Goal: Information Seeking & Learning: Learn about a topic

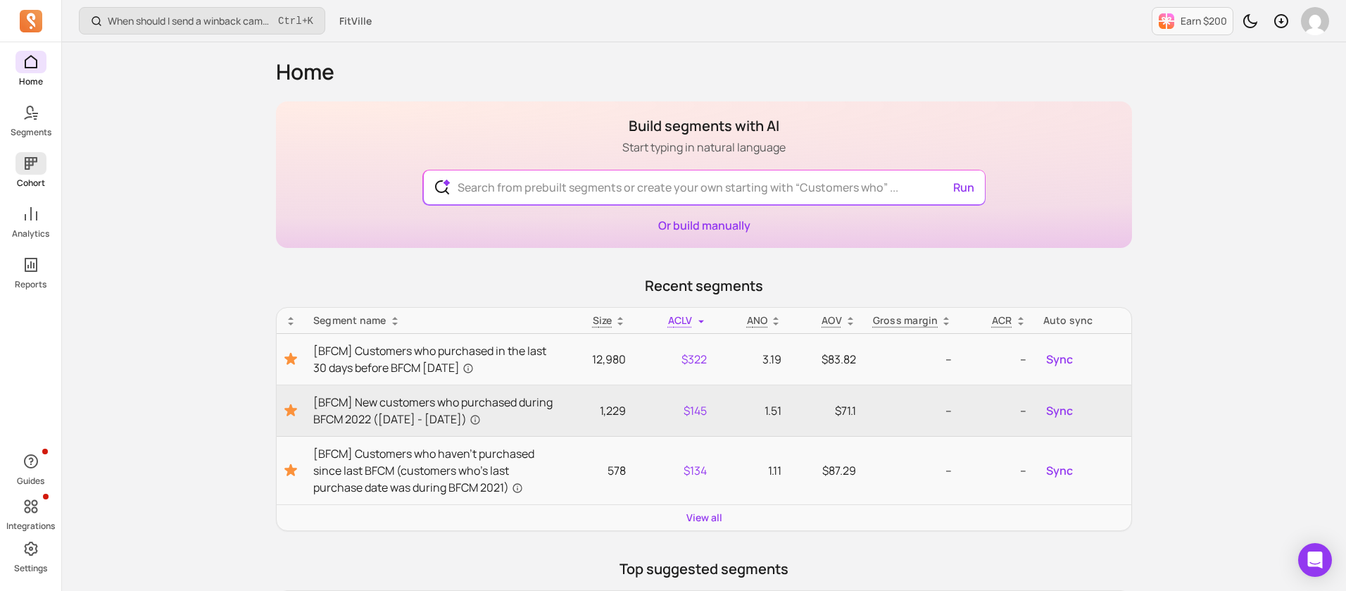
click at [29, 164] on icon at bounding box center [31, 163] width 13 height 13
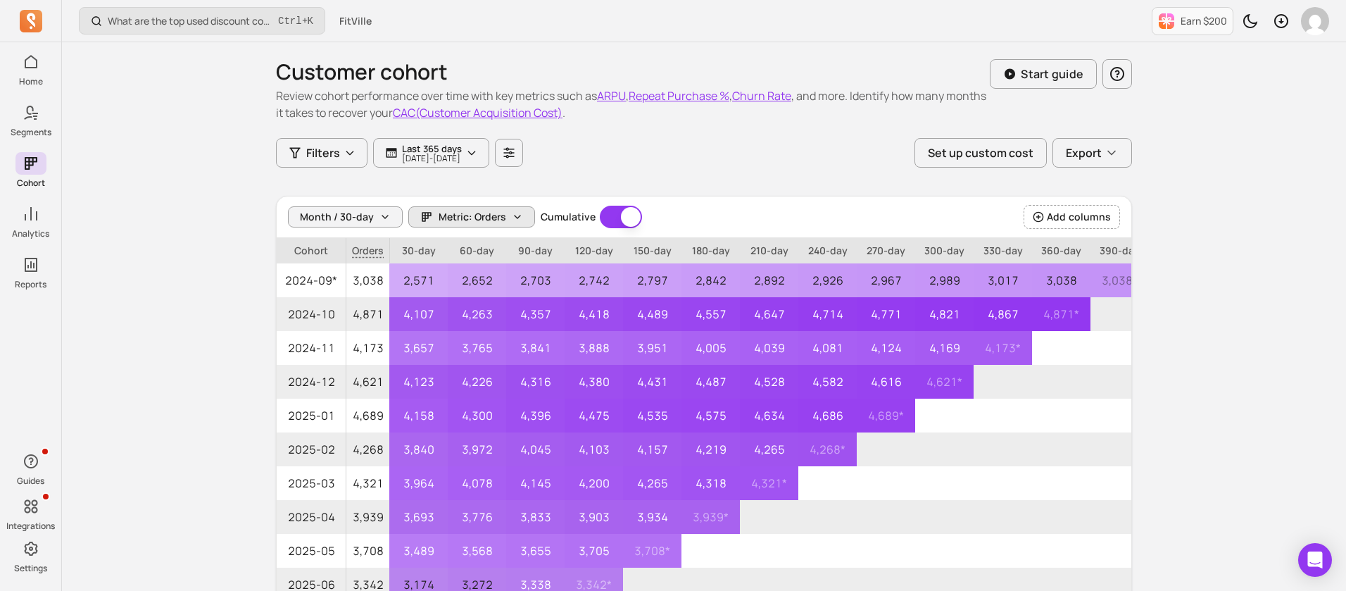
click at [484, 210] on span "Metric: Orders" at bounding box center [473, 217] width 68 height 14
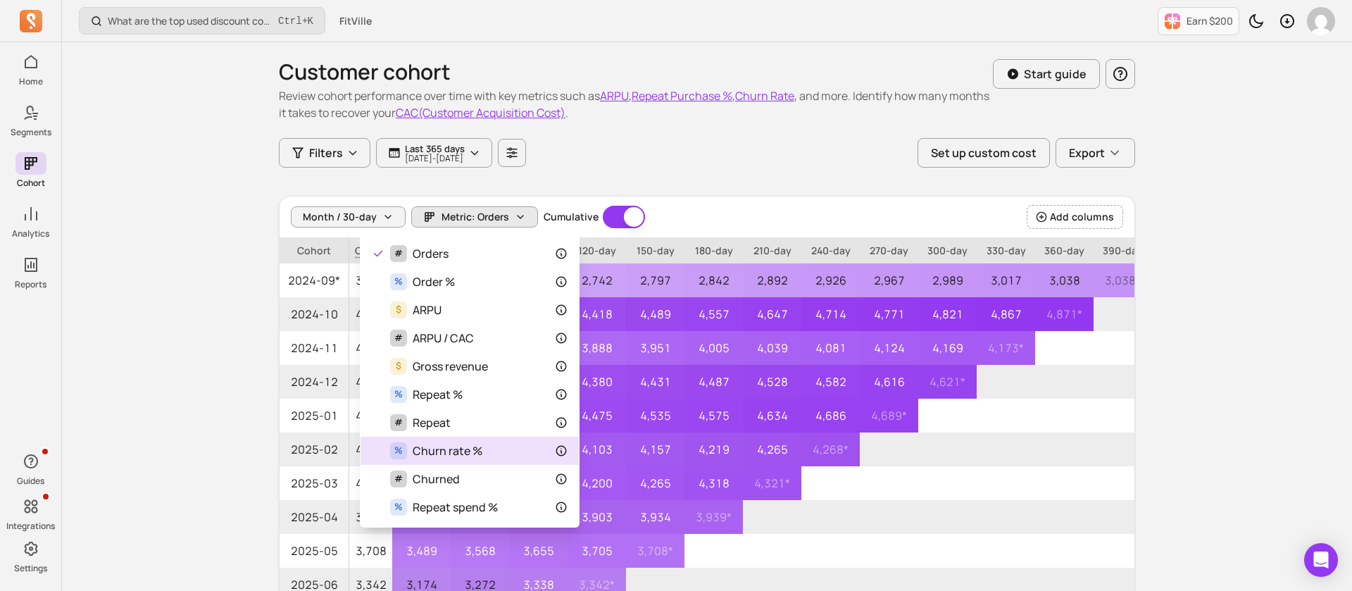
click at [488, 458] on div "% Churn rate %" at bounding box center [470, 450] width 196 height 17
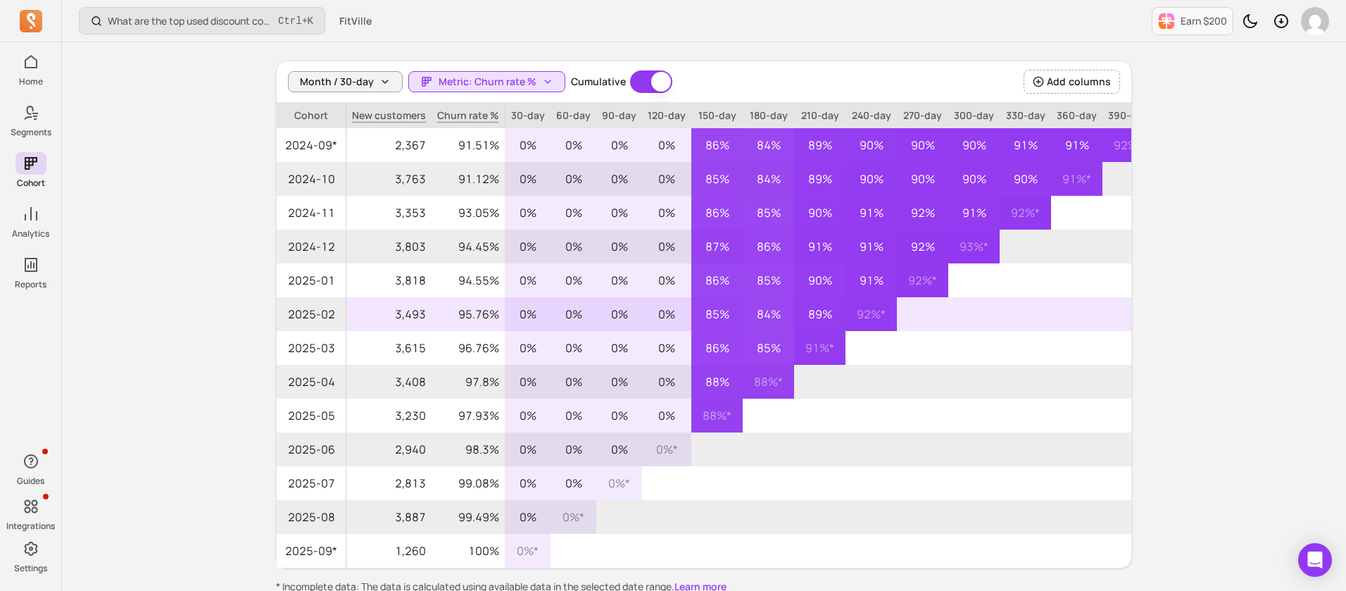
scroll to position [214, 0]
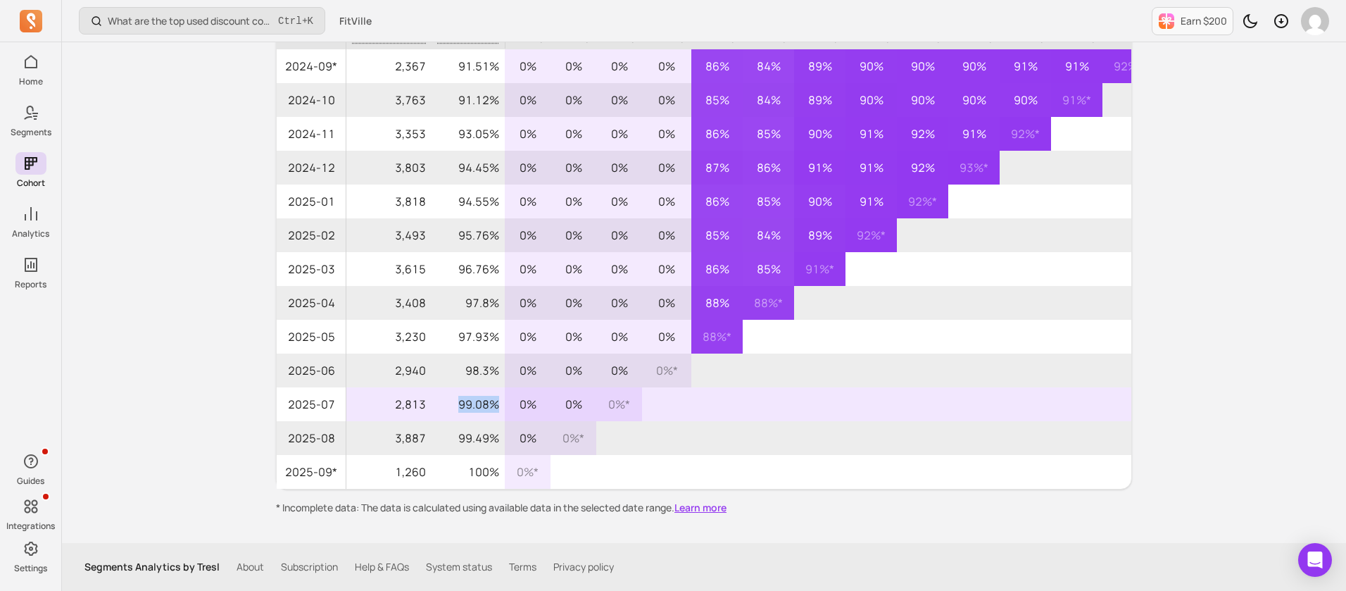
drag, startPoint x: 455, startPoint y: 404, endPoint x: 496, endPoint y: 401, distance: 41.6
click at [496, 401] on p "99.08%" at bounding box center [468, 404] width 73 height 34
copy p "99.08%"
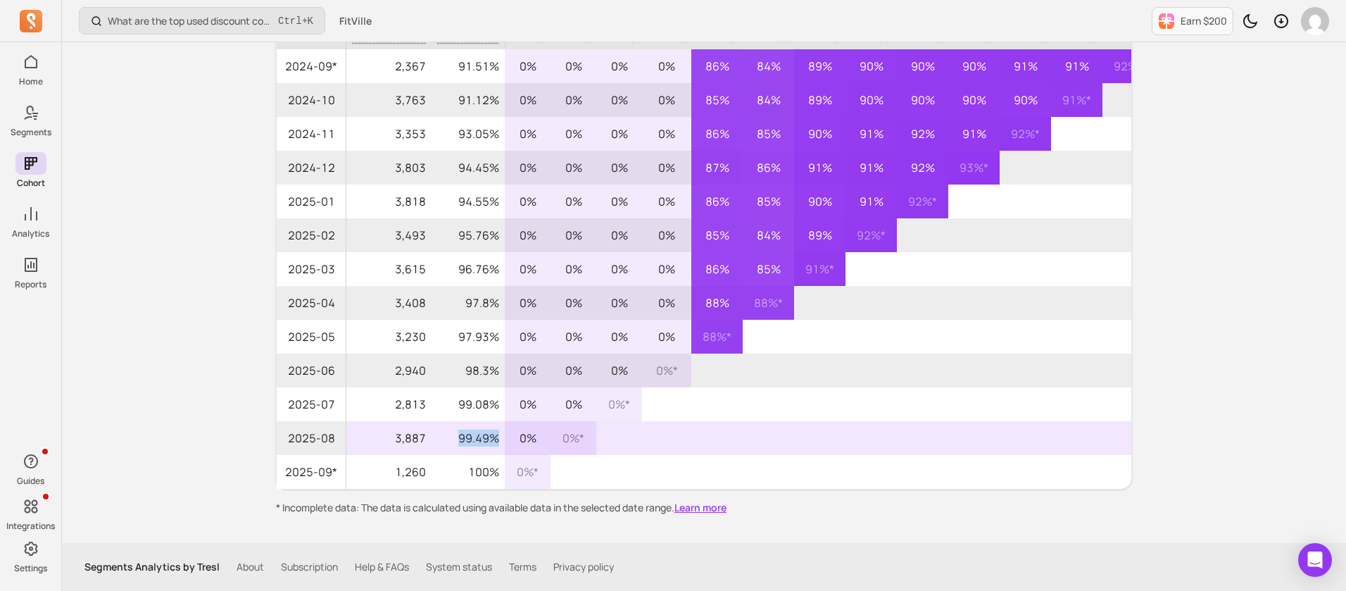
drag, startPoint x: 470, startPoint y: 437, endPoint x: 497, endPoint y: 437, distance: 27.5
click at [497, 437] on p "99.49%" at bounding box center [468, 438] width 73 height 34
copy p "99.49%"
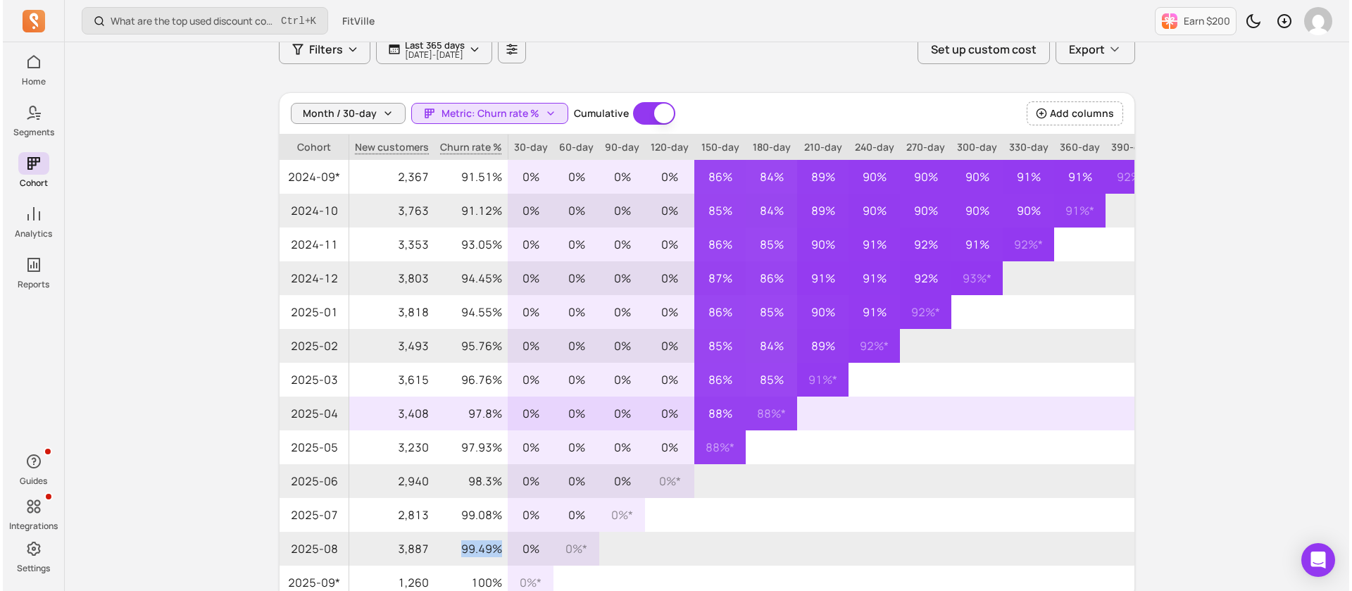
scroll to position [106, 0]
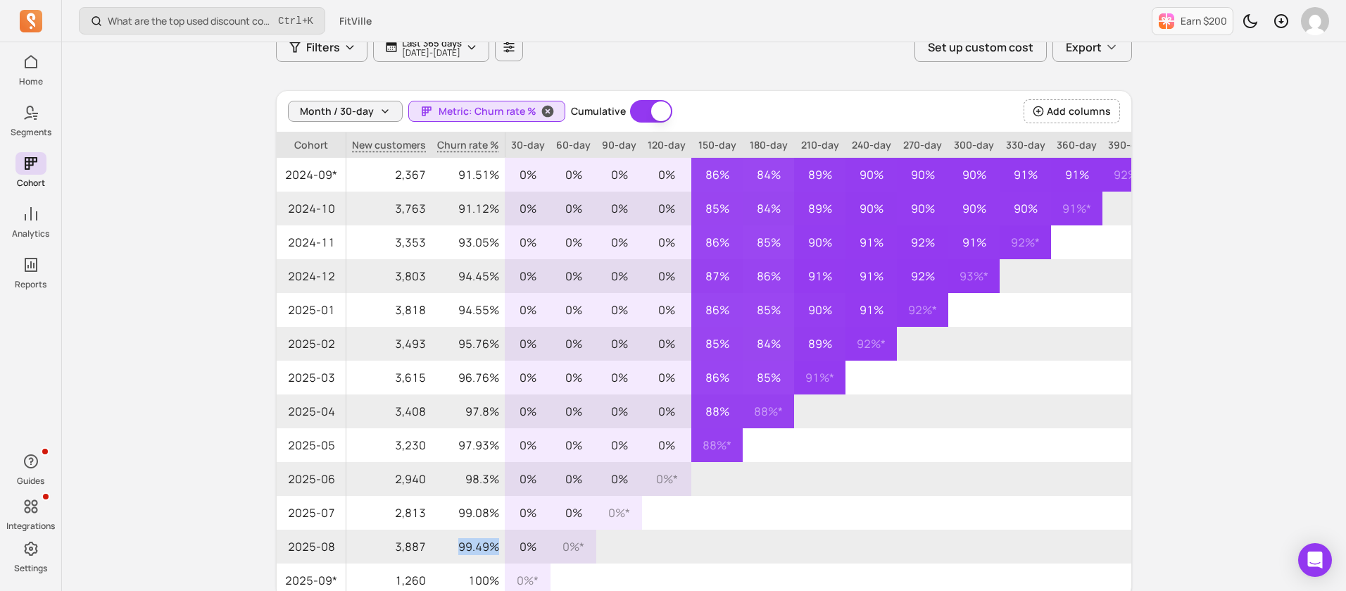
click at [473, 101] on button "Metric: Churn rate %" at bounding box center [486, 111] width 157 height 21
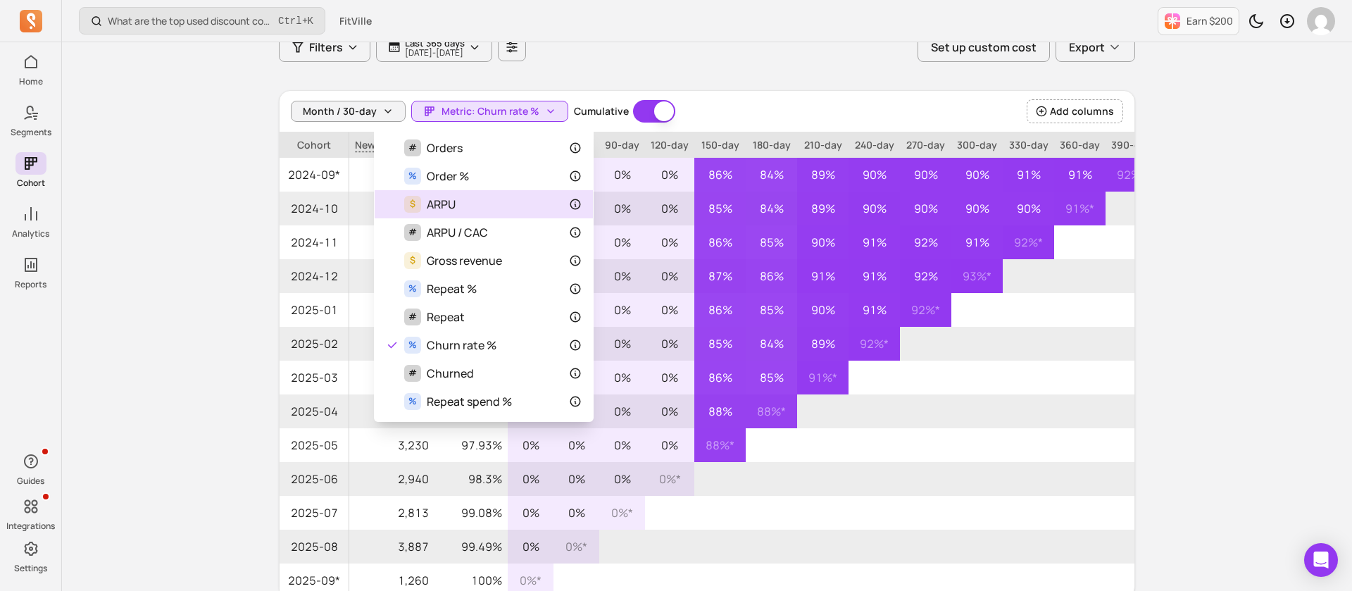
click at [468, 202] on div "$ ARPU" at bounding box center [484, 204] width 196 height 17
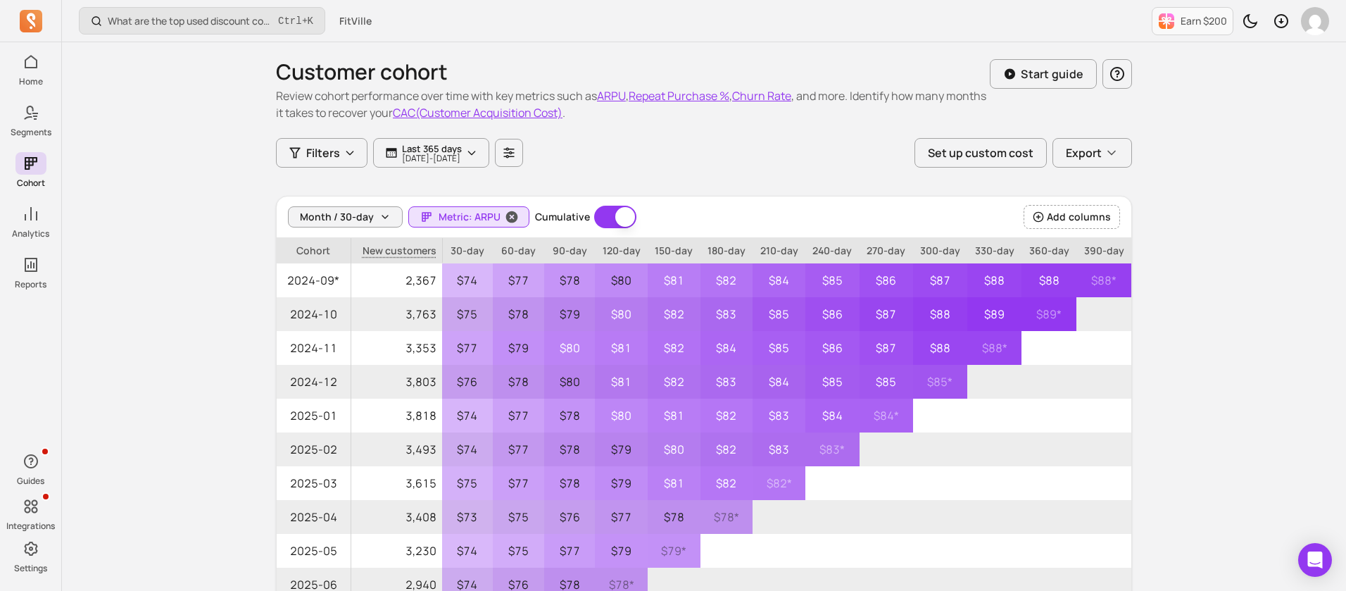
click at [473, 218] on span "Metric: ARPU" at bounding box center [470, 217] width 62 height 14
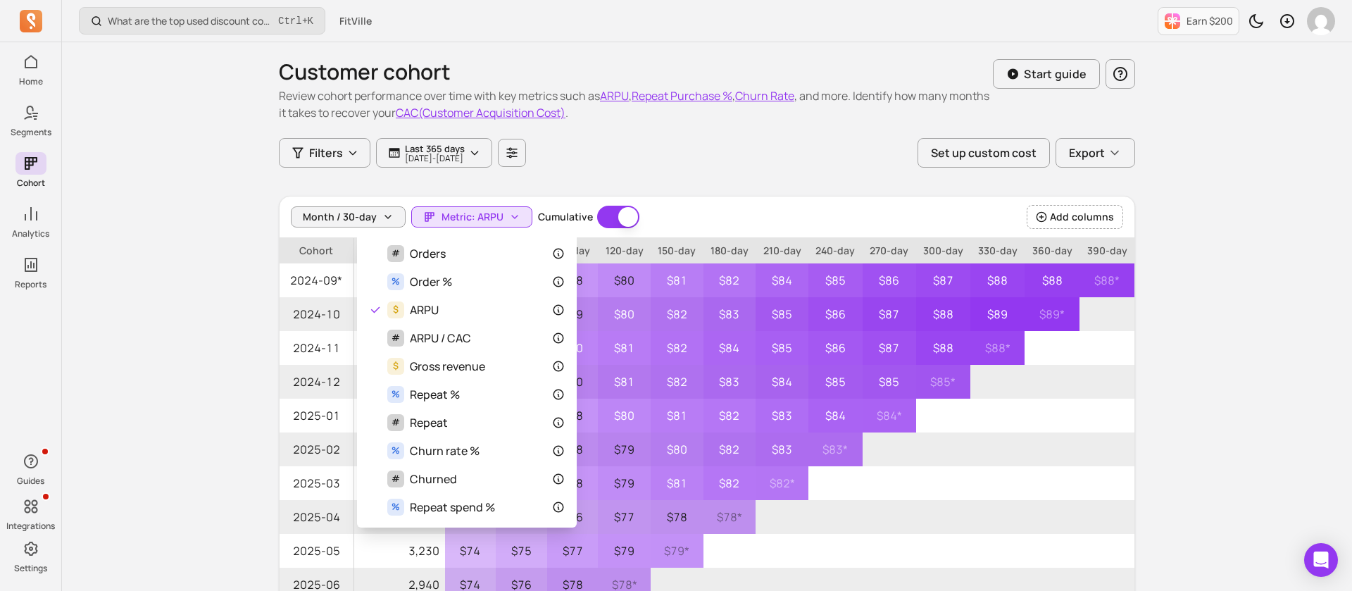
click at [37, 213] on div "Home Segments Cohort Analytics Reports Guides Integrations Settings What are th…" at bounding box center [676, 402] width 1352 height 805
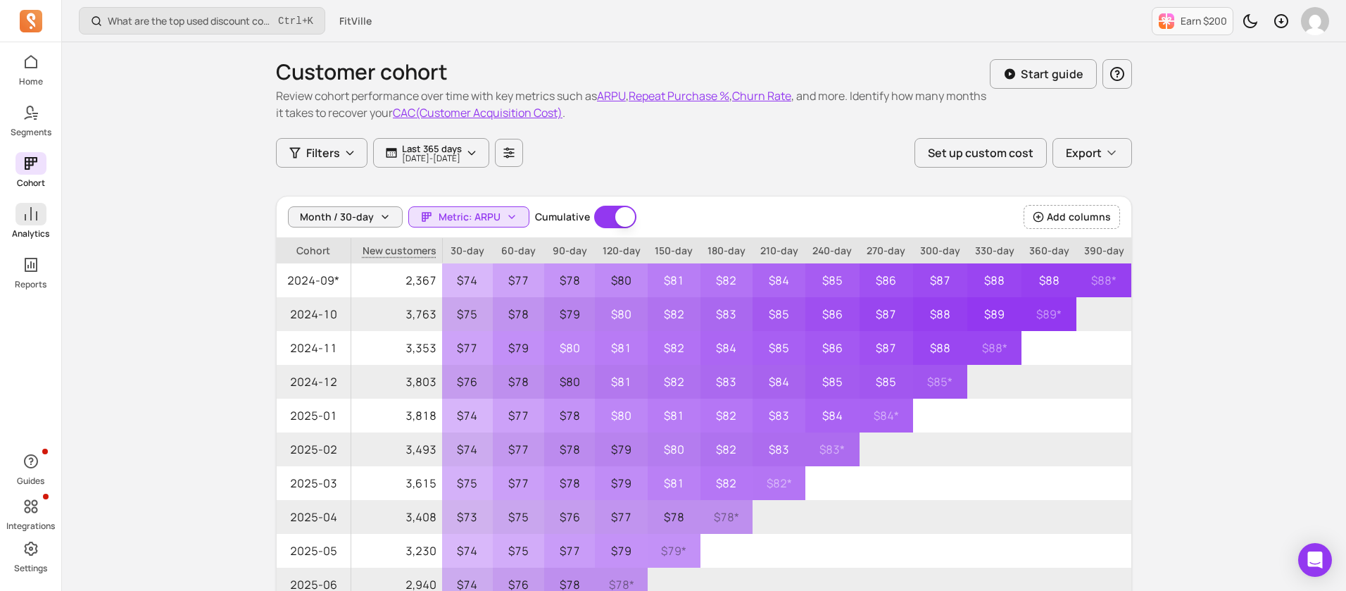
click at [31, 228] on p "Analytics" at bounding box center [30, 233] width 37 height 11
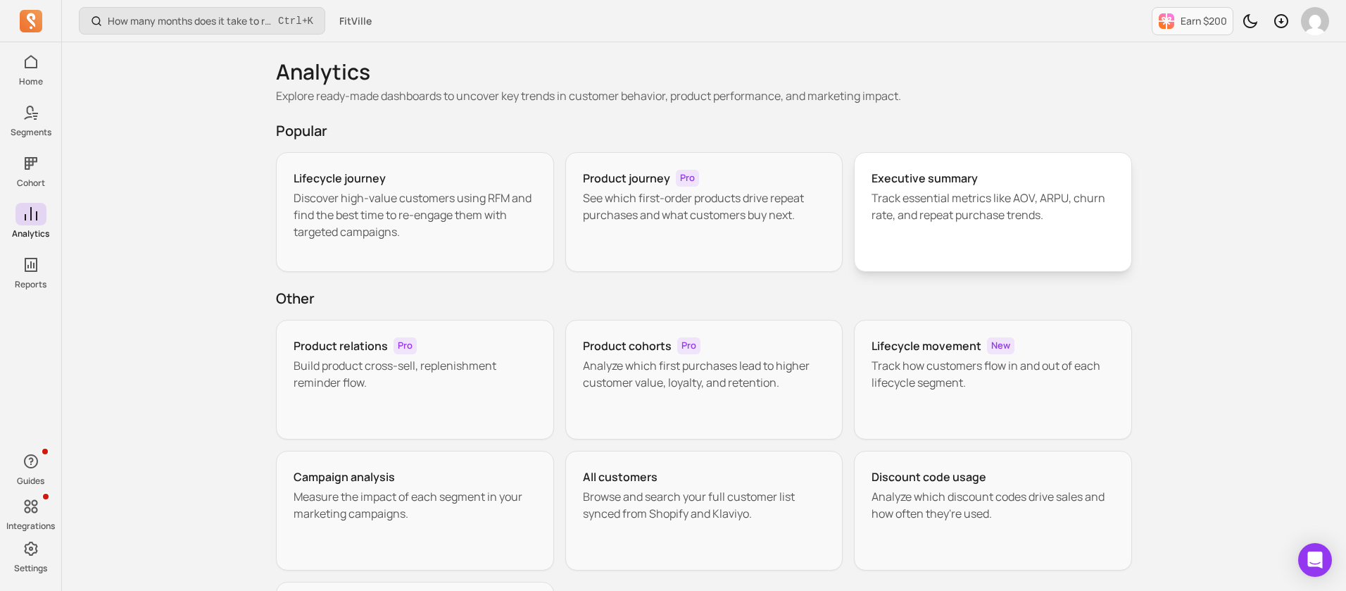
click at [973, 208] on p "Track essential metrics like AOV, ARPU, churn rate, and repeat purchase trends." at bounding box center [993, 206] width 243 height 34
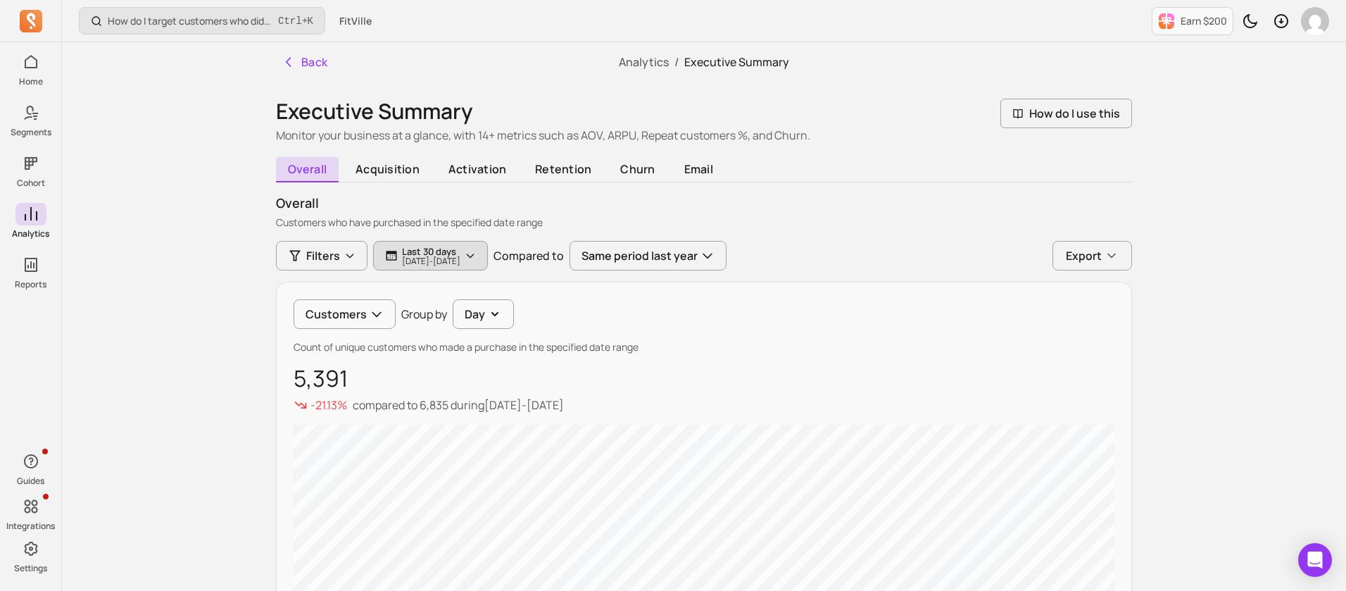
click at [460, 253] on p "Last 30 days" at bounding box center [431, 251] width 58 height 11
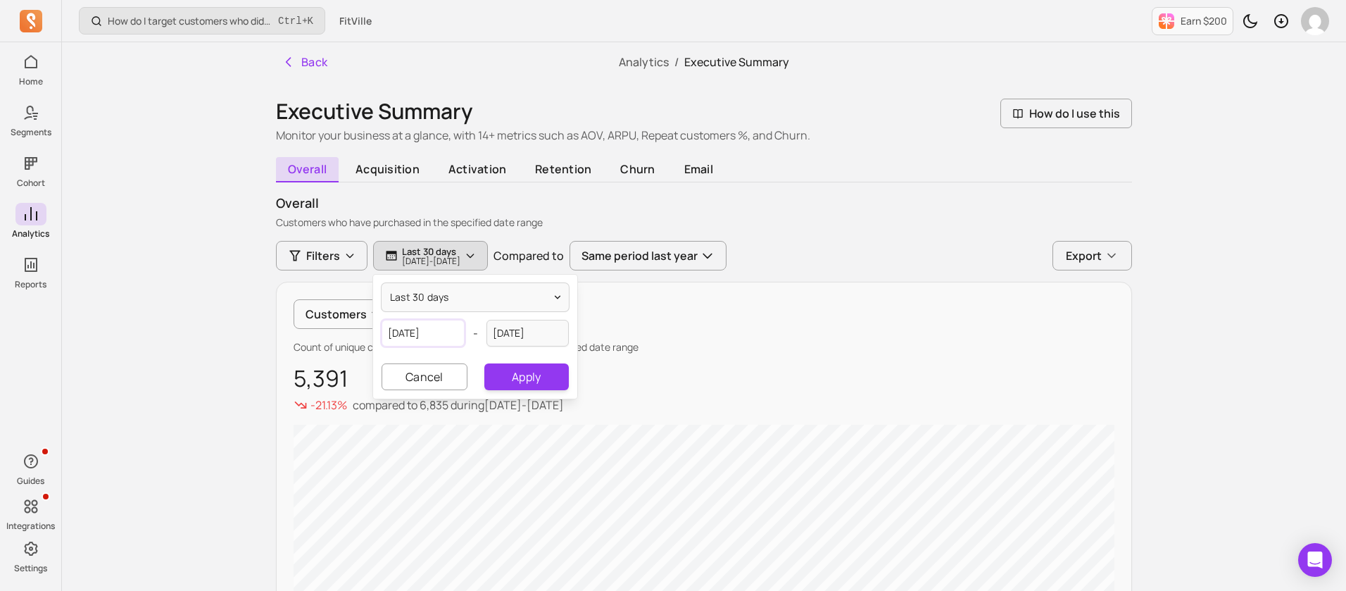
click at [443, 320] on input "2025-08-12" at bounding box center [423, 333] width 83 height 27
select select "2025"
select select "August"
click at [466, 423] on div "1" at bounding box center [468, 423] width 19 height 19
type input "2025-08-01"
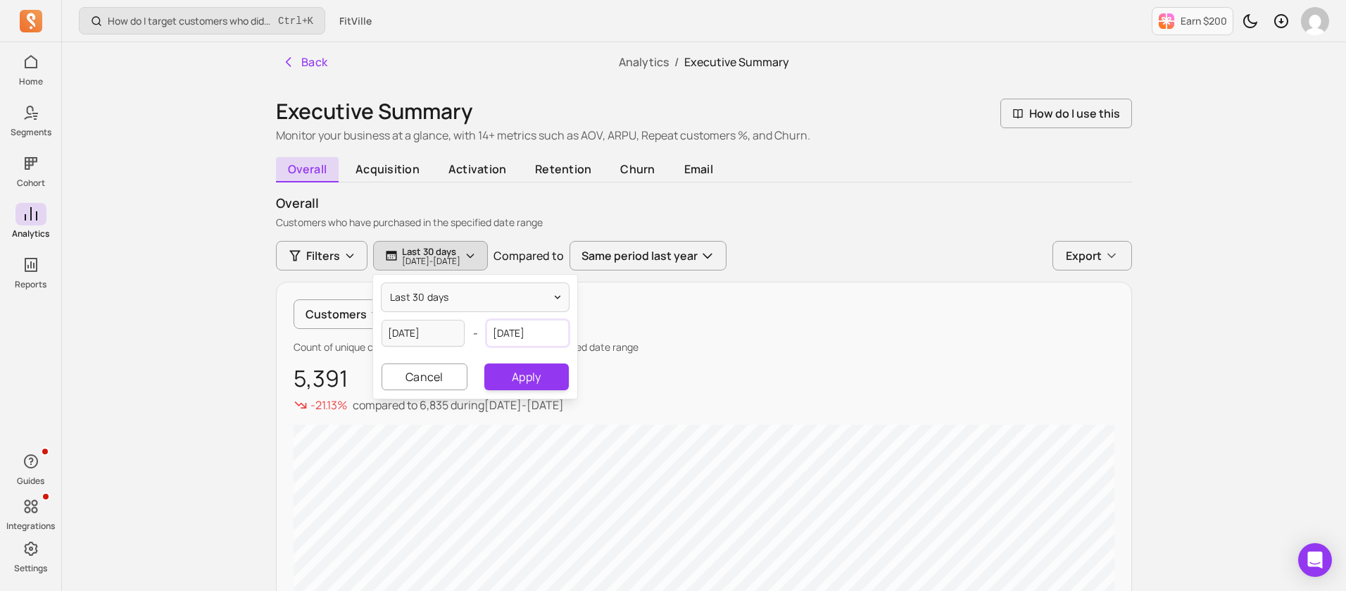
click at [507, 328] on input "2025-09-11" at bounding box center [528, 333] width 83 height 27
select select "2025"
select select "September"
click at [460, 422] on div "31" at bounding box center [458, 423] width 19 height 19
type input "2025-08-31"
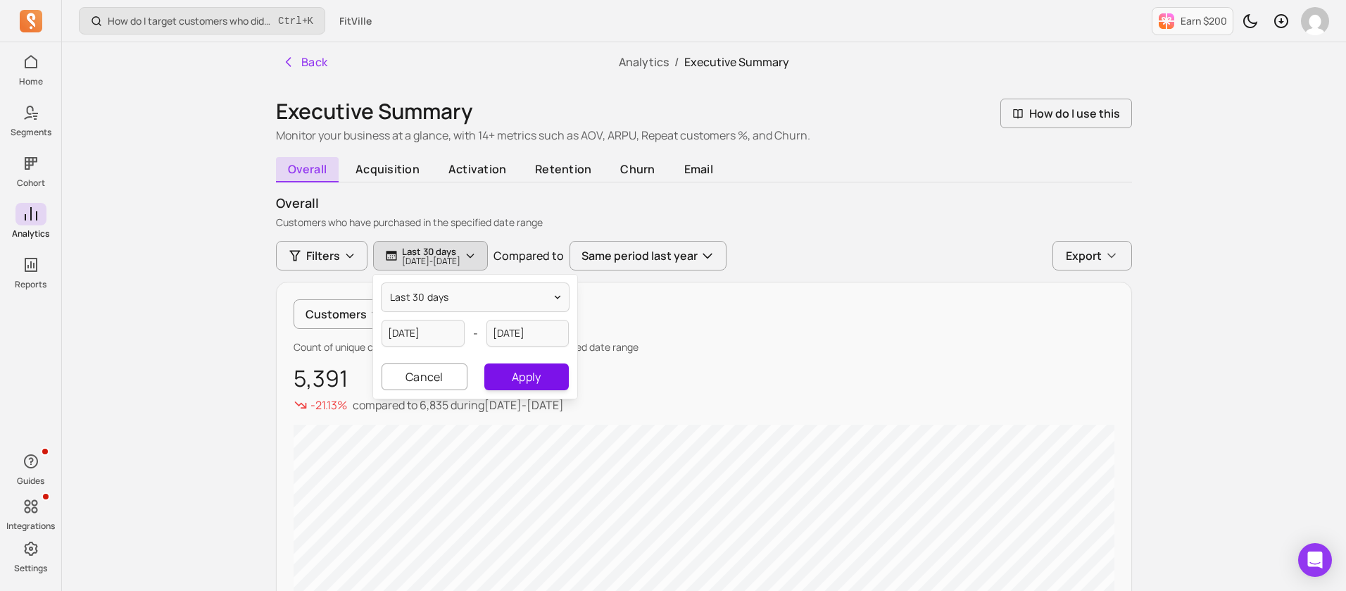
click at [533, 387] on button "Apply" at bounding box center [526, 376] width 84 height 27
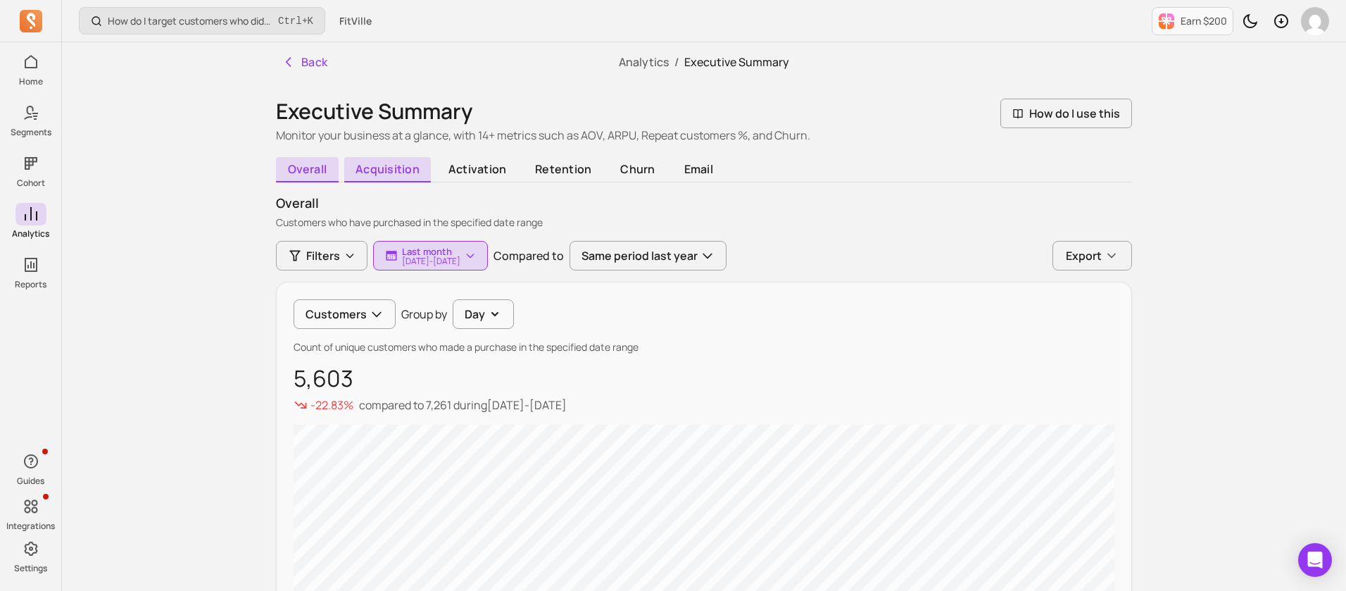
click at [391, 162] on span "acquisition" at bounding box center [387, 169] width 87 height 25
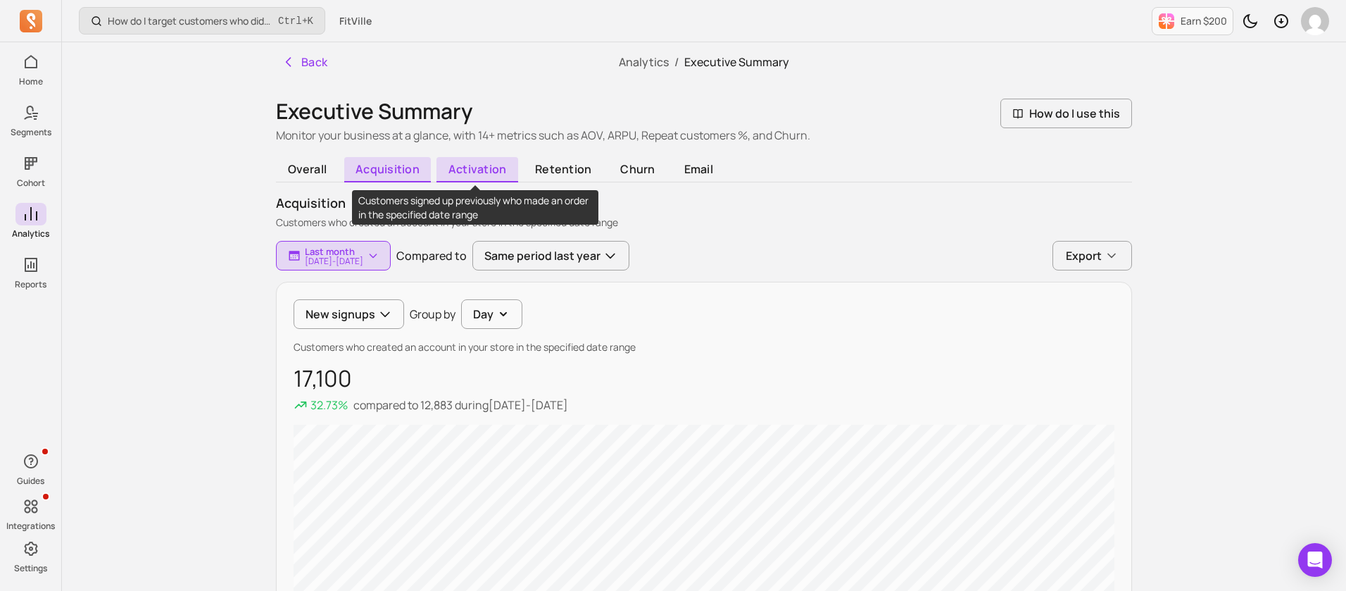
click at [480, 170] on span "activation" at bounding box center [477, 169] width 81 height 25
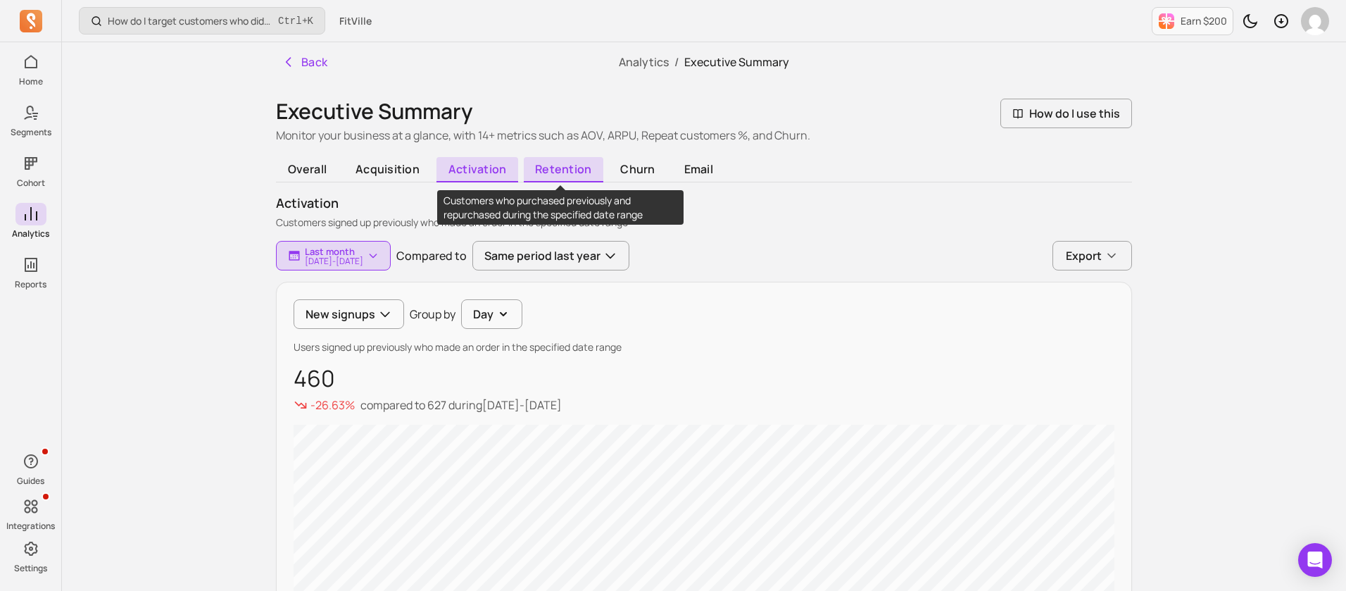
click at [552, 170] on span "retention" at bounding box center [564, 169] width 80 height 25
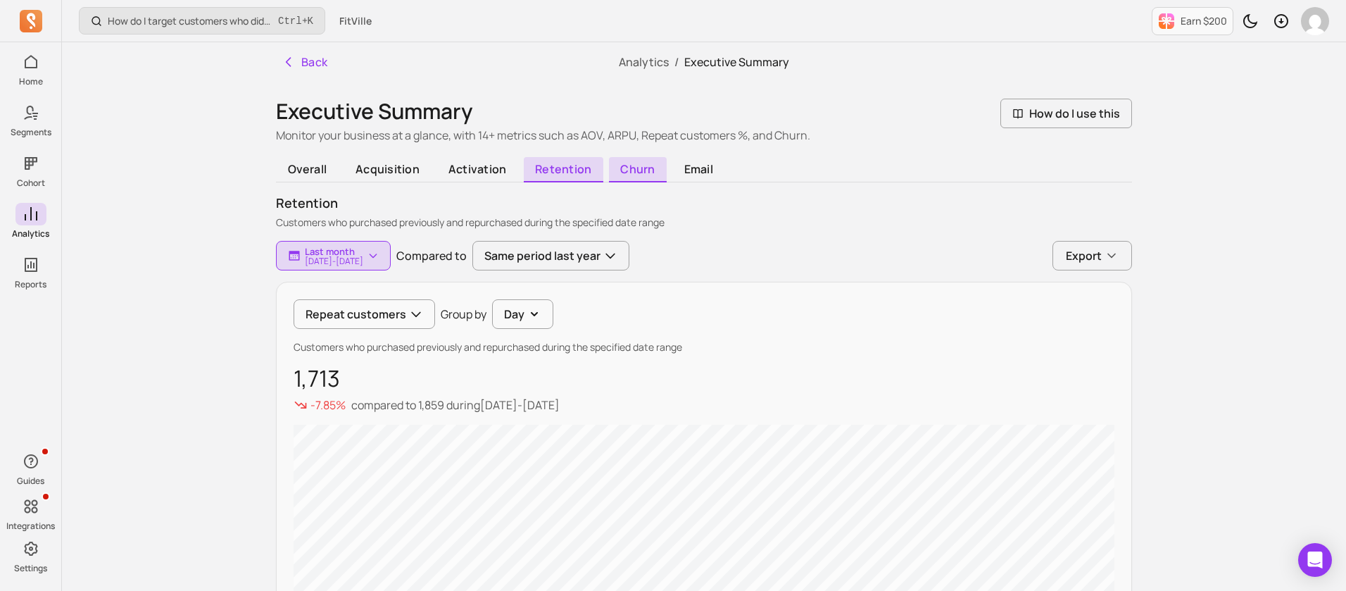
click at [644, 168] on span "churn" at bounding box center [638, 169] width 58 height 25
click at [293, 68] on icon "button" at bounding box center [289, 62] width 14 height 14
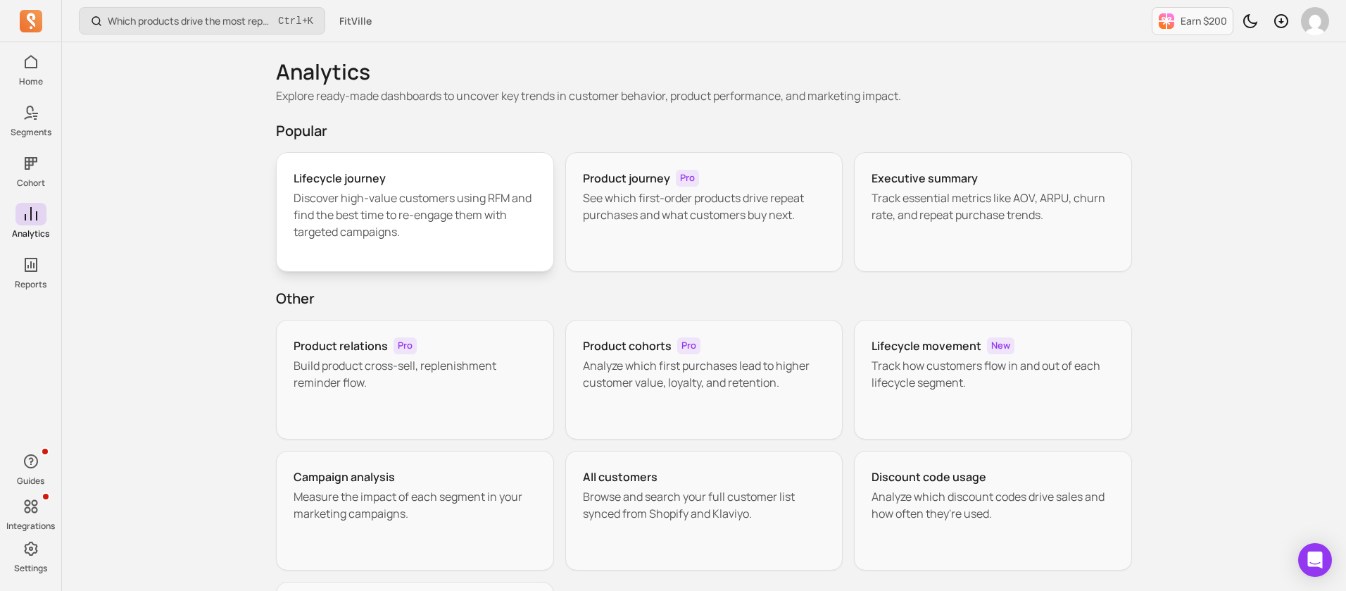
click at [380, 210] on p "Discover high-value customers using RFM and find the best time to re-engage the…" at bounding box center [415, 214] width 243 height 51
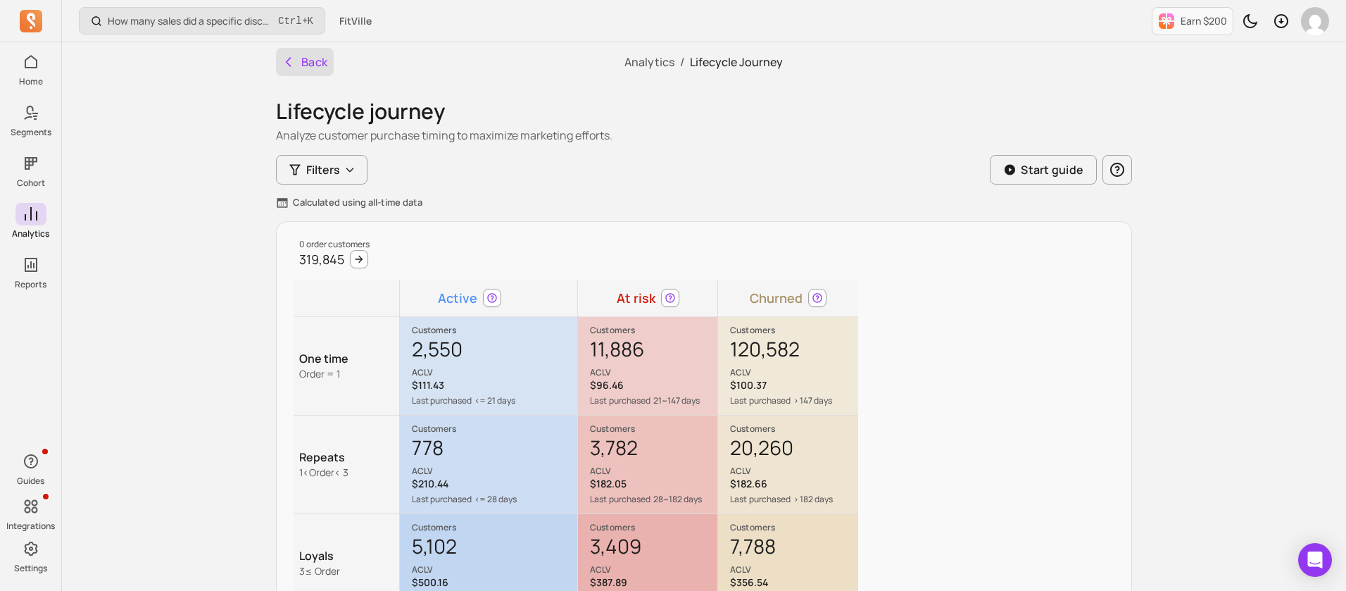
click at [311, 65] on button "Back" at bounding box center [305, 62] width 58 height 28
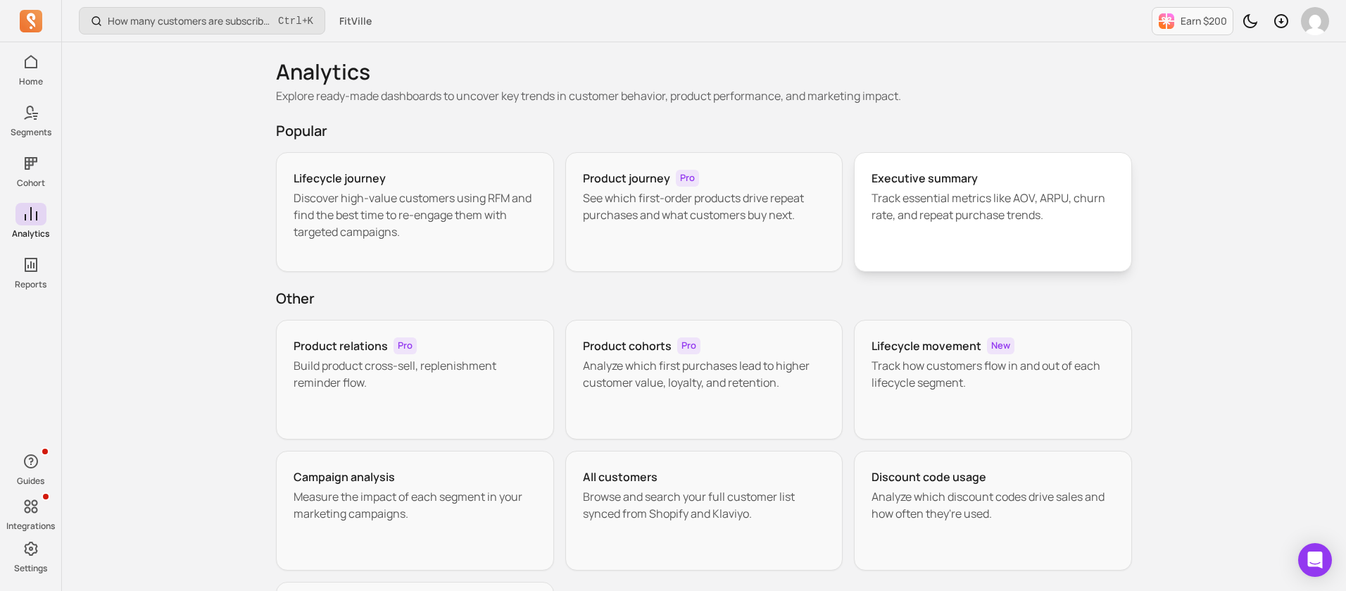
click at [965, 205] on p "Track essential metrics like AOV, ARPU, churn rate, and repeat purchase trends." at bounding box center [993, 206] width 243 height 34
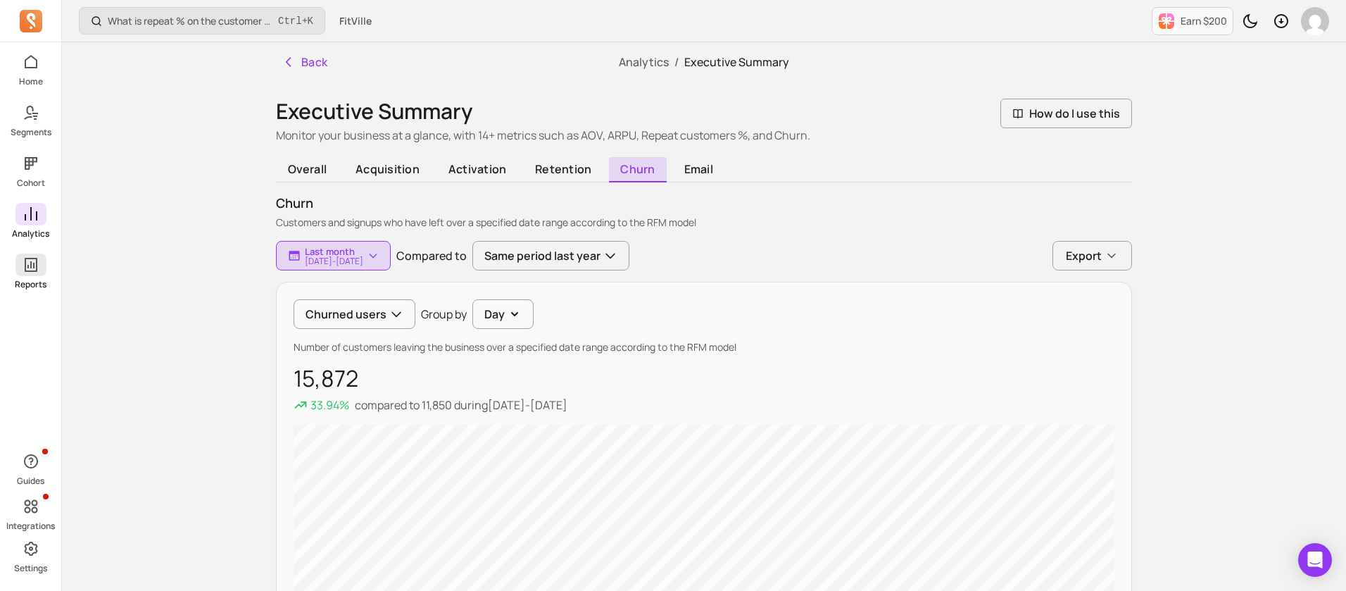
click at [35, 275] on span at bounding box center [30, 264] width 31 height 23
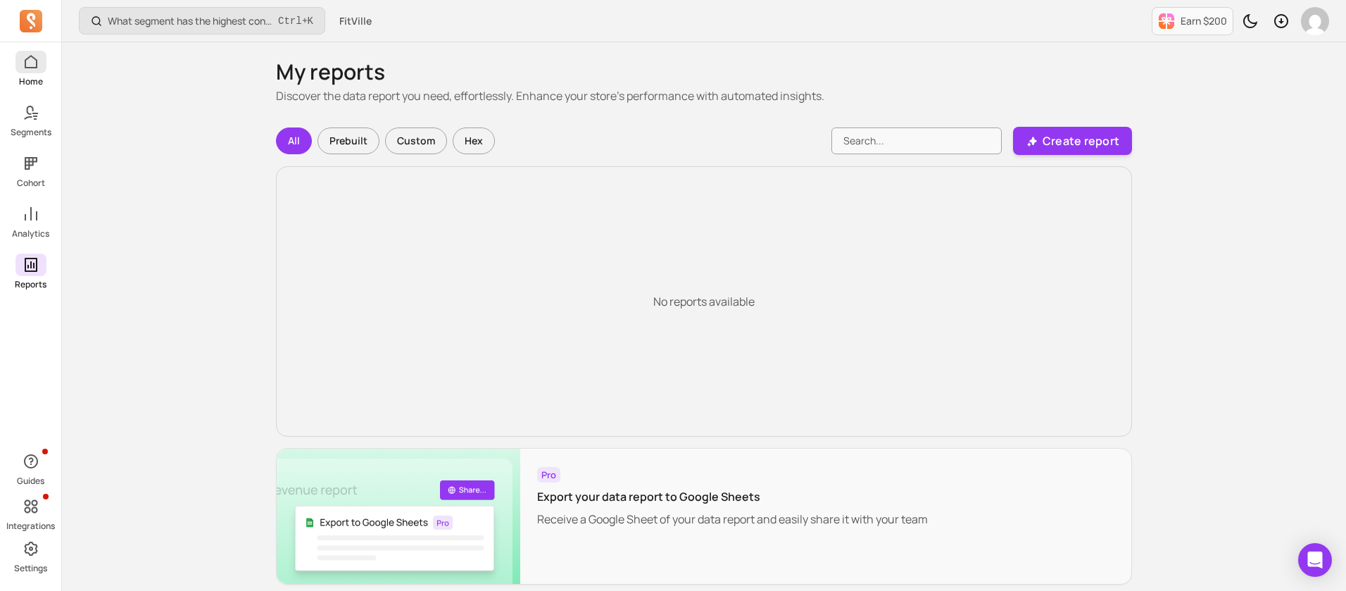
click at [39, 76] on p "Home" at bounding box center [31, 81] width 24 height 11
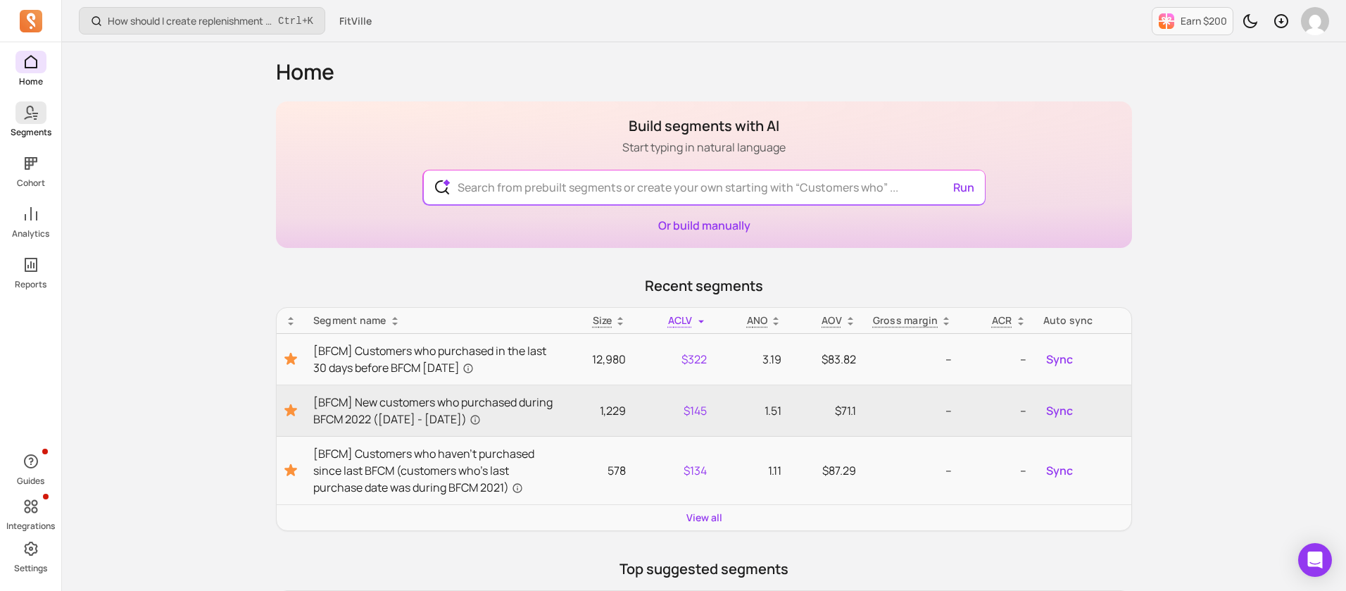
click at [27, 112] on icon at bounding box center [28, 113] width 10 height 14
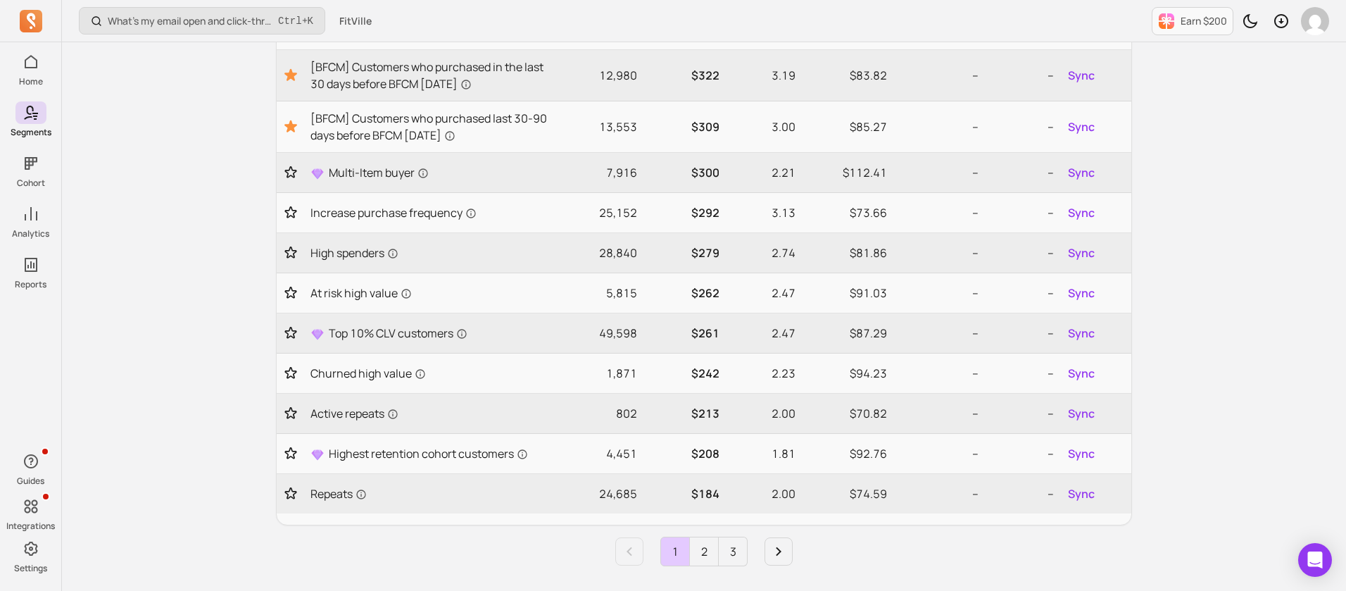
scroll to position [790, 0]
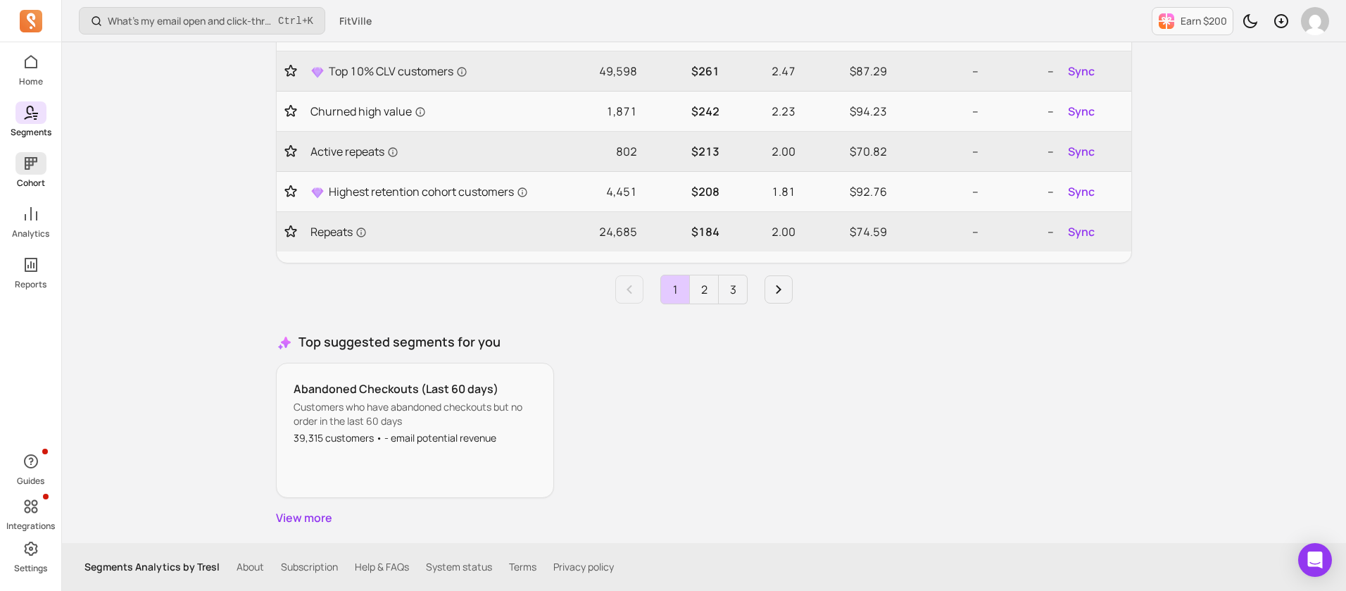
click at [34, 172] on span at bounding box center [30, 163] width 31 height 23
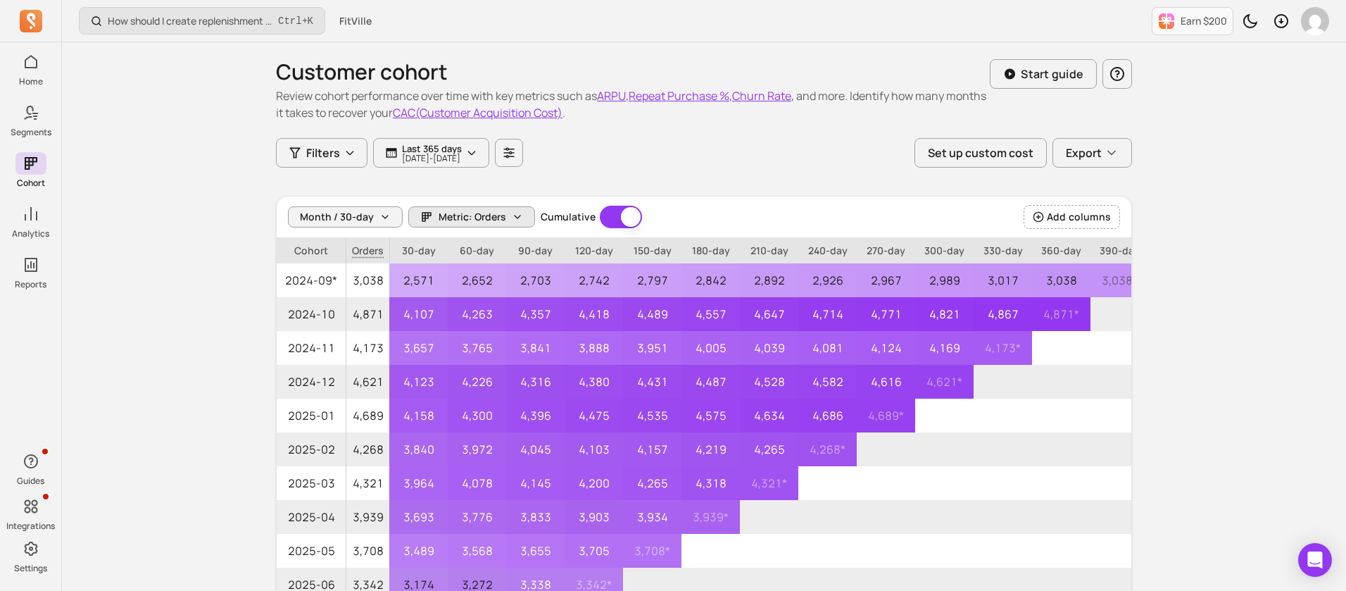
click at [479, 224] on button "Metric: Orders" at bounding box center [471, 216] width 127 height 21
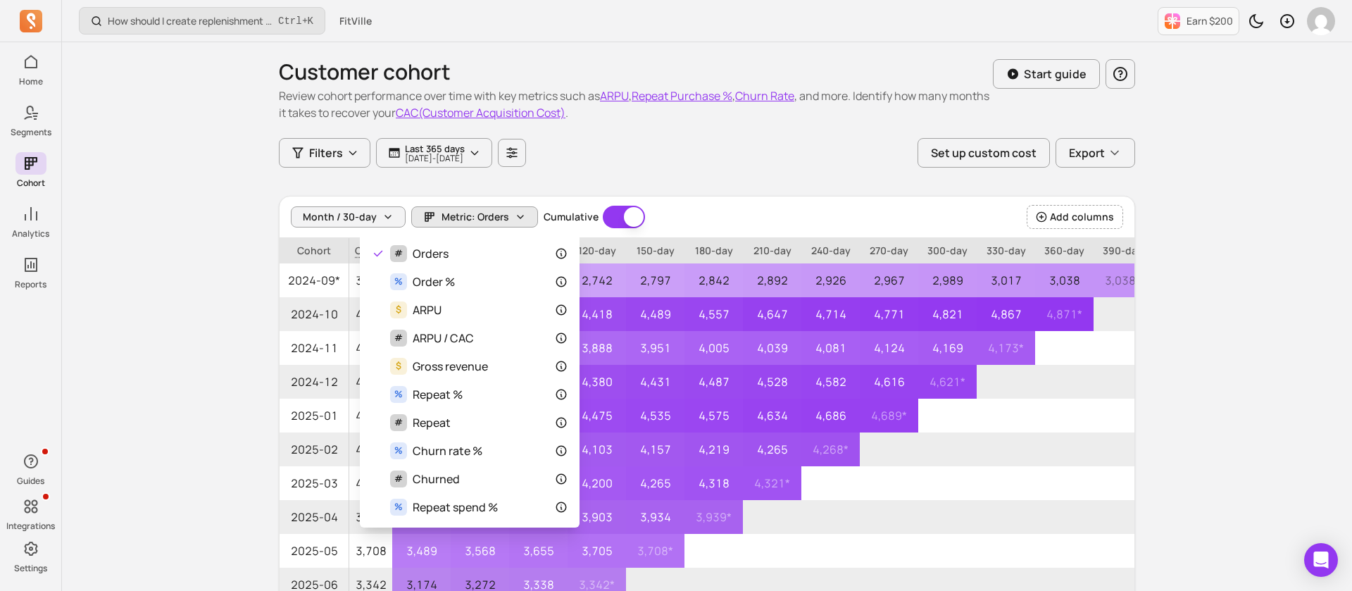
click at [1079, 223] on div "Month / 30-day Metric: Orders Cumulative Cumulative Add columns" at bounding box center [707, 217] width 855 height 42
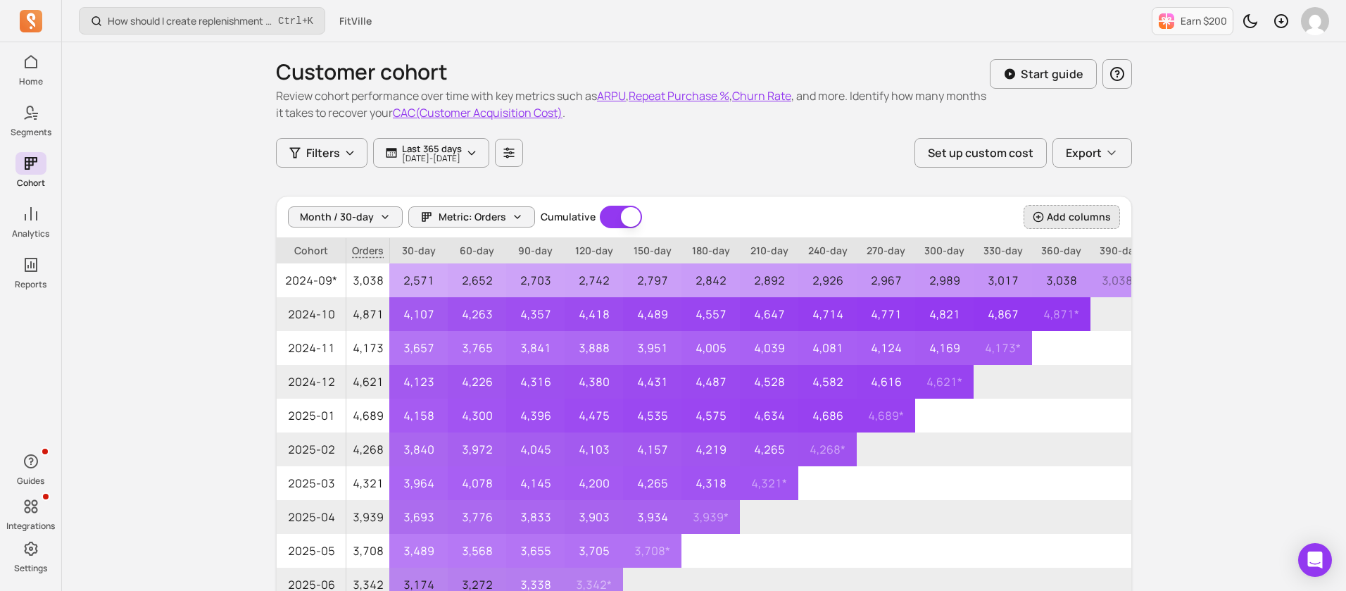
click at [1063, 217] on span "Add columns" at bounding box center [1079, 217] width 64 height 14
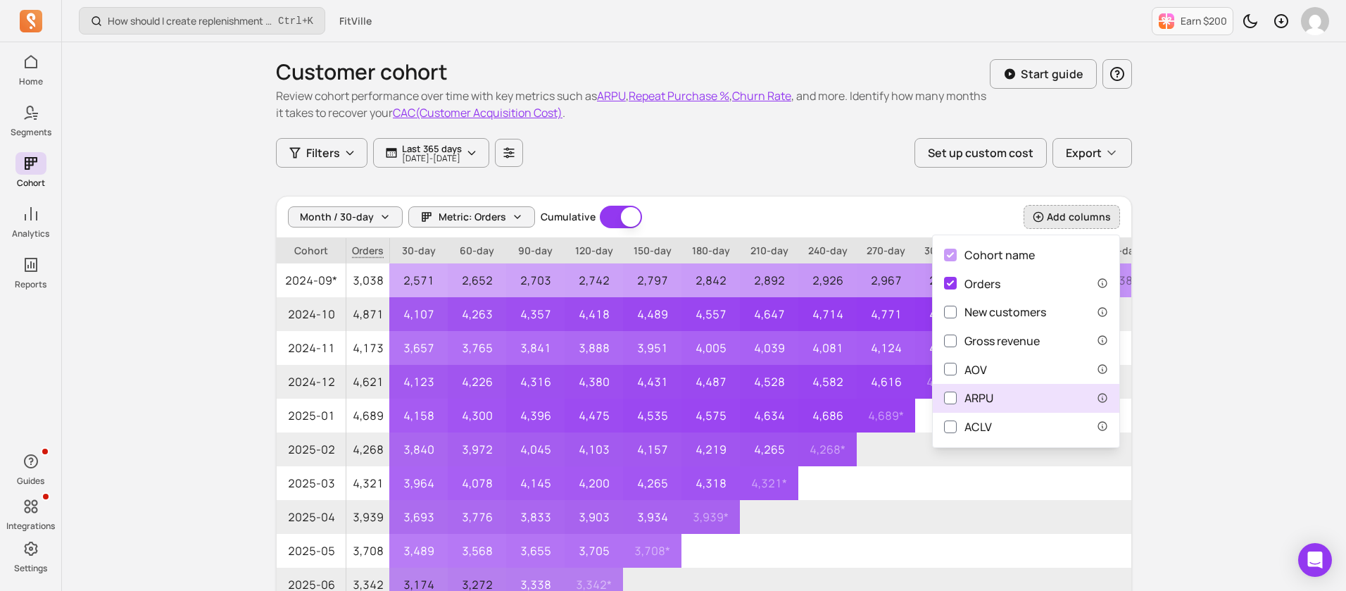
click at [1055, 387] on label "ARPU" at bounding box center [1026, 398] width 187 height 29
click at [957, 391] on input "ARPU" at bounding box center [950, 397] width 13 height 13
checkbox input "true"
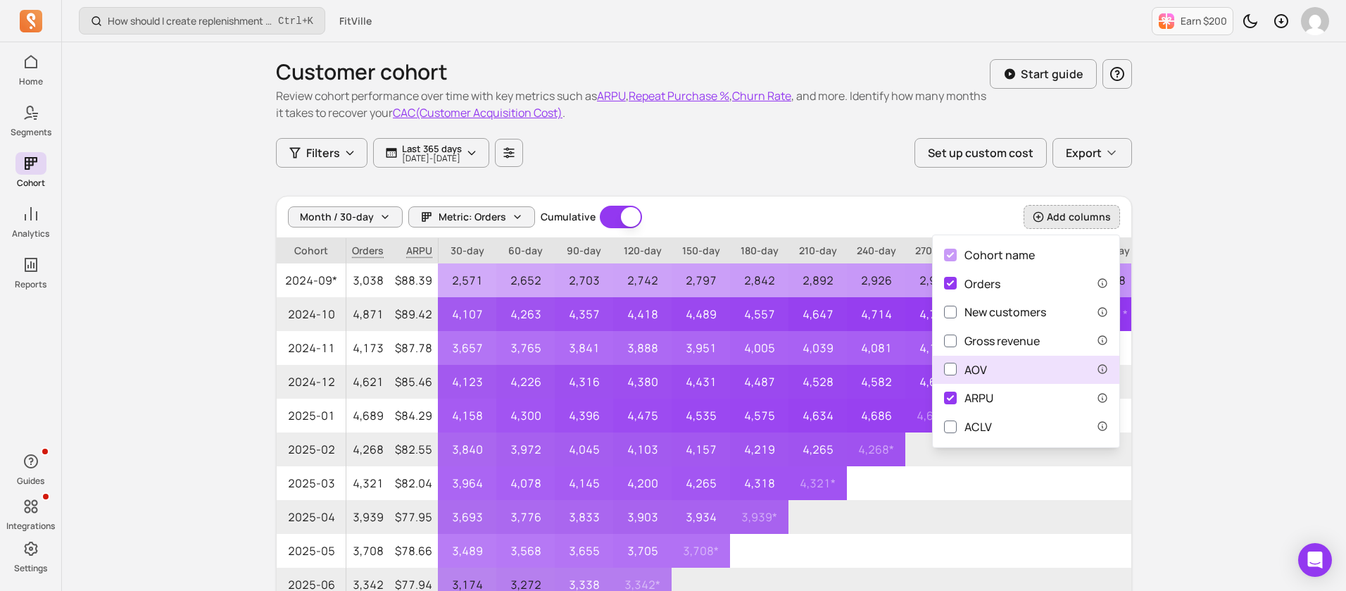
click at [995, 369] on label "AOV" at bounding box center [1026, 370] width 187 height 29
click at [957, 369] on input "AOV" at bounding box center [950, 369] width 13 height 13
checkbox input "true"
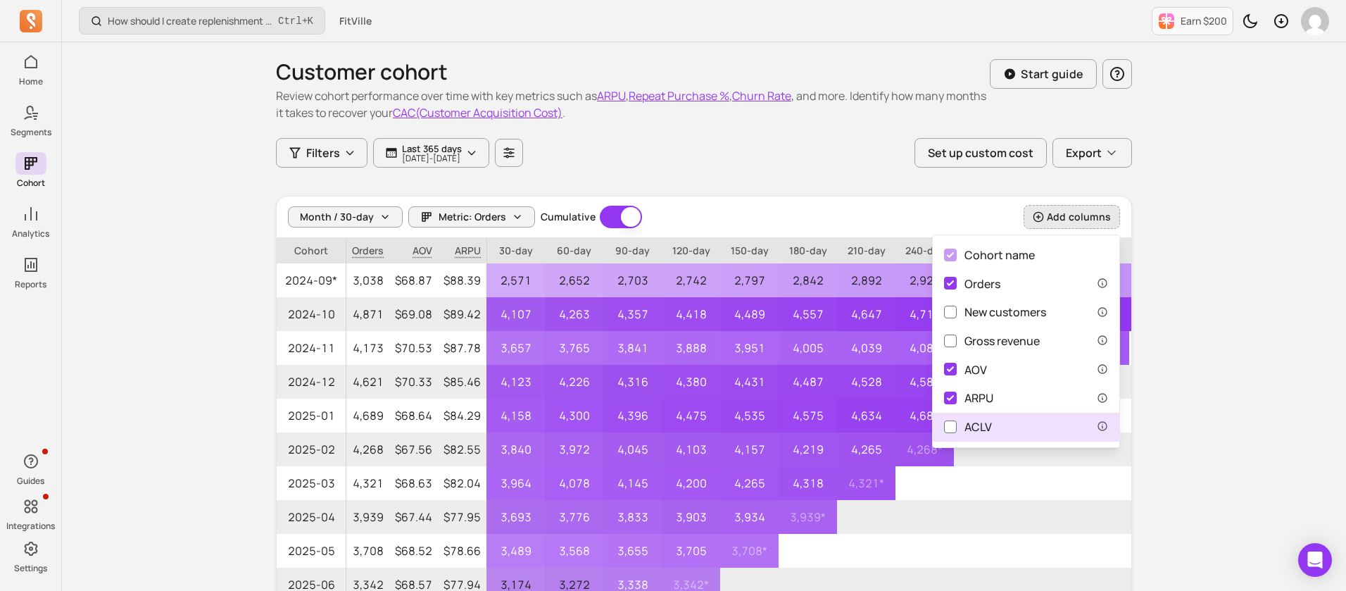
click at [994, 414] on label "ACLV" at bounding box center [1026, 427] width 187 height 29
click at [957, 420] on input "ACLV" at bounding box center [950, 426] width 13 height 13
checkbox input "true"
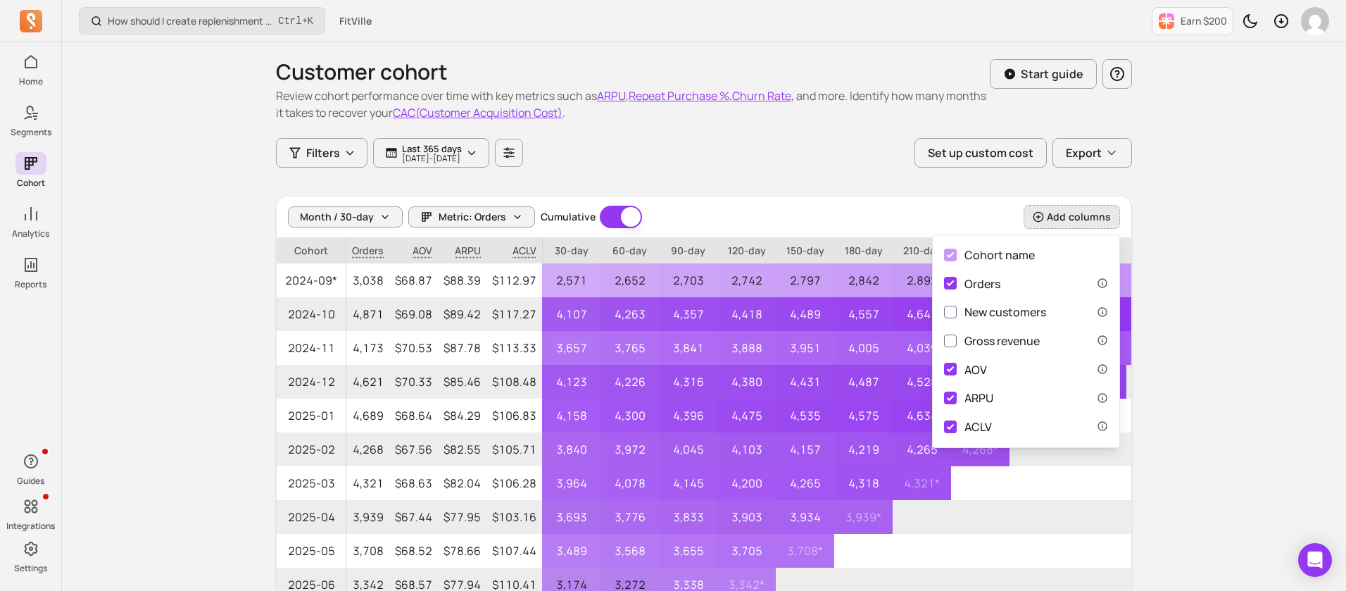
click at [736, 158] on div "Filters Last 365 days 2024-09-11 - 2025-09-11 Set up custom cost Export" at bounding box center [704, 153] width 856 height 30
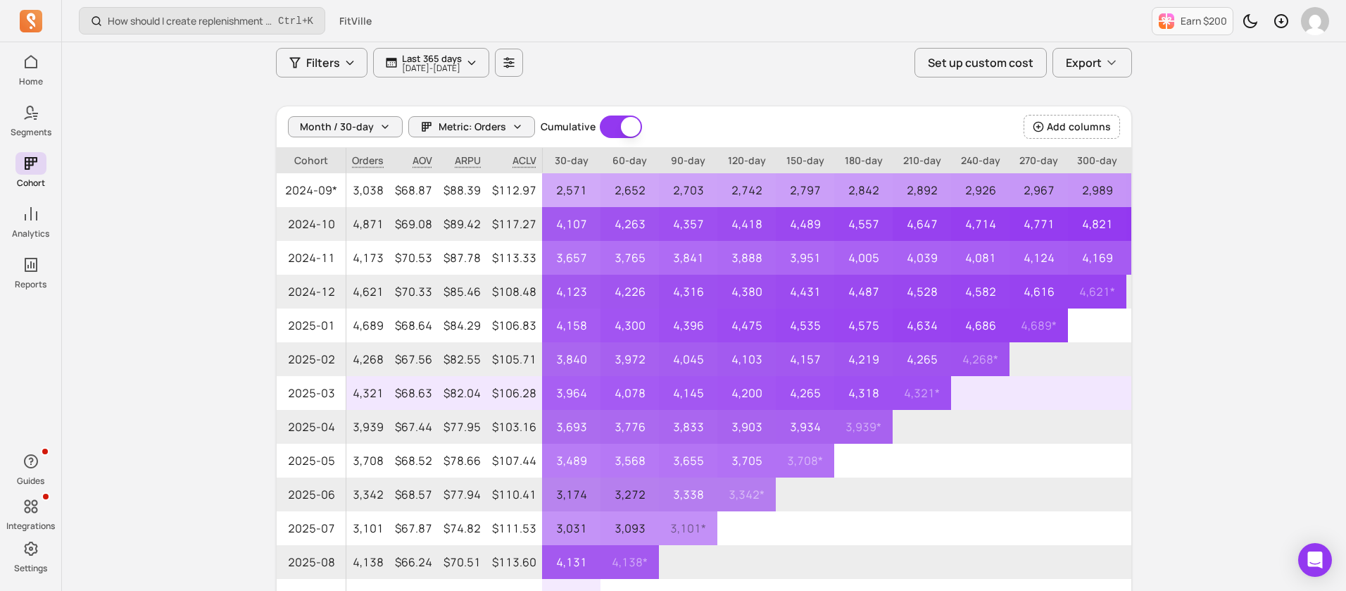
scroll to position [214, 0]
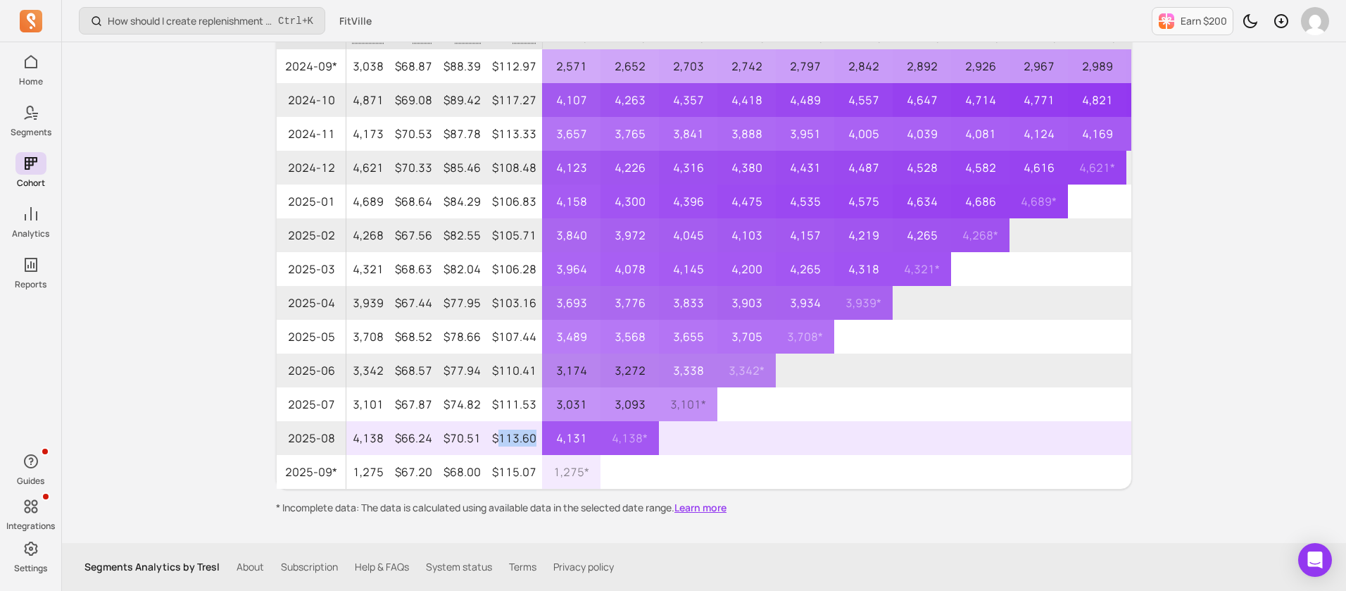
drag, startPoint x: 502, startPoint y: 444, endPoint x: 537, endPoint y: 444, distance: 35.2
click at [537, 444] on p "$113.60" at bounding box center [515, 438] width 56 height 34
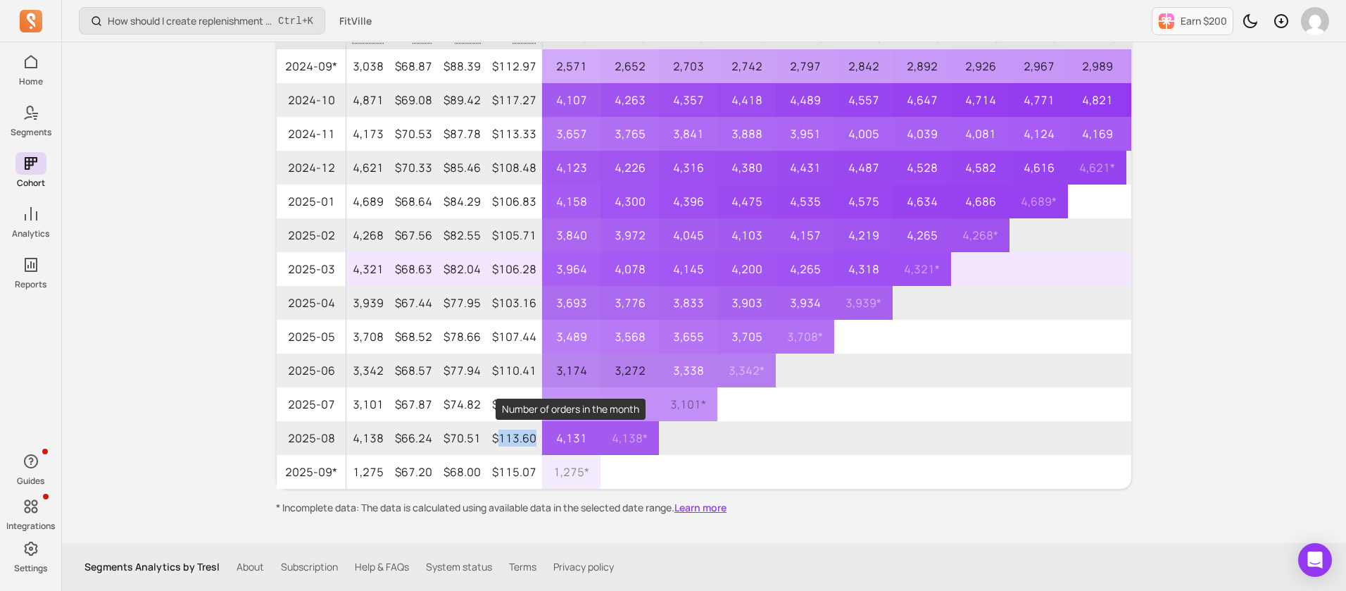
copy p "113.60"
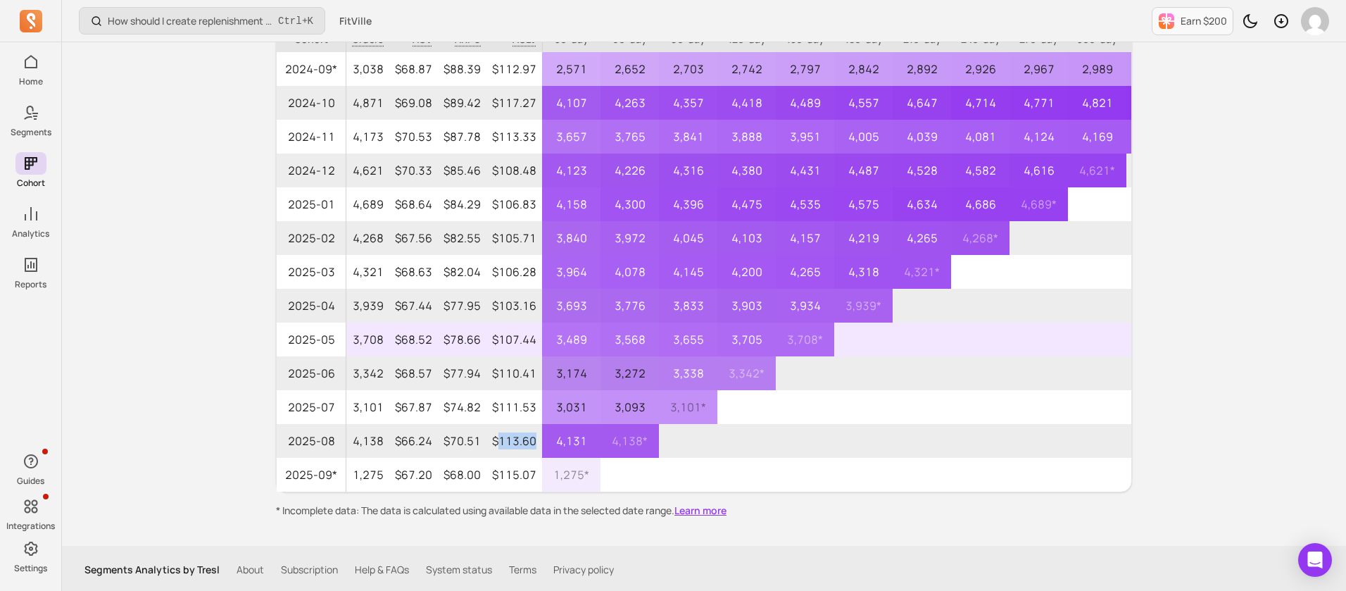
scroll to position [0, 0]
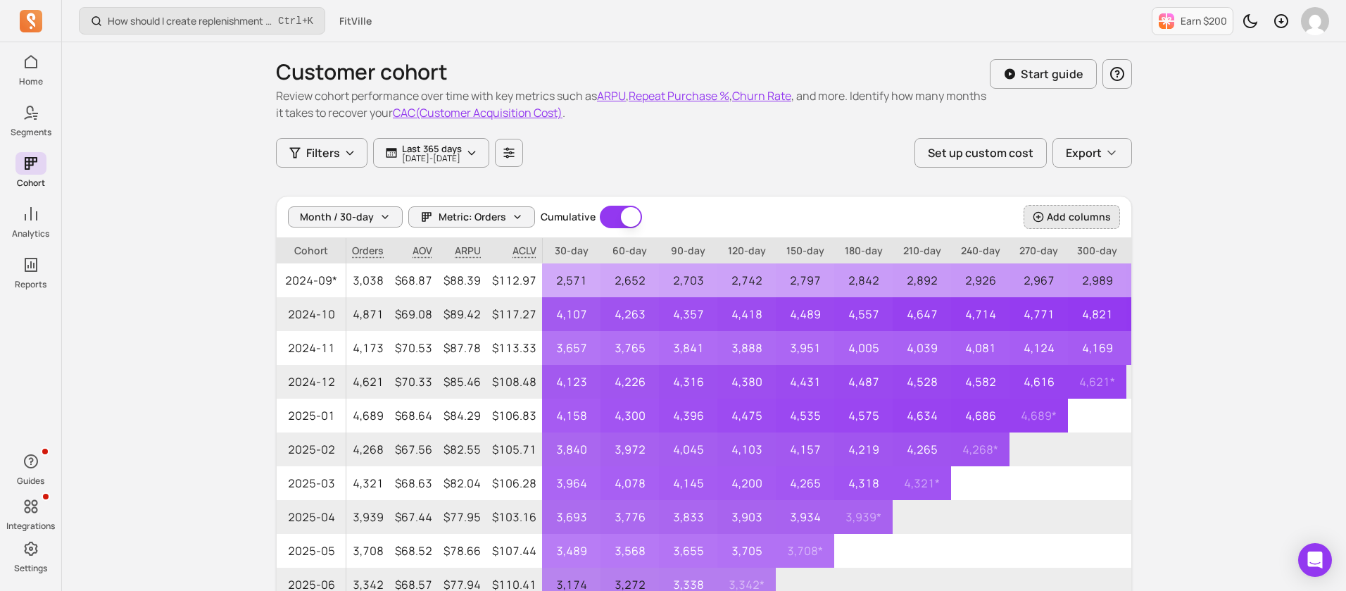
click at [1083, 208] on button "Add columns" at bounding box center [1072, 217] width 96 height 24
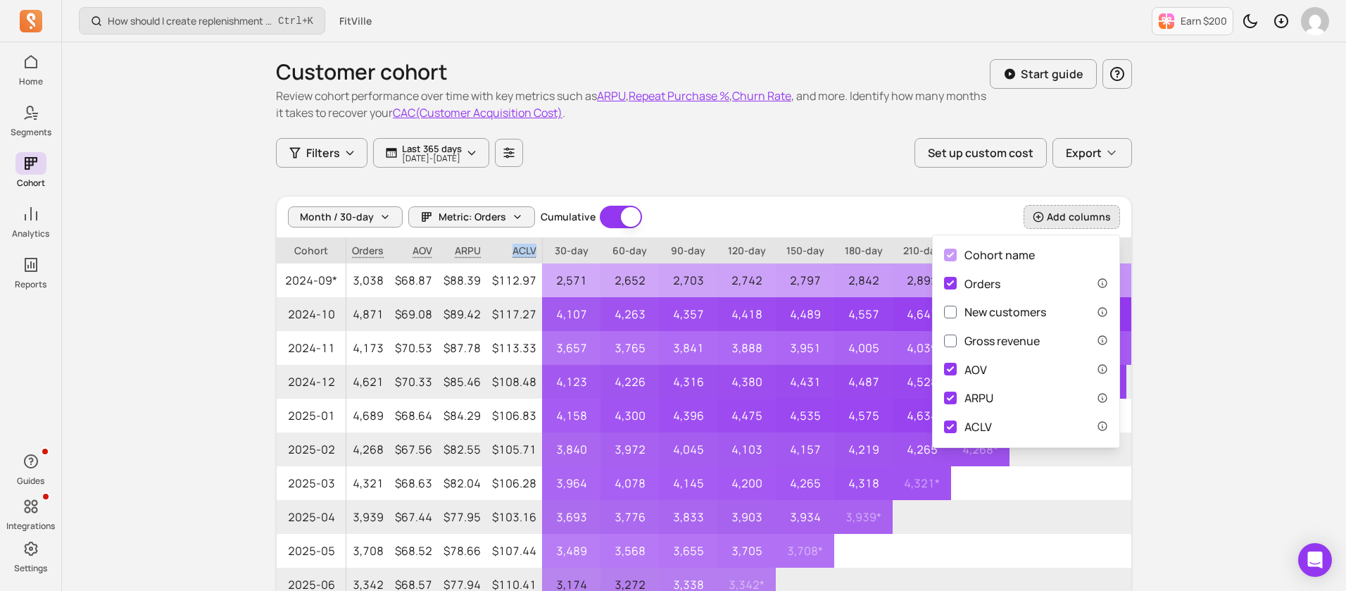
drag, startPoint x: 527, startPoint y: 251, endPoint x: 535, endPoint y: 249, distance: 8.6
click at [535, 249] on span "ACLV" at bounding box center [515, 250] width 56 height 25
copy span "ACLV"
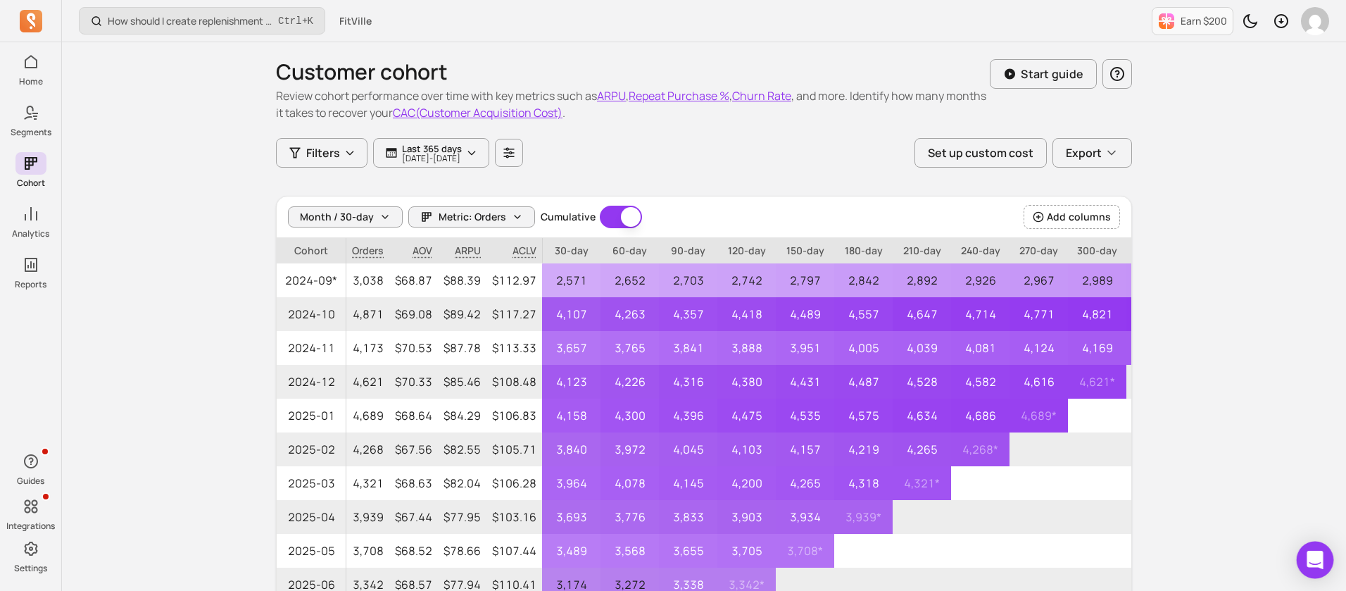
click at [1322, 563] on icon "Open Intercom Messenger" at bounding box center [1315, 560] width 18 height 18
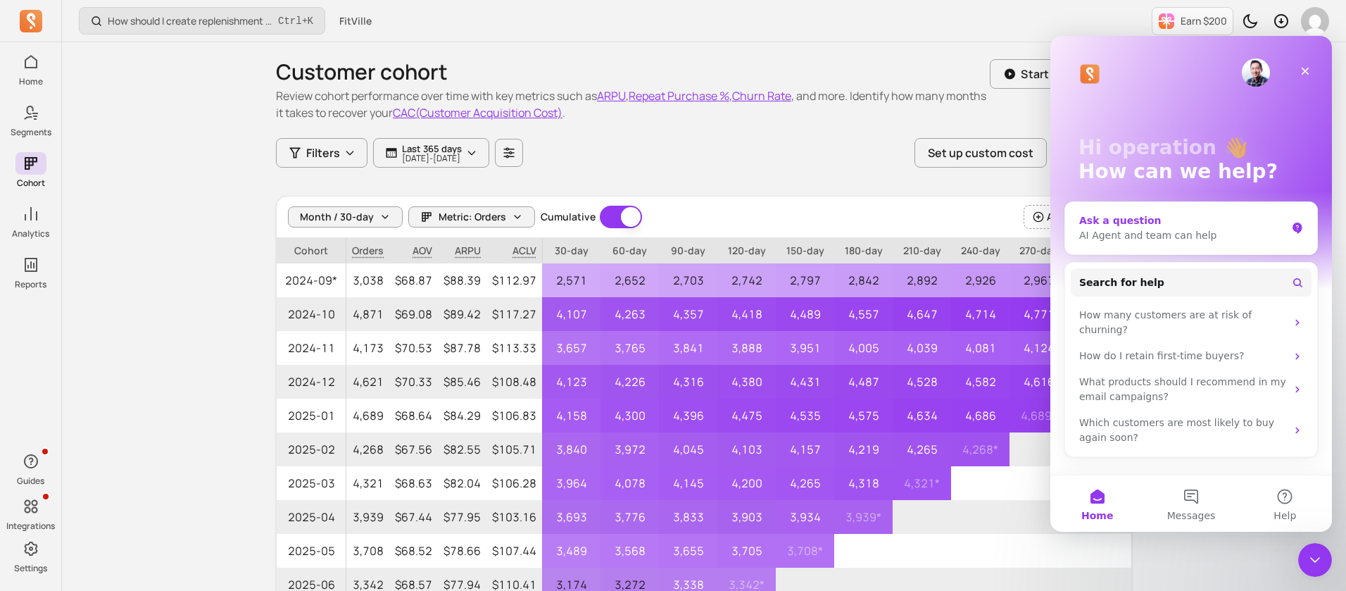
click at [1202, 233] on div "AI Agent and team can help" at bounding box center [1182, 235] width 207 height 15
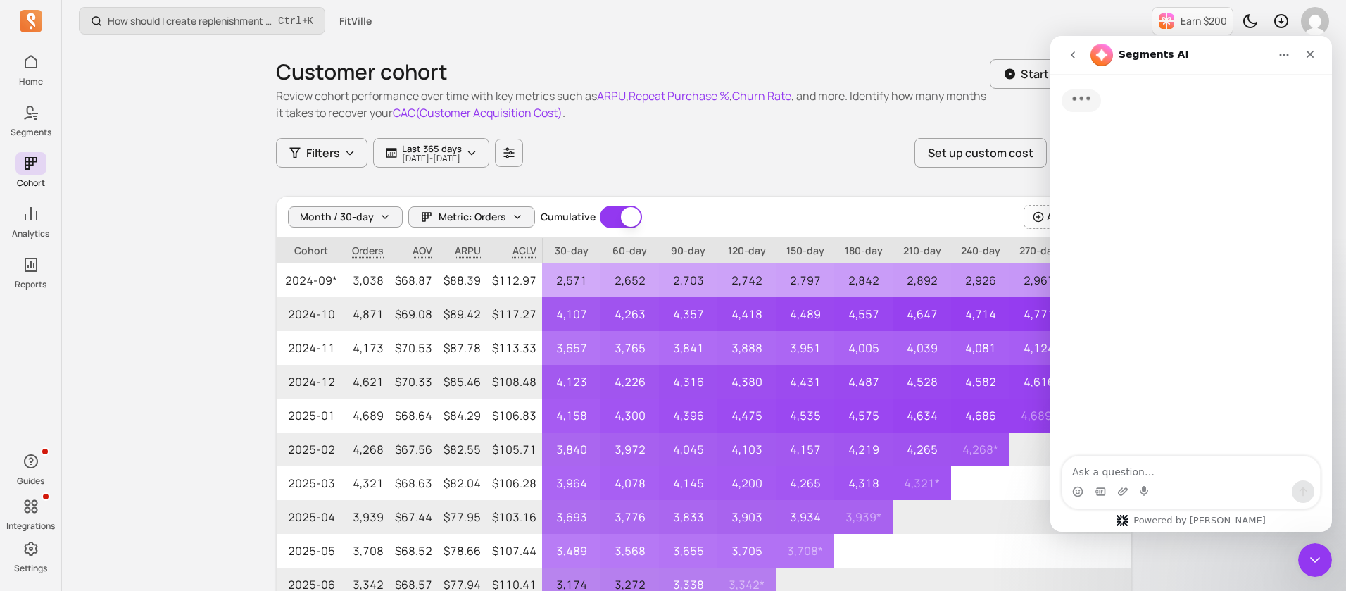
click at [1161, 468] on textarea "Ask a question…" at bounding box center [1191, 468] width 258 height 24
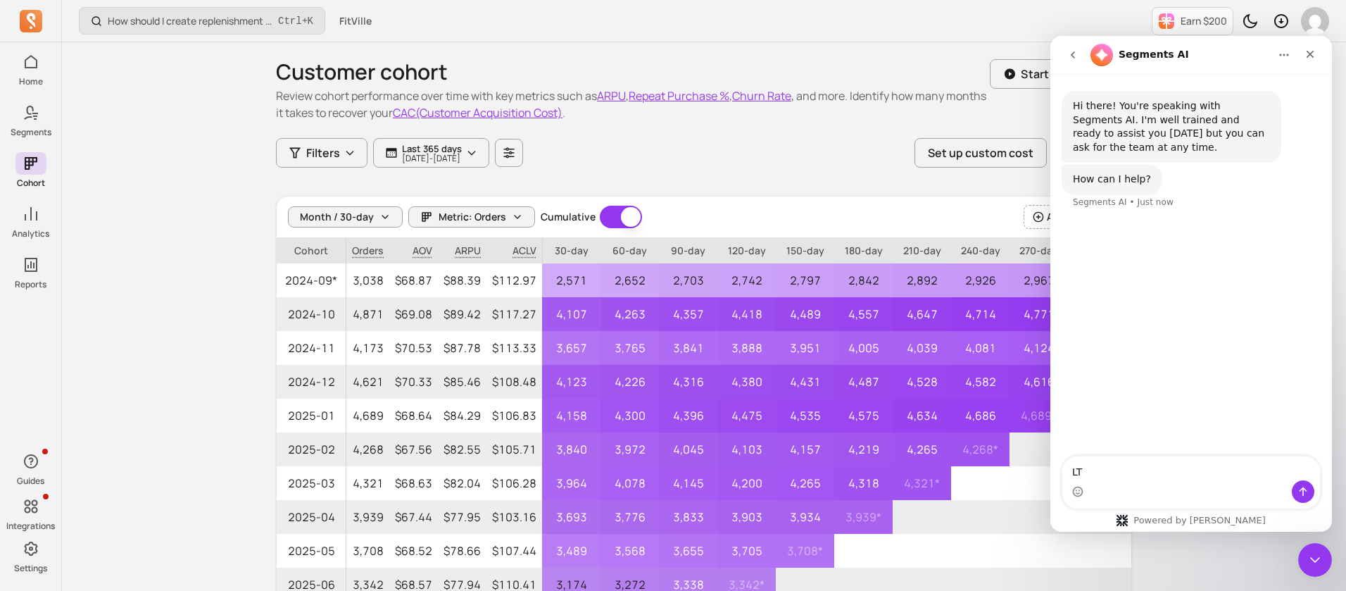
type textarea "LTV"
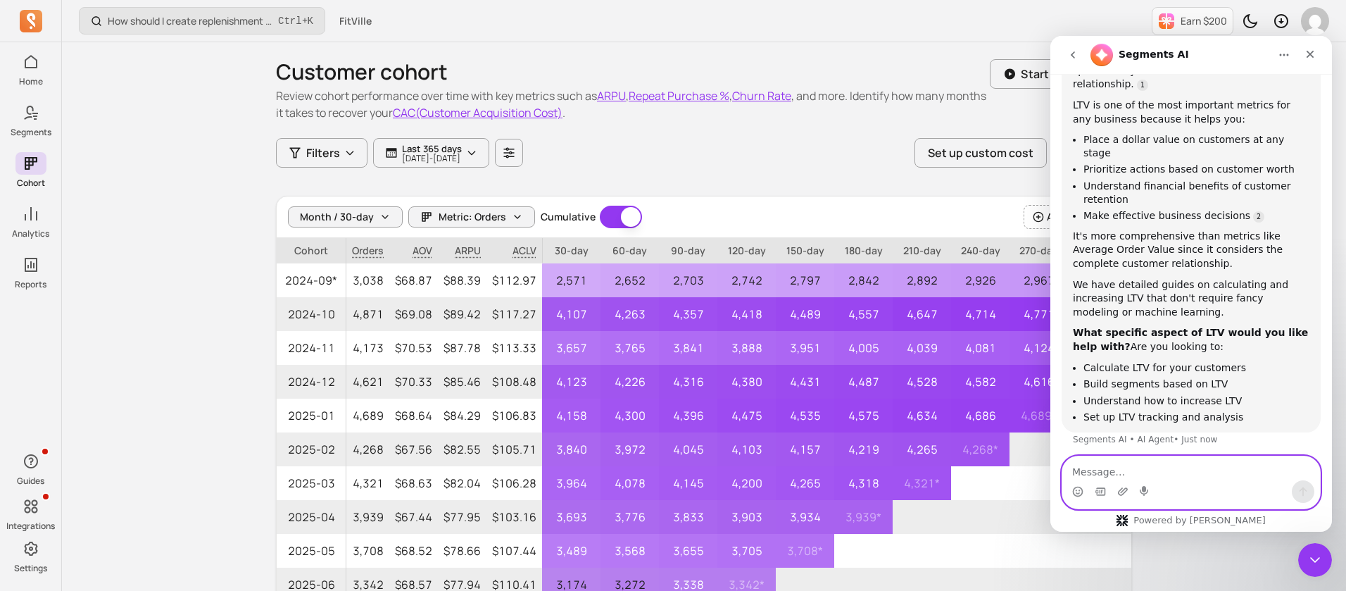
scroll to position [226, 0]
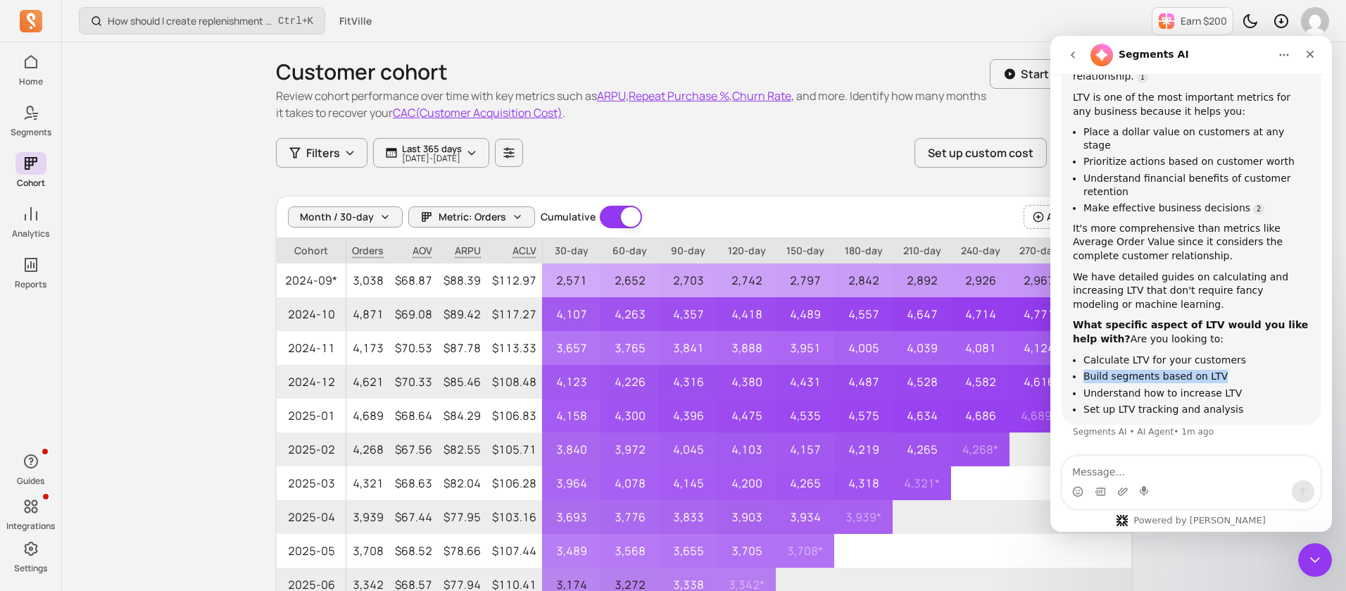
drag, startPoint x: 1084, startPoint y: 375, endPoint x: 1231, endPoint y: 372, distance: 147.2
click at [1231, 372] on li "Build segments based on LTV" at bounding box center [1197, 376] width 226 height 13
copy li "Build segments based on LTV"
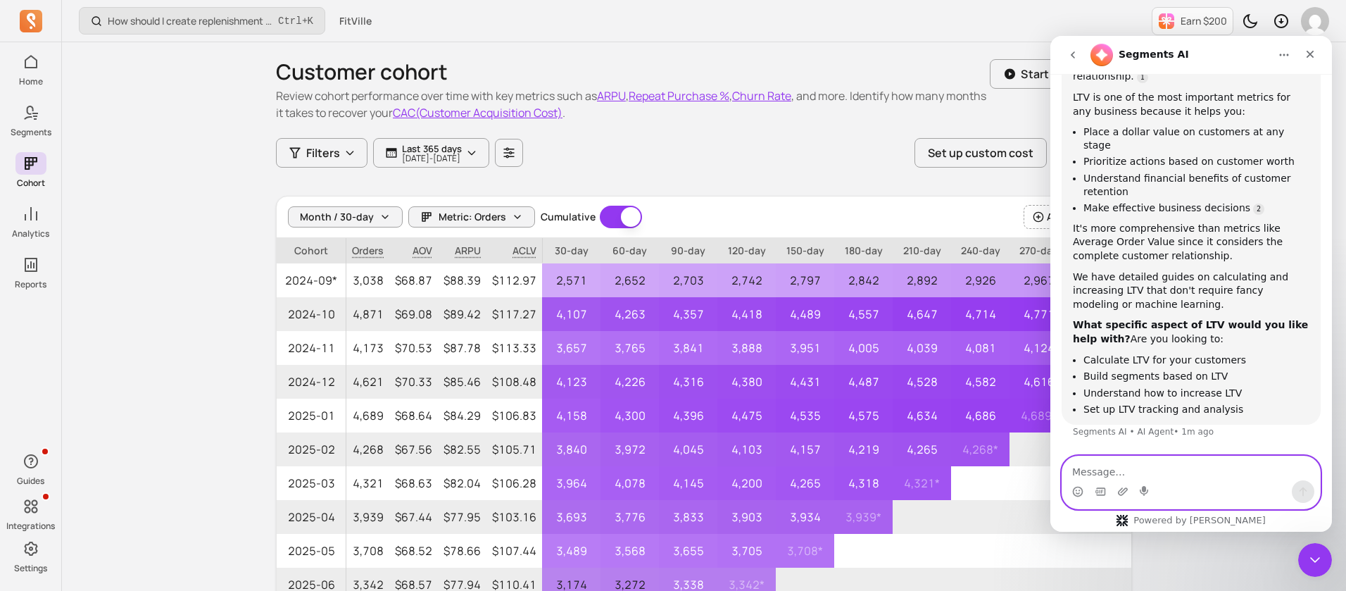
click at [1136, 462] on textarea "Message…" at bounding box center [1191, 468] width 258 height 24
paste textarea "Build segments based on LTV"
type textarea "Build segments based on LTV"
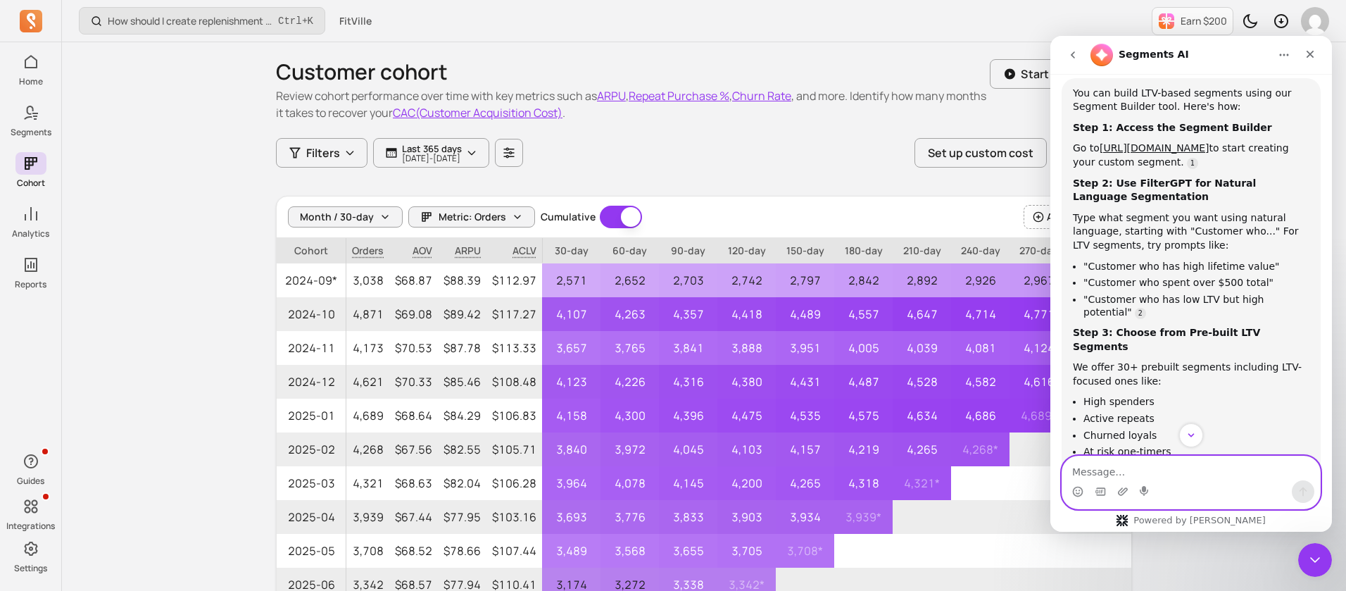
scroll to position [639, 0]
click at [1210, 146] on link "https://segments.app/segments/new" at bounding box center [1155, 148] width 110 height 11
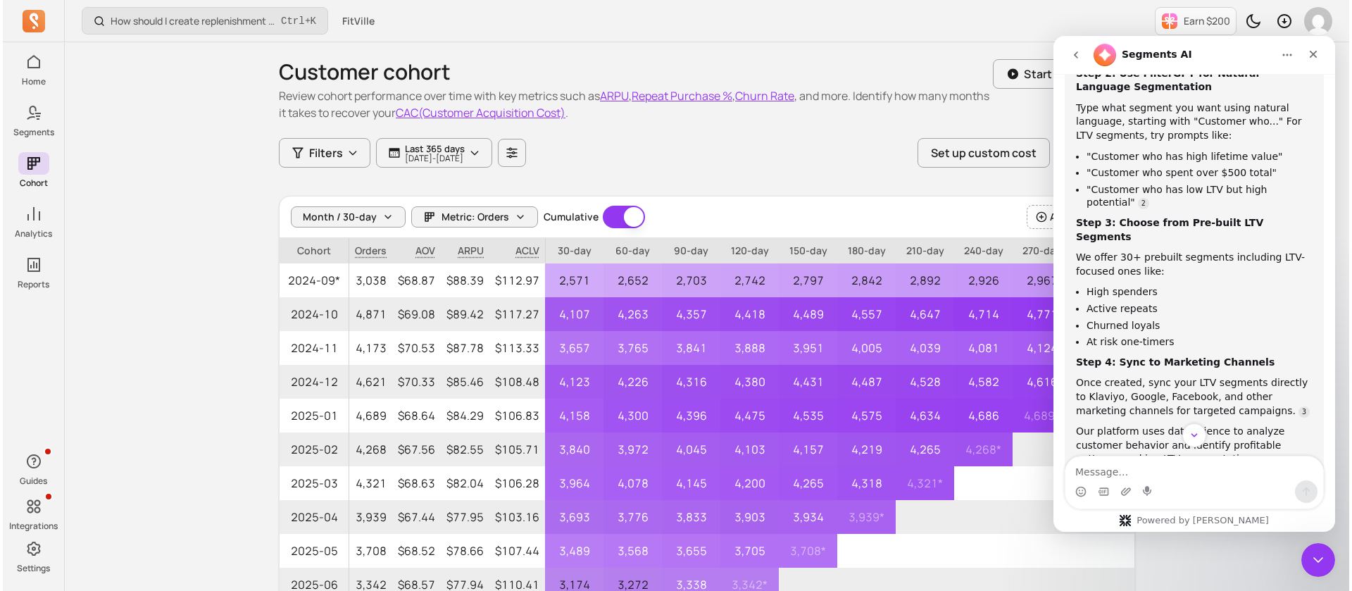
scroll to position [834, 0]
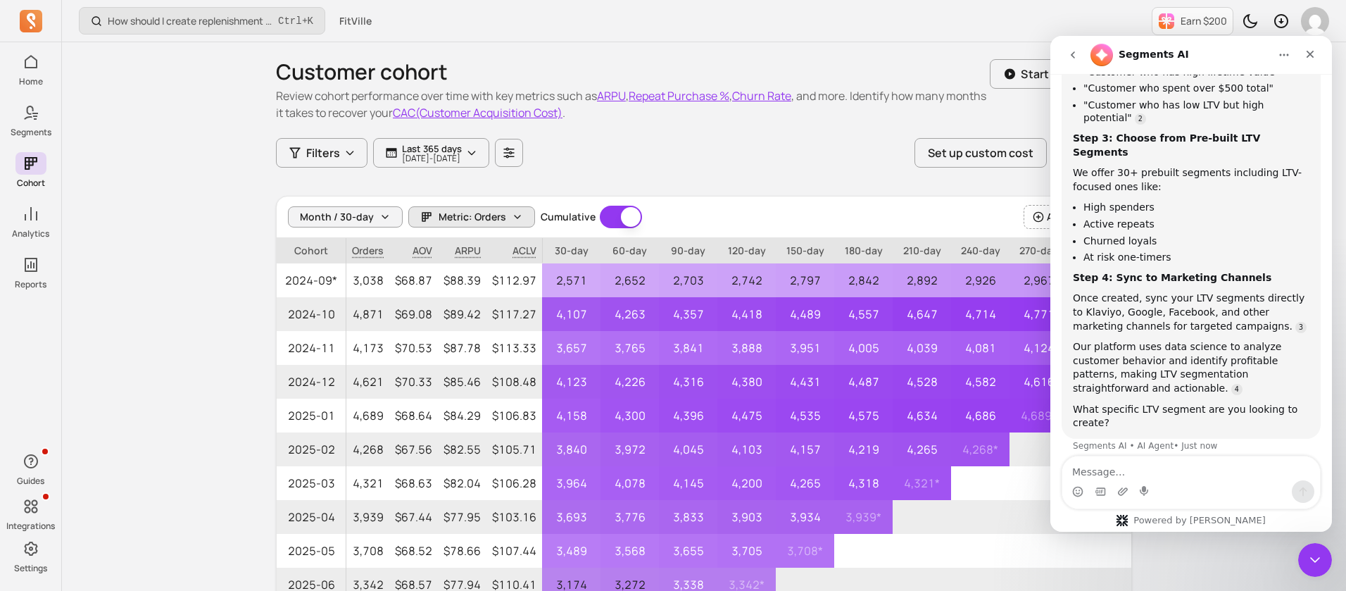
click at [500, 211] on span "Metric: Orders" at bounding box center [473, 217] width 68 height 14
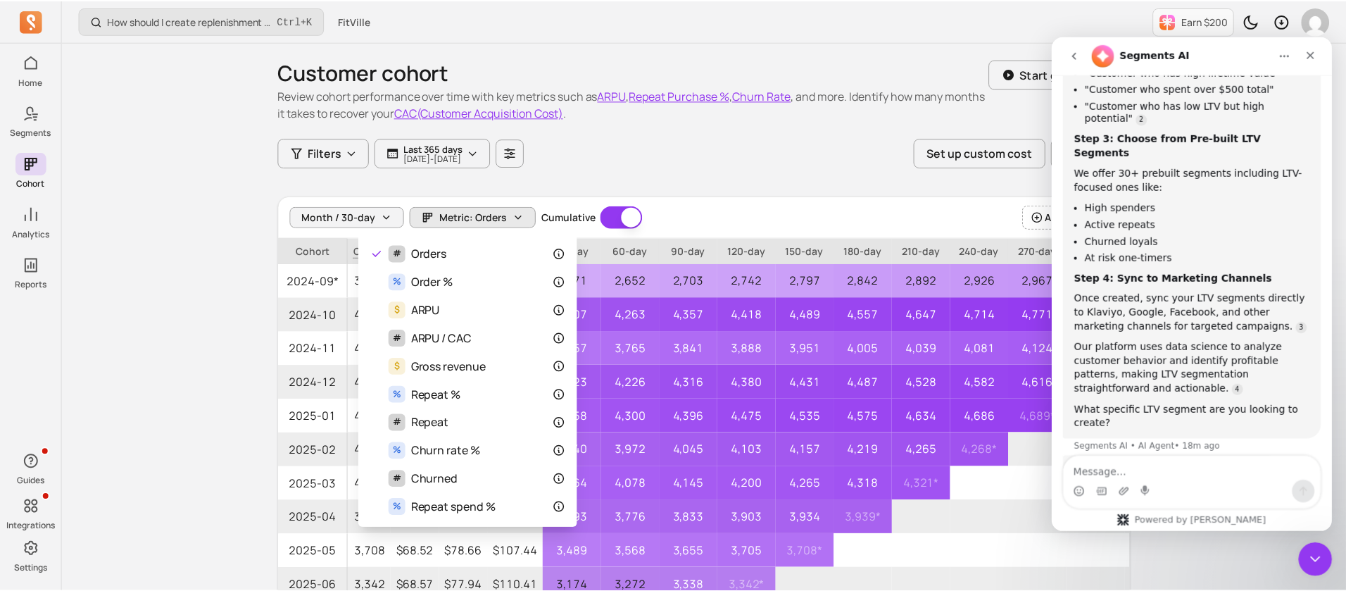
scroll to position [950, 0]
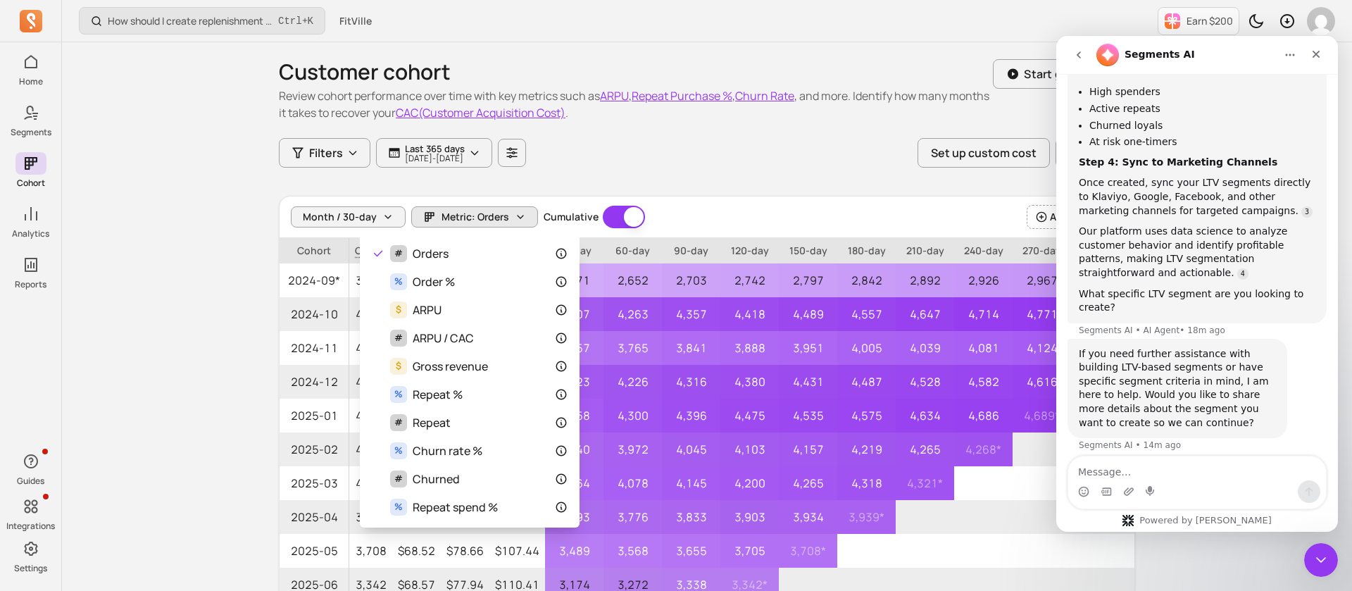
click at [475, 213] on span "Metric: Orders" at bounding box center [475, 217] width 68 height 14
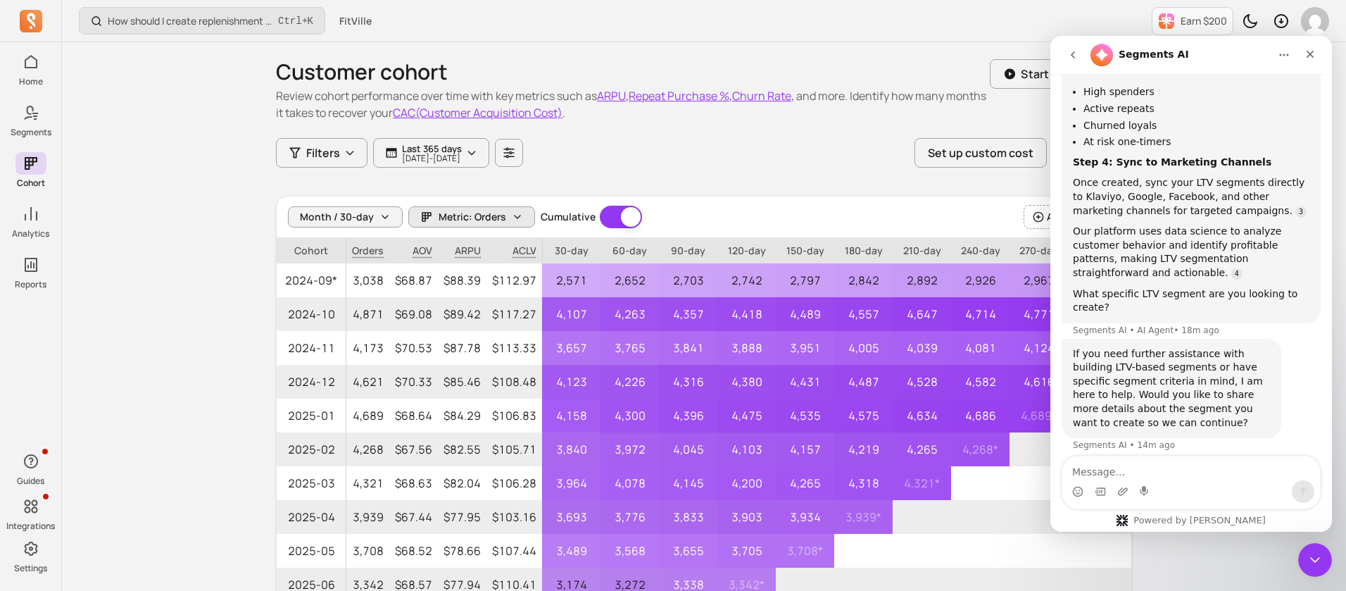
click at [475, 213] on span "Metric: Orders" at bounding box center [473, 217] width 68 height 14
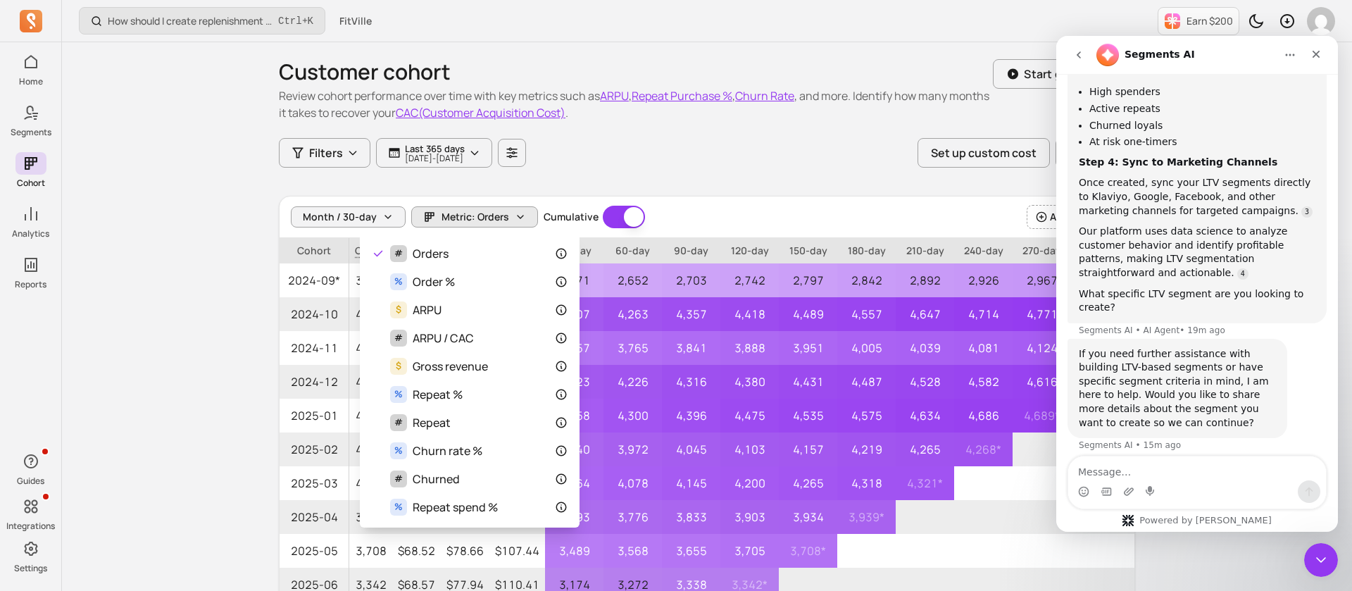
click at [712, 151] on div "Customer cohort Review cohort performance over time with key metrics such as AR…" at bounding box center [707, 385] width 856 height 686
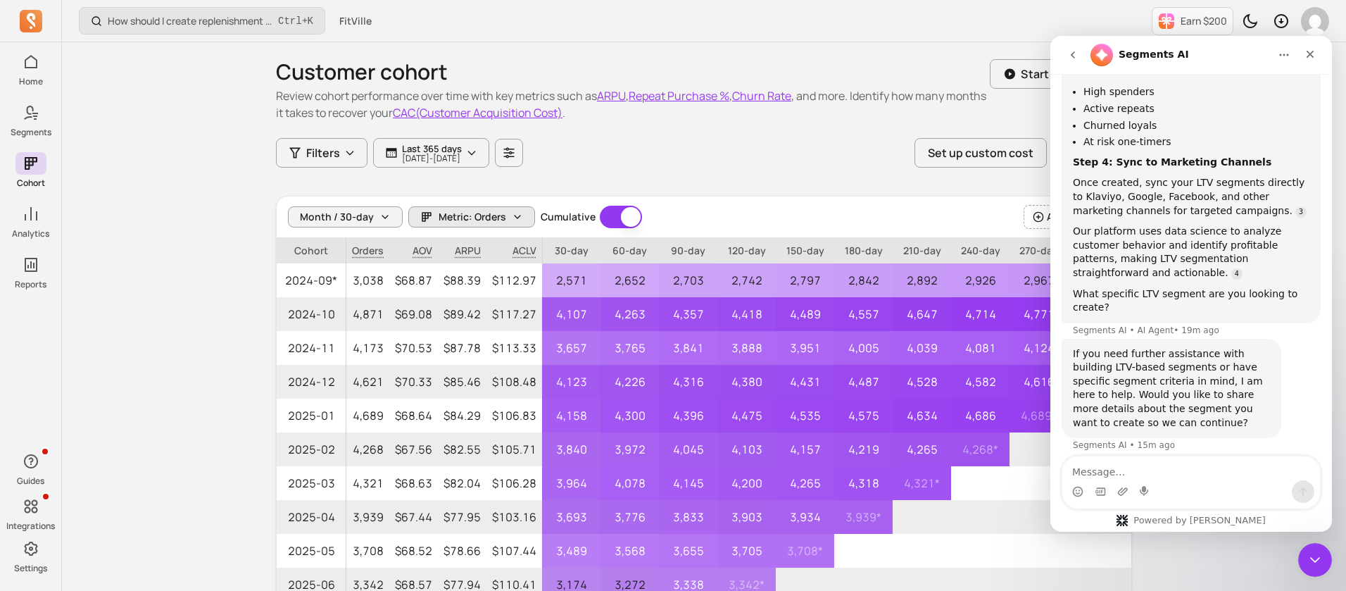
click at [469, 220] on span "Metric: Orders" at bounding box center [473, 217] width 68 height 14
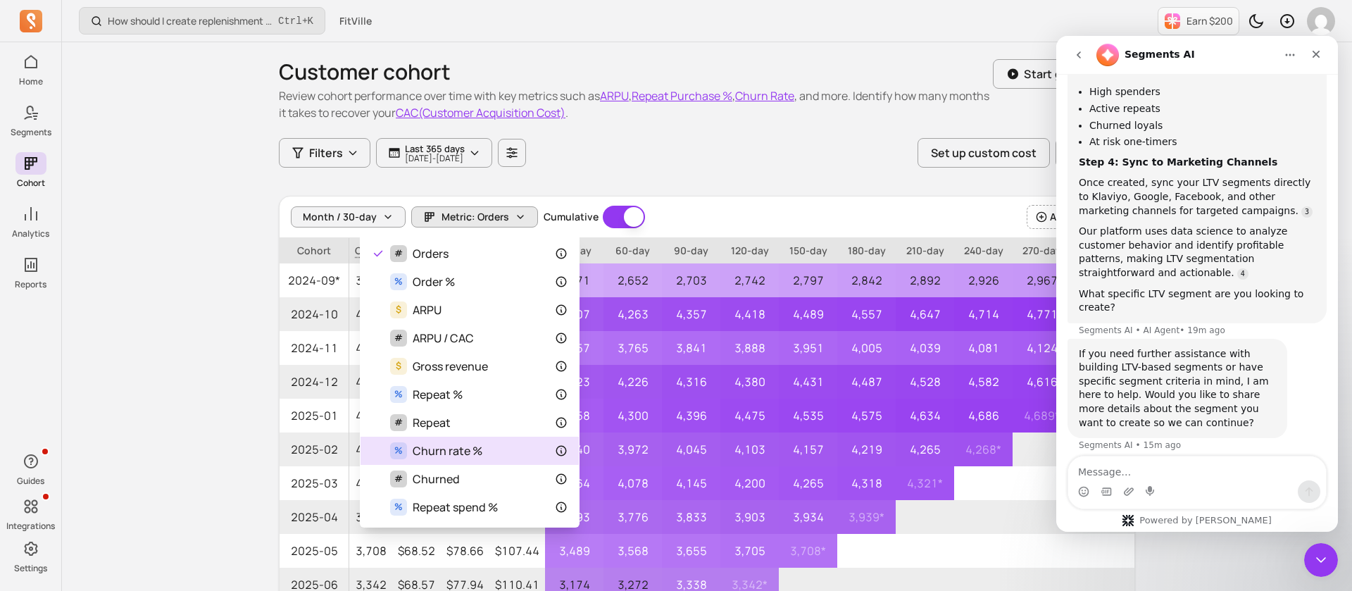
click at [468, 456] on span "Churn rate %" at bounding box center [448, 450] width 70 height 17
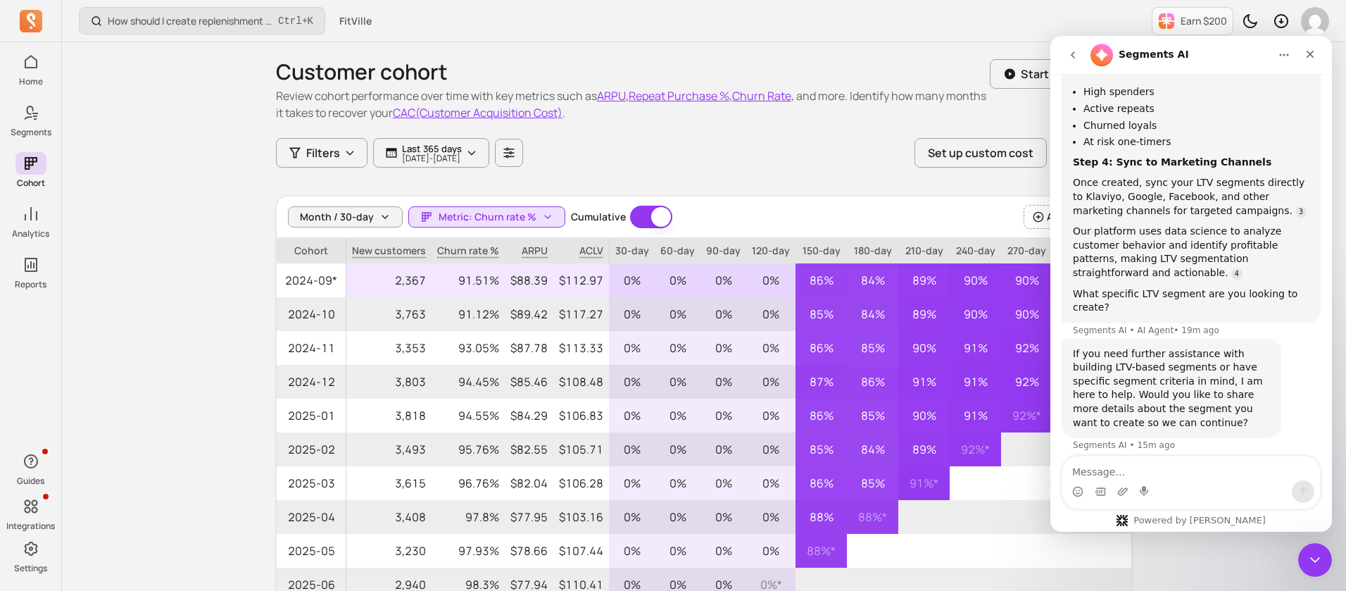
click at [453, 281] on p "91.51%" at bounding box center [468, 280] width 73 height 34
drag, startPoint x: 449, startPoint y: 275, endPoint x: 484, endPoint y: 277, distance: 36.0
click at [484, 277] on p "91.51%" at bounding box center [468, 280] width 73 height 34
click at [456, 272] on p "91.51%" at bounding box center [468, 280] width 73 height 34
drag, startPoint x: 453, startPoint y: 278, endPoint x: 501, endPoint y: 280, distance: 47.9
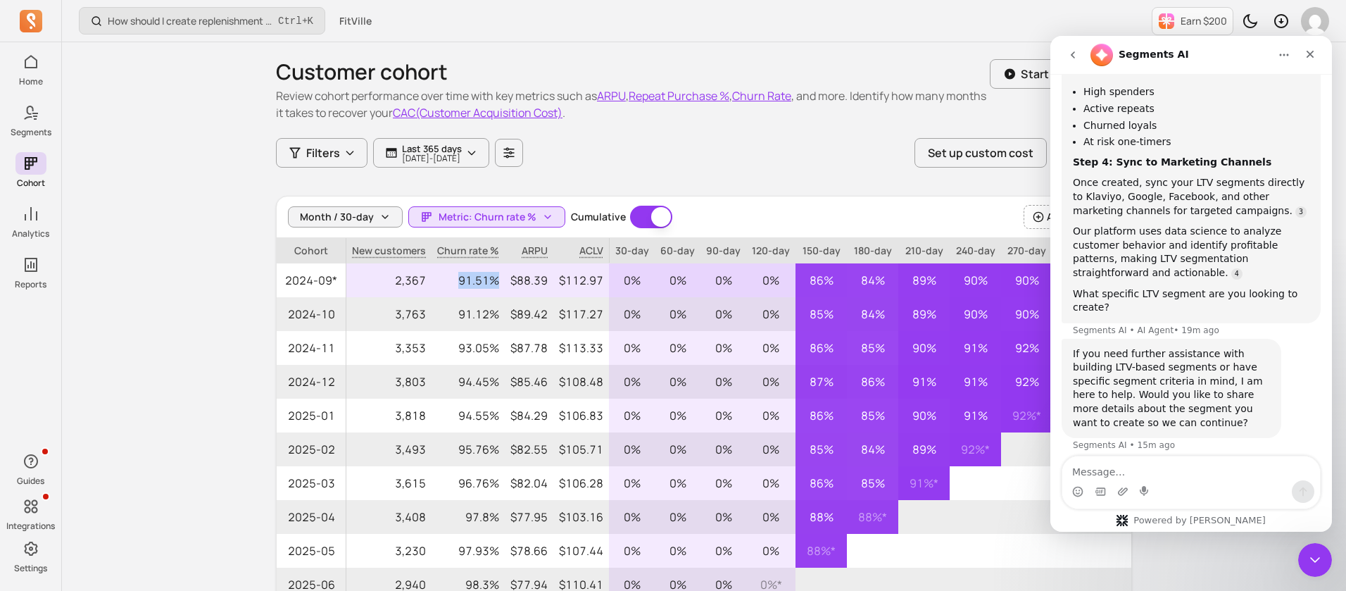
click at [501, 280] on p "91.51%" at bounding box center [468, 280] width 73 height 34
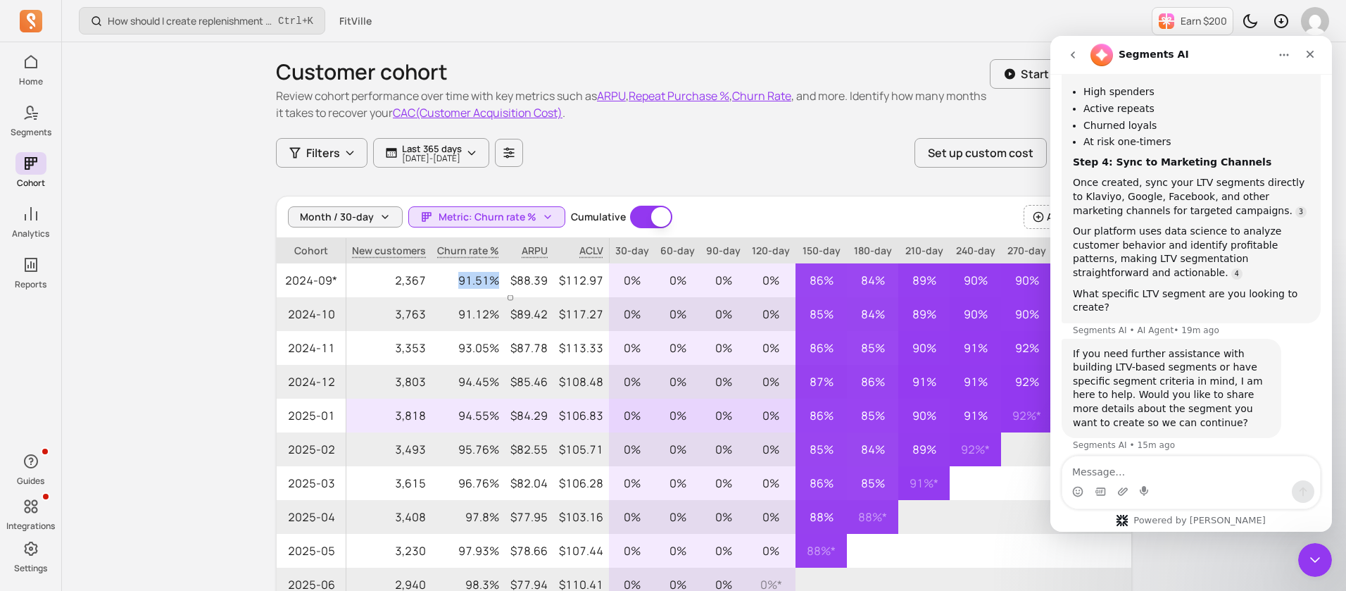
copy p "91.51%"
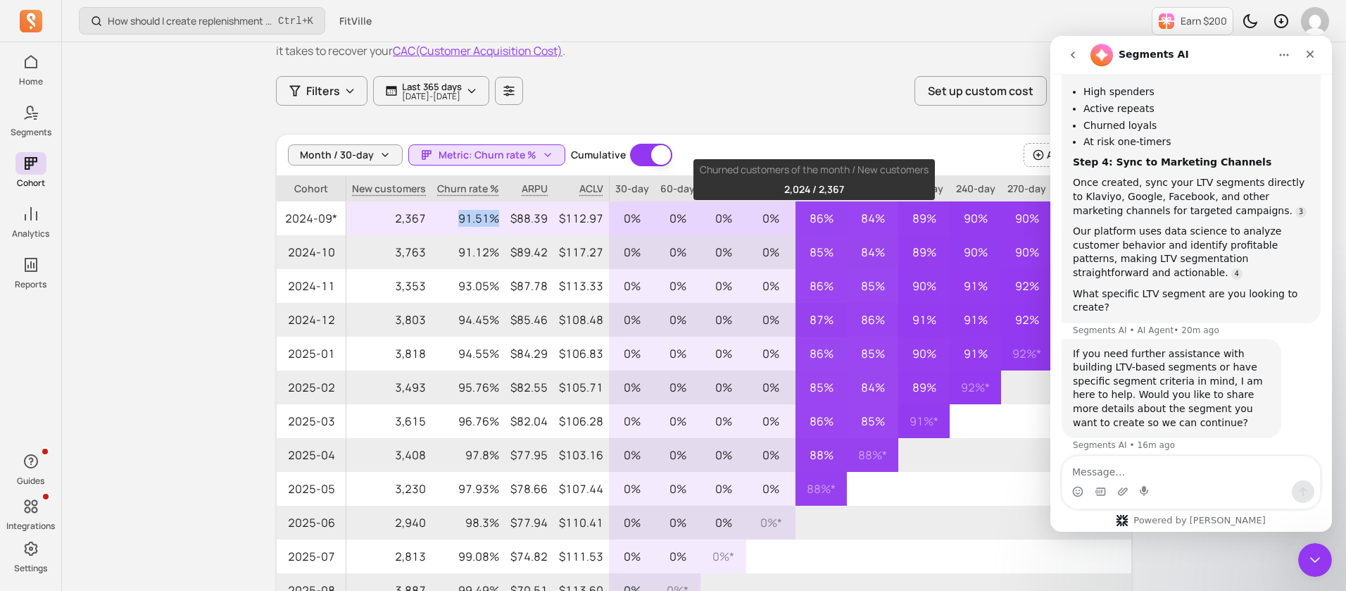
scroll to position [106, 0]
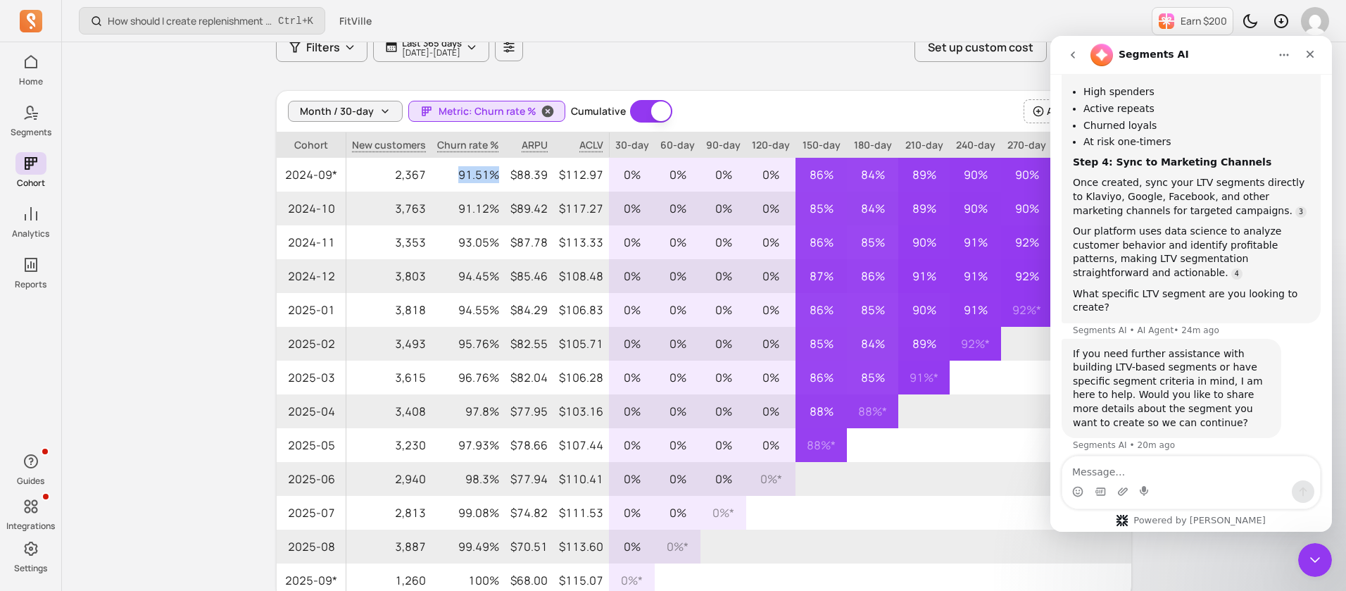
click at [480, 106] on span "Metric: Churn rate %" at bounding box center [488, 111] width 98 height 14
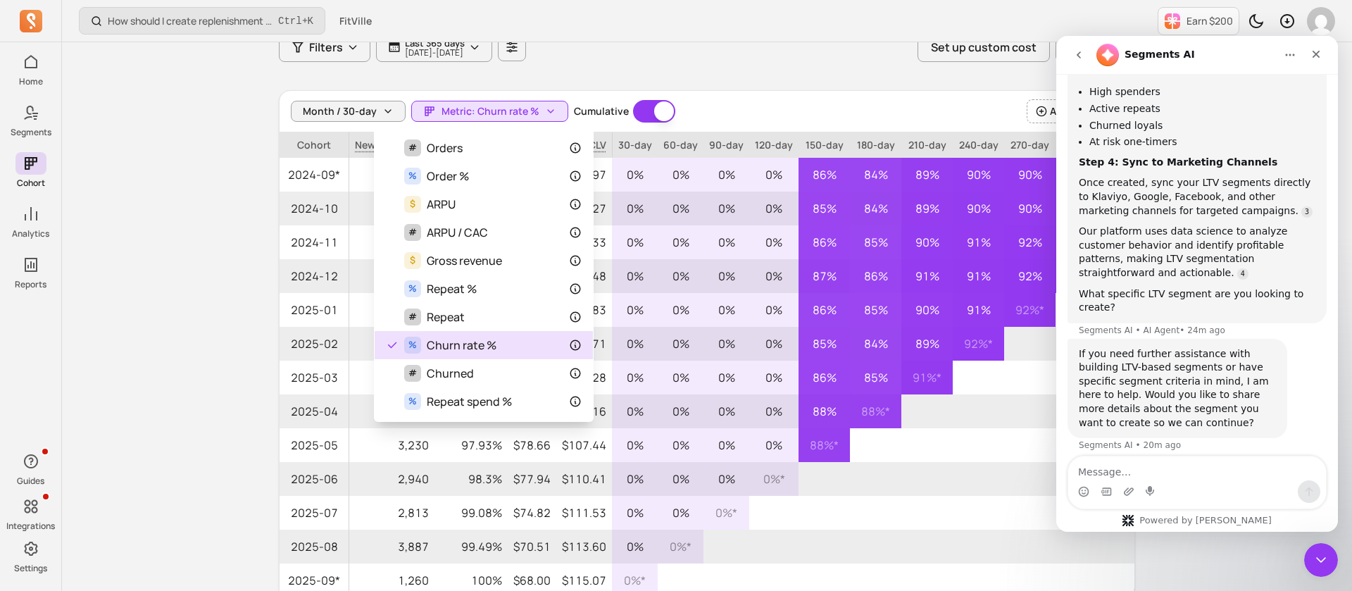
click at [784, 49] on div "Customer cohort Review cohort performance over time with key metrics such as AR…" at bounding box center [707, 280] width 856 height 686
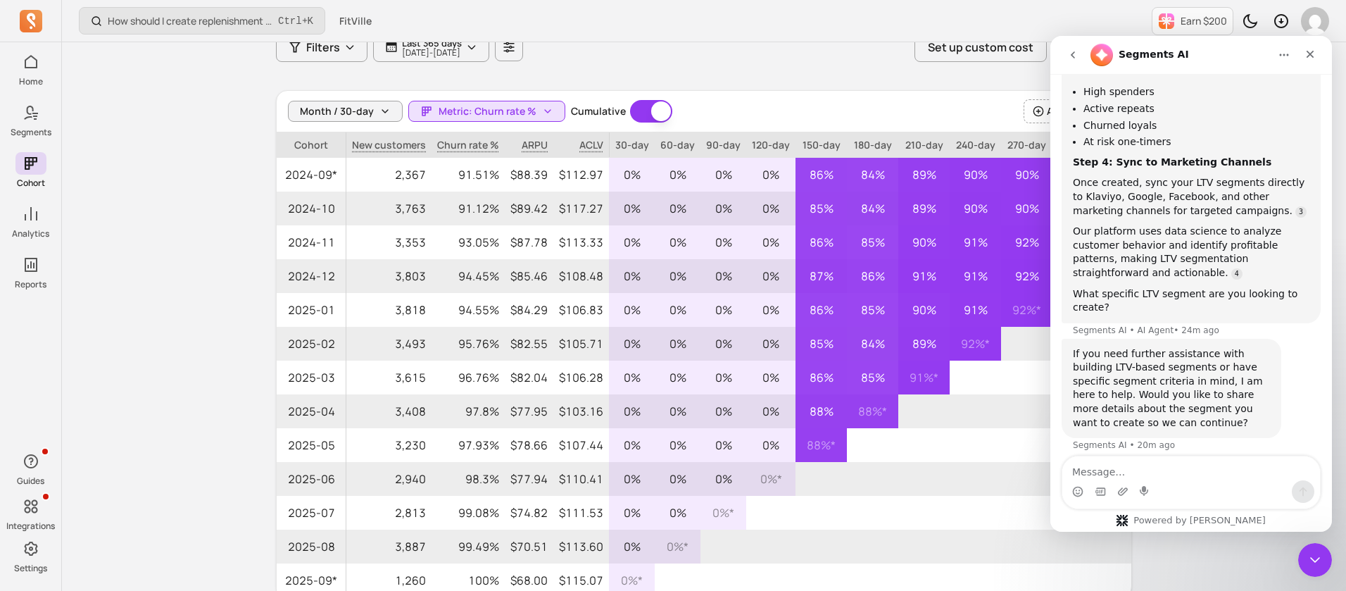
click at [791, 78] on div "Customer cohort Review cohort performance over time with key metrics such as AR…" at bounding box center [704, 280] width 856 height 686
click at [1319, 57] on div "Close" at bounding box center [1310, 54] width 25 height 25
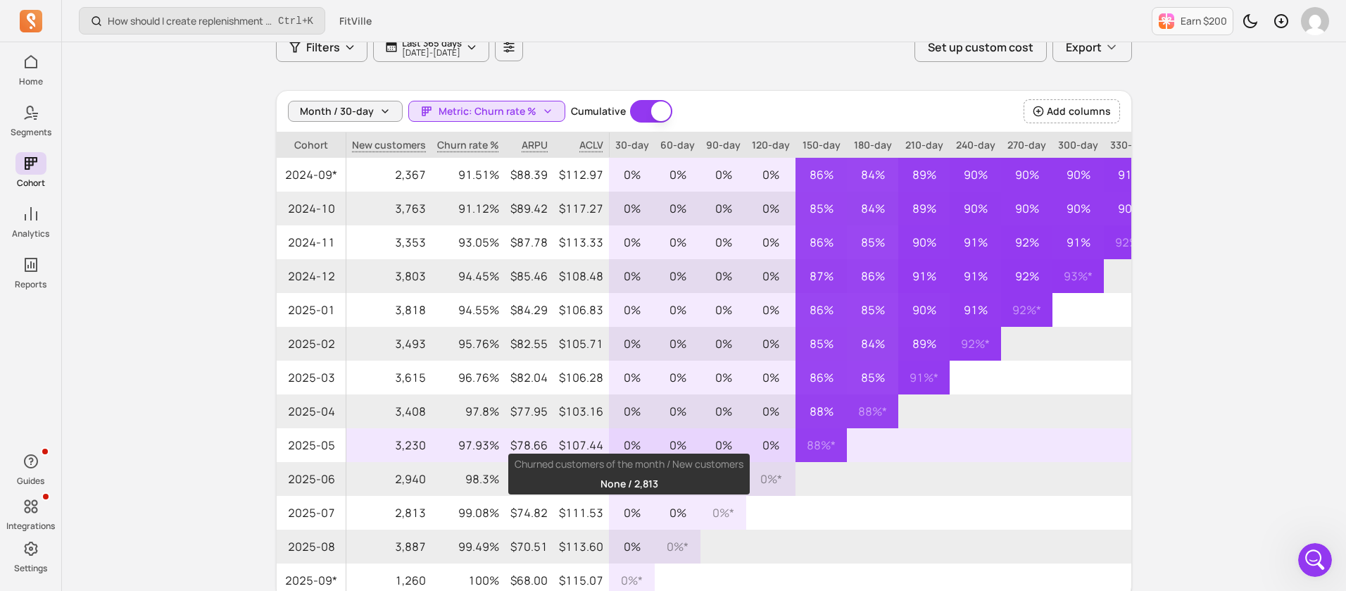
scroll to position [922, 0]
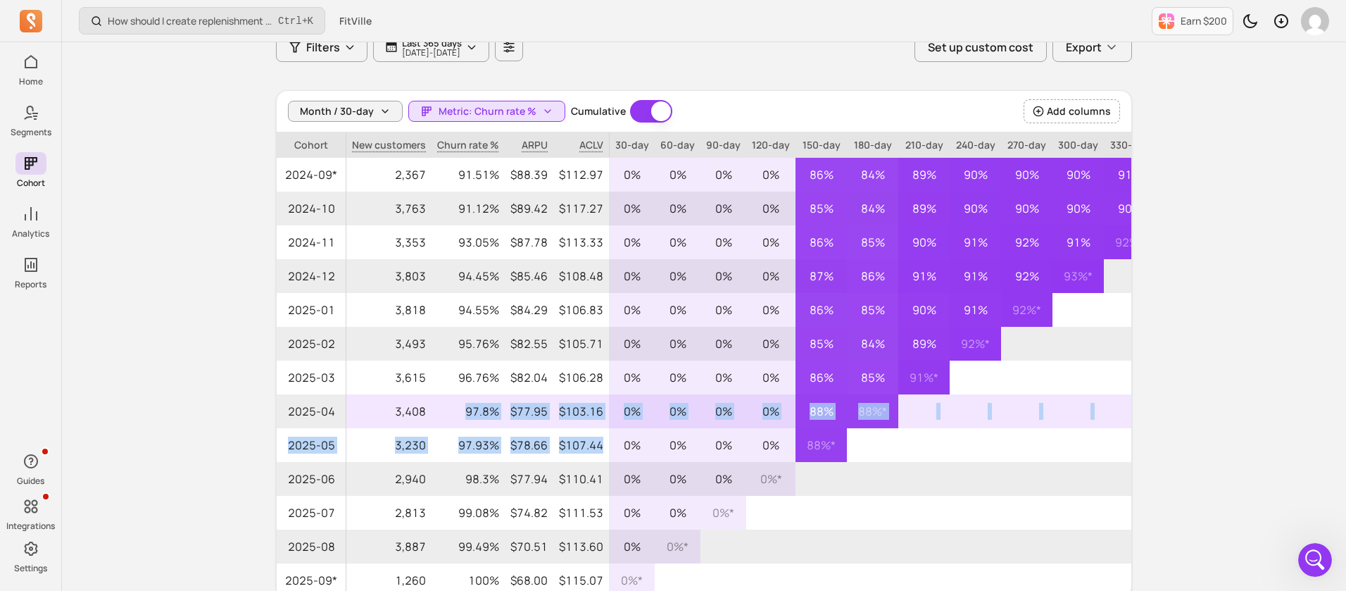
drag, startPoint x: 602, startPoint y: 432, endPoint x: 449, endPoint y: 425, distance: 153.0
click at [449, 425] on tbody "2024-09* 2,367 91.51% $88.39 $112.97 0% 0% 0% 0% 86% 84% 89% 90% 90% 90% 91% 91…" at bounding box center [768, 377] width 982 height 439
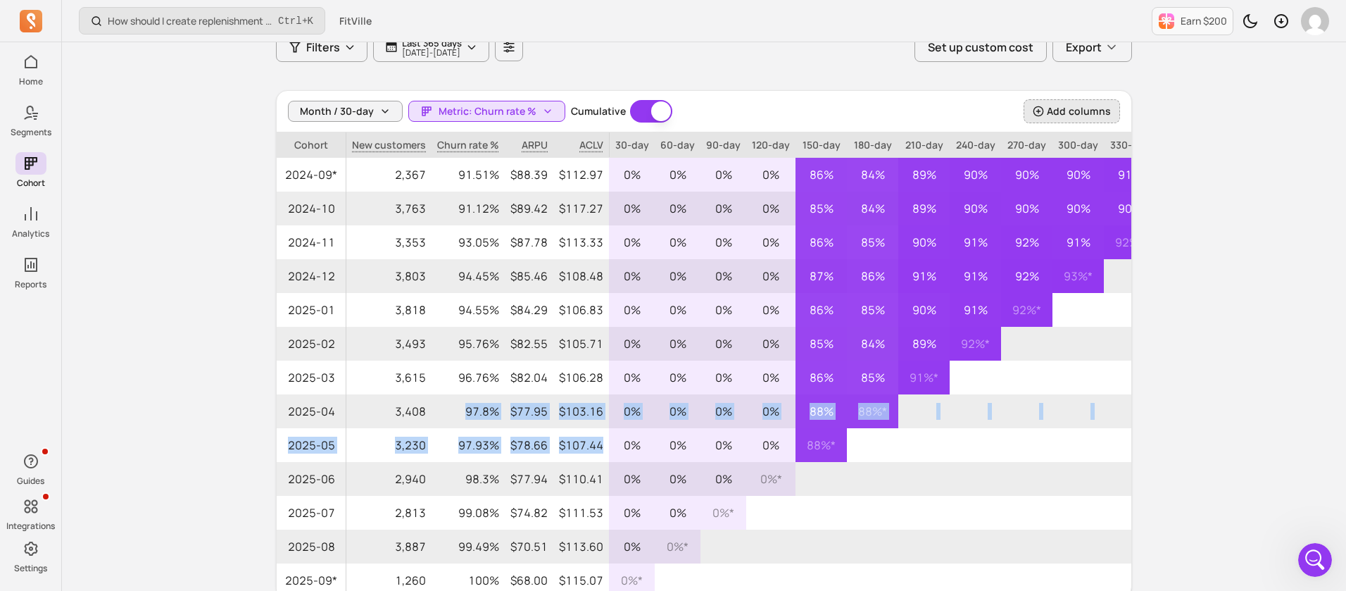
click at [1066, 108] on span "Add columns" at bounding box center [1079, 111] width 64 height 14
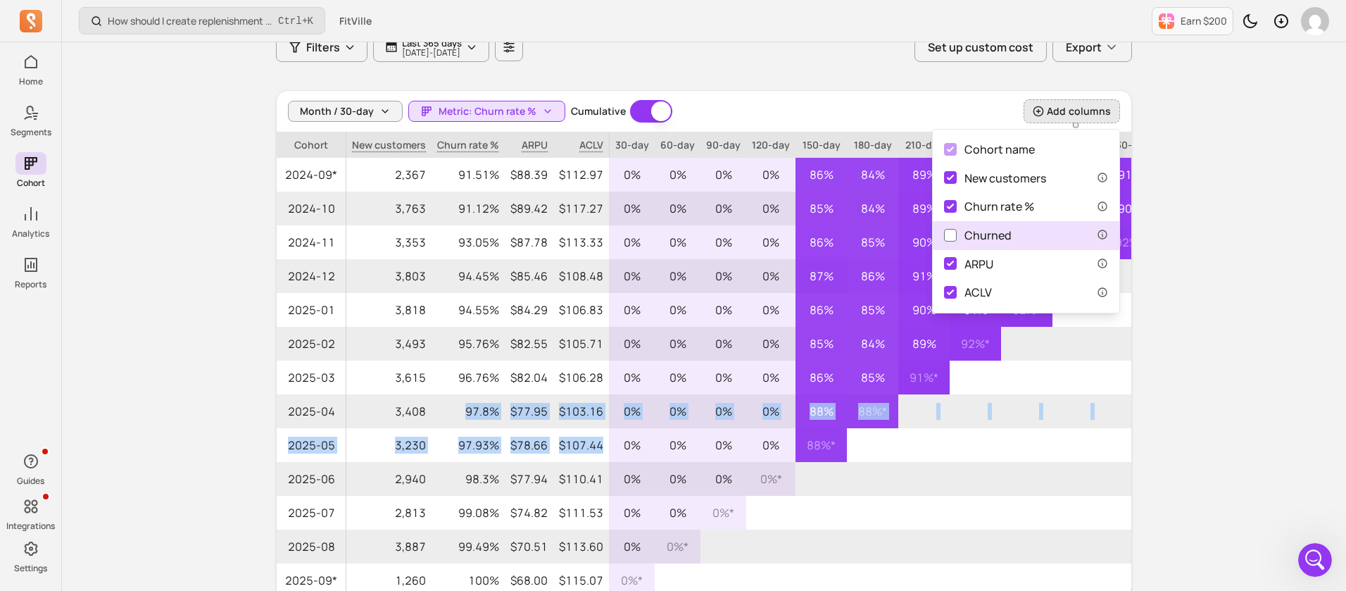
scroll to position [211, 0]
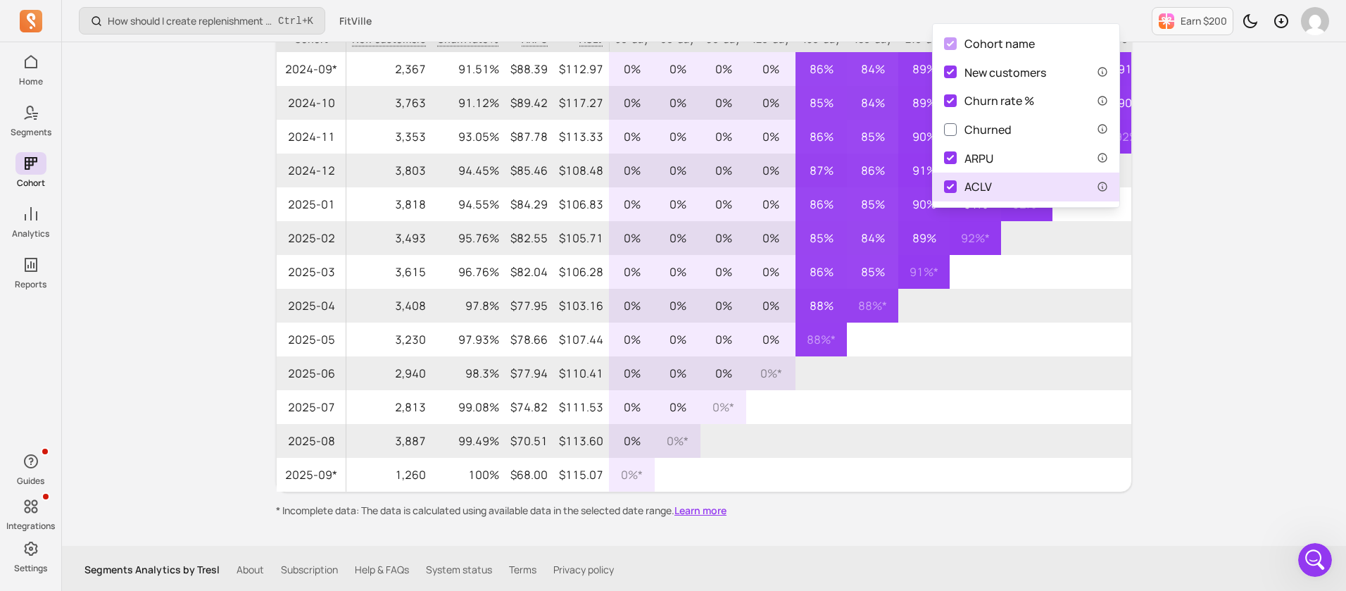
click at [985, 181] on div "ACLV" at bounding box center [968, 187] width 48 height 18
click at [957, 181] on input "ACLV" at bounding box center [950, 186] width 13 height 13
checkbox input "false"
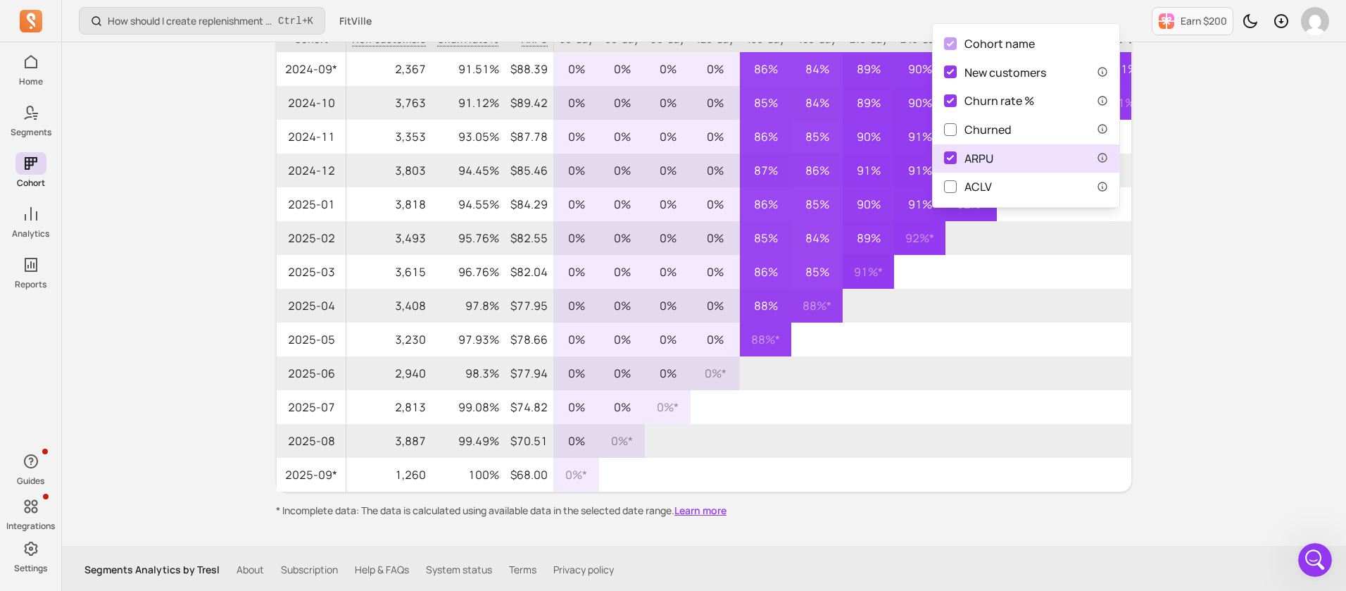
click at [985, 160] on div "ARPU" at bounding box center [968, 159] width 49 height 18
click at [957, 160] on input "ARPU" at bounding box center [950, 157] width 13 height 13
checkbox input "false"
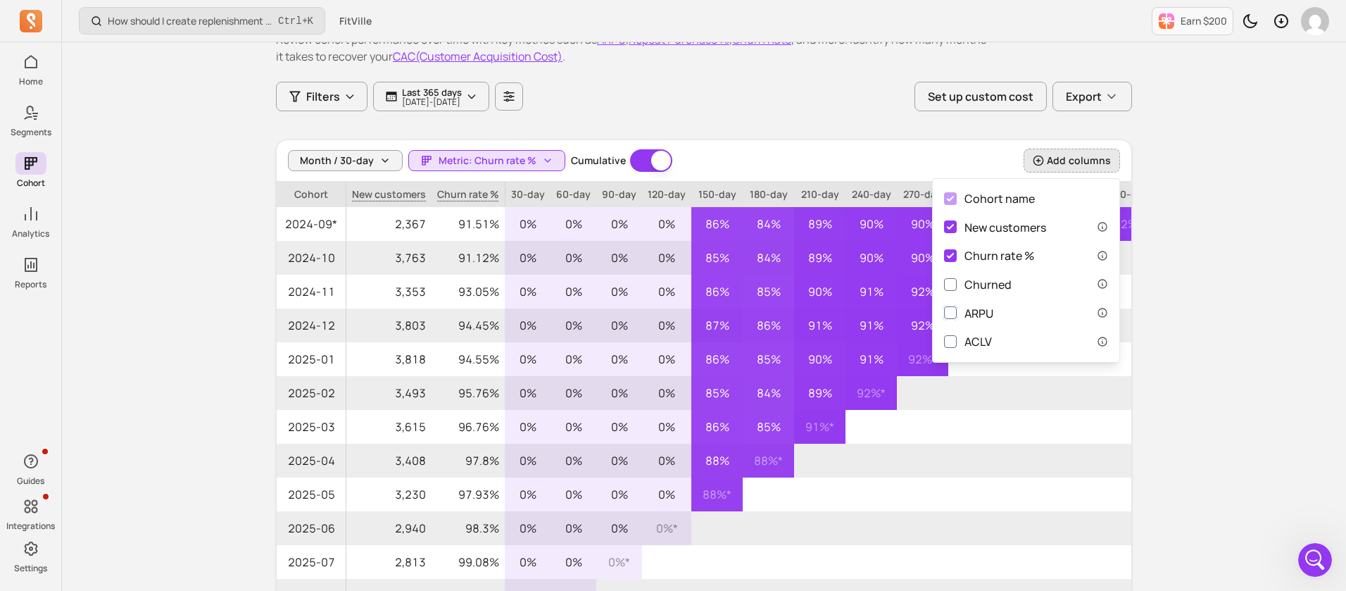
scroll to position [0, 0]
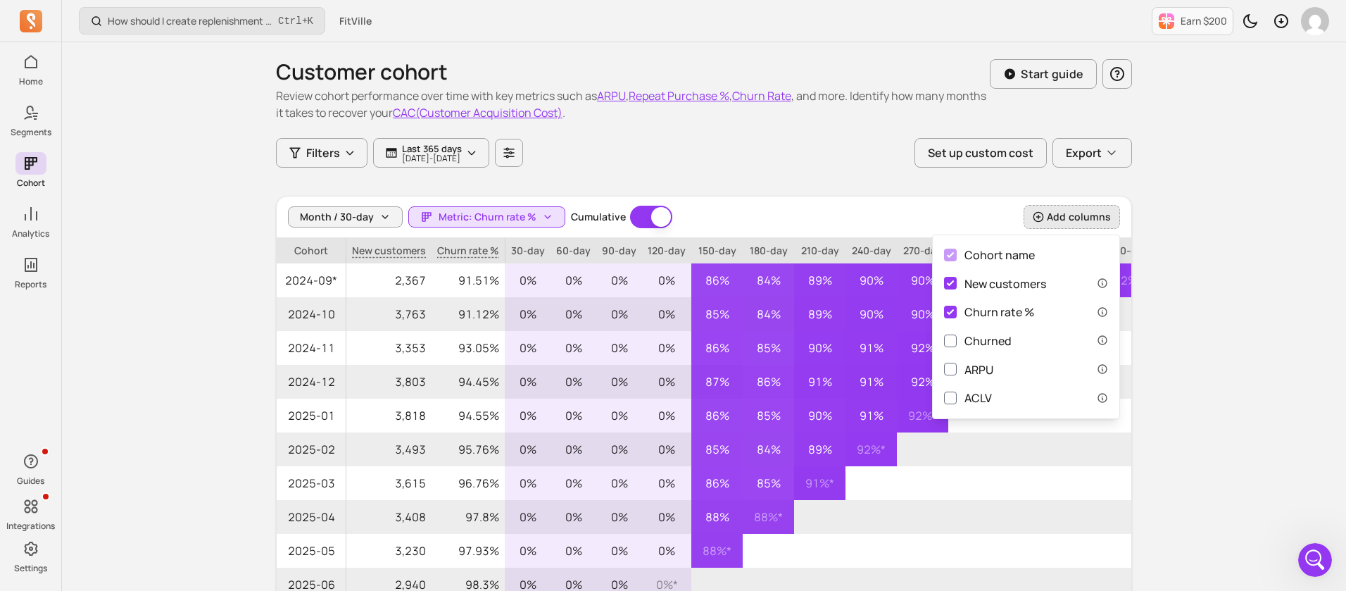
click at [811, 180] on div "Customer cohort Review cohort performance over time with key metrics such as AR…" at bounding box center [704, 385] width 856 height 686
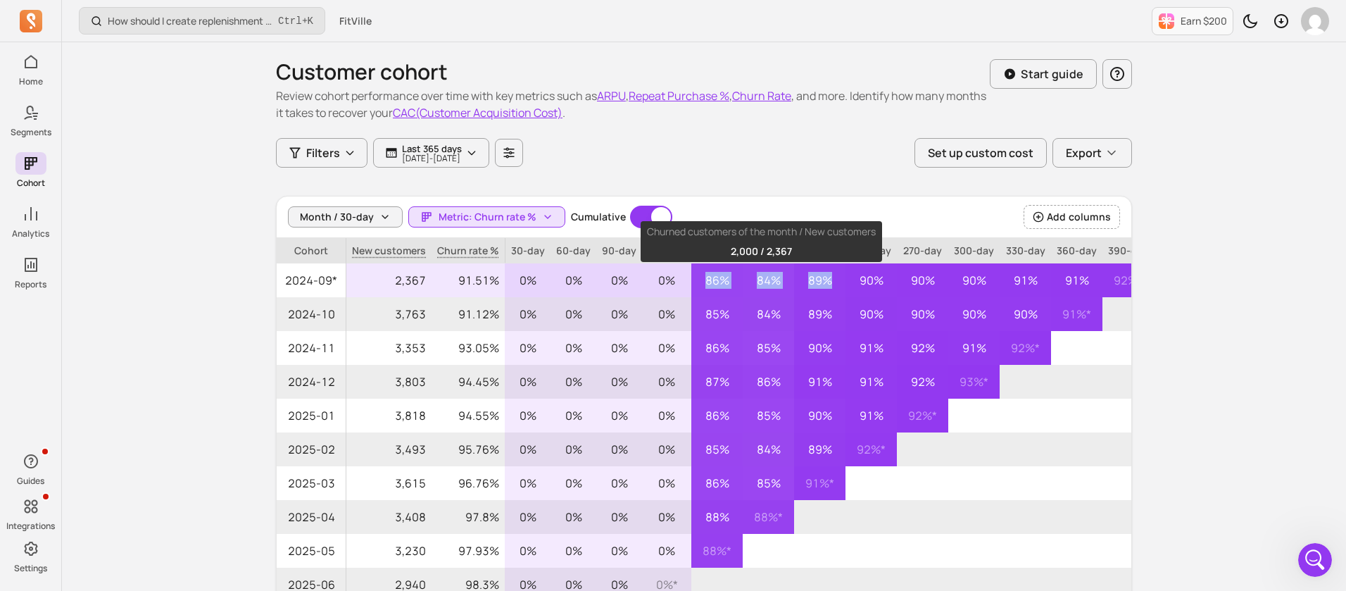
drag, startPoint x: 833, startPoint y: 271, endPoint x: 658, endPoint y: 269, distance: 174.6
click at [667, 270] on tr "2024-09* 2,367 91.51% 0% 0% 0% 0% 86% 84% 89% 90% 90% 90% 91% 91% 92% *" at bounding box center [715, 280] width 877 height 34
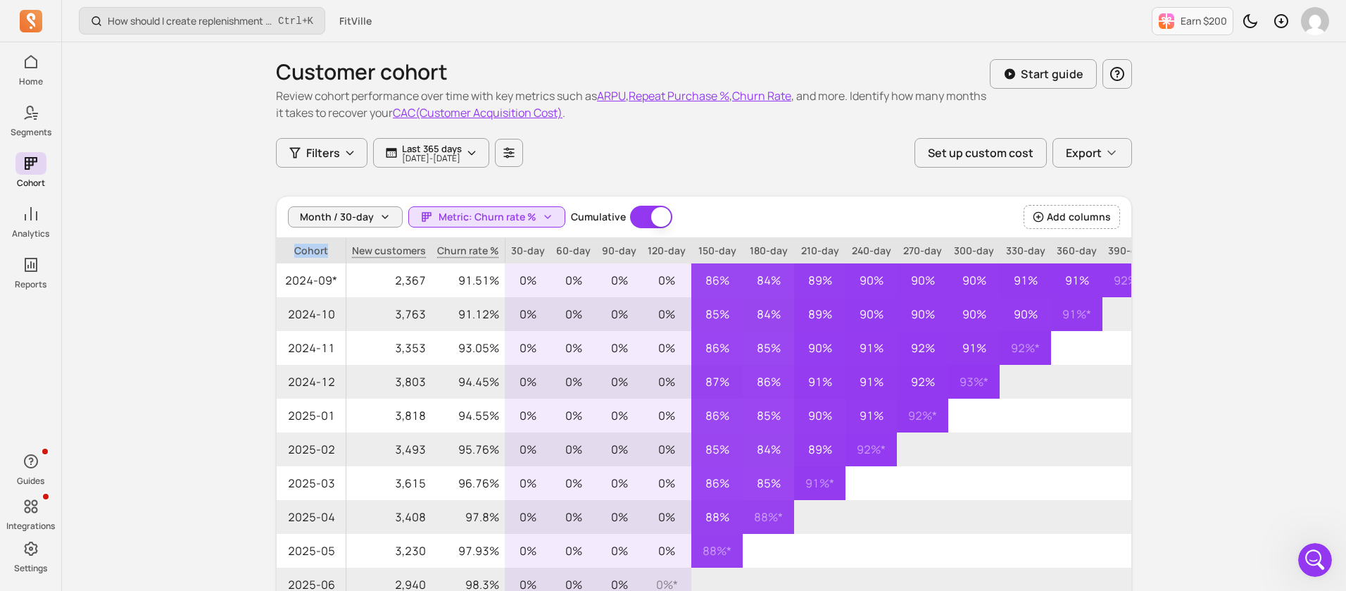
drag, startPoint x: 337, startPoint y: 253, endPoint x: 232, endPoint y: 251, distance: 104.9
click at [232, 251] on div "How should I create replenishment flows? Ctrl + K FitVille Earn $200 Customer c…" at bounding box center [704, 402] width 1284 height 805
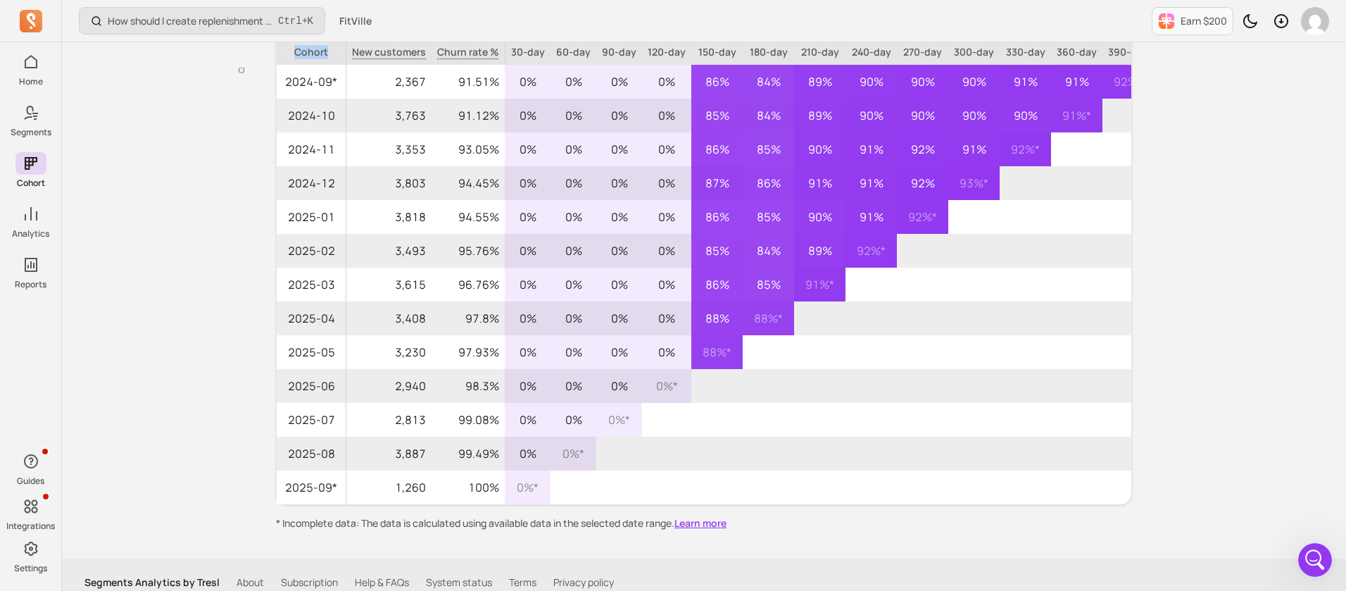
scroll to position [3, 0]
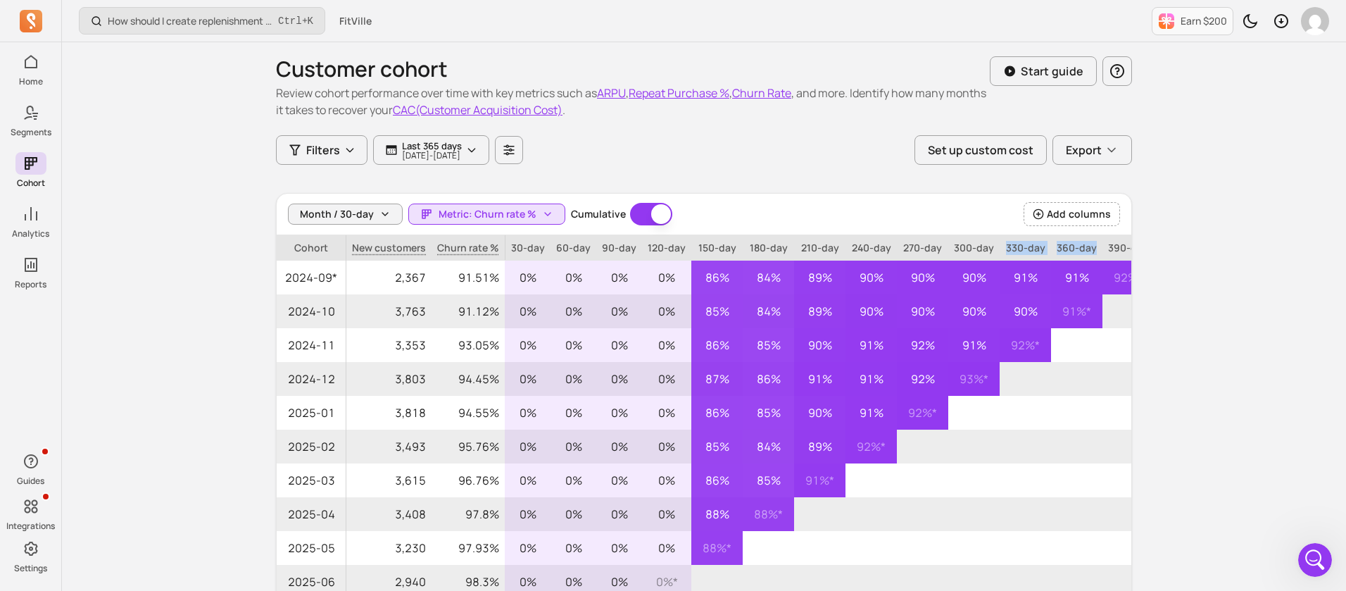
drag, startPoint x: 1093, startPoint y: 252, endPoint x: 986, endPoint y: 242, distance: 107.5
click at [986, 242] on tr "Cohort New customers Churn rate % 30-day 60-day 90-day 120-day 150-day 180-day …" at bounding box center [715, 247] width 877 height 25
click at [1092, 246] on p "360-day" at bounding box center [1076, 247] width 51 height 25
click at [1120, 242] on p "390-day" at bounding box center [1128, 247] width 51 height 25
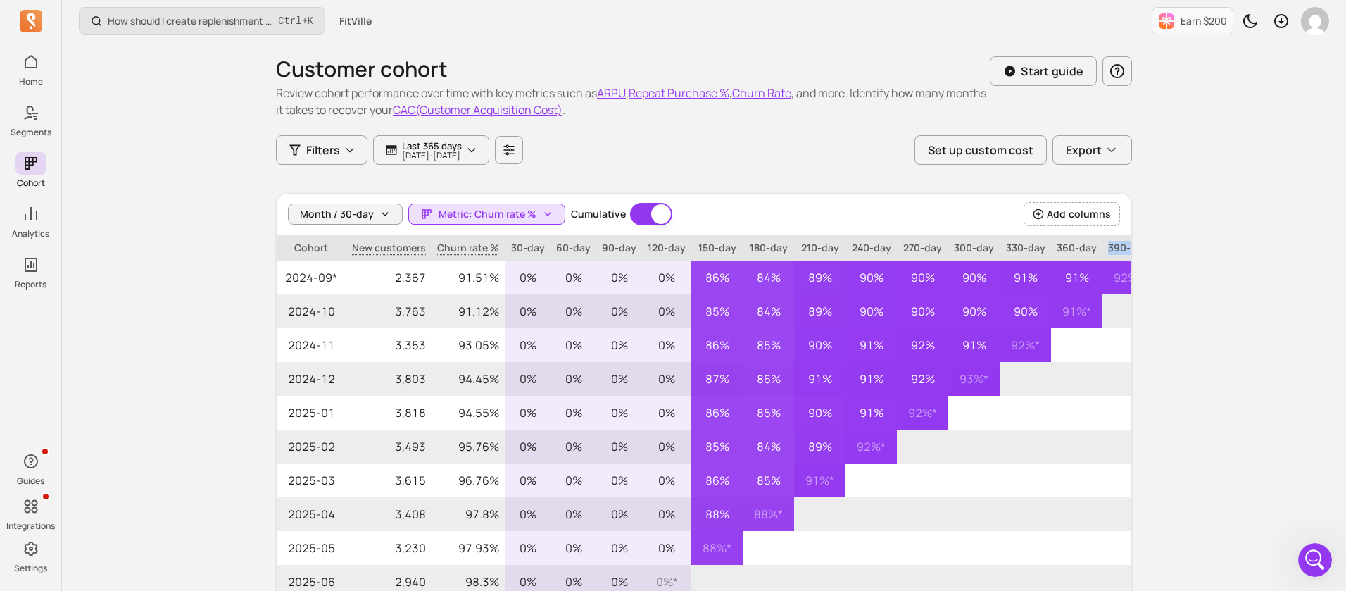
click at [1120, 242] on p "390-day" at bounding box center [1128, 247] width 51 height 25
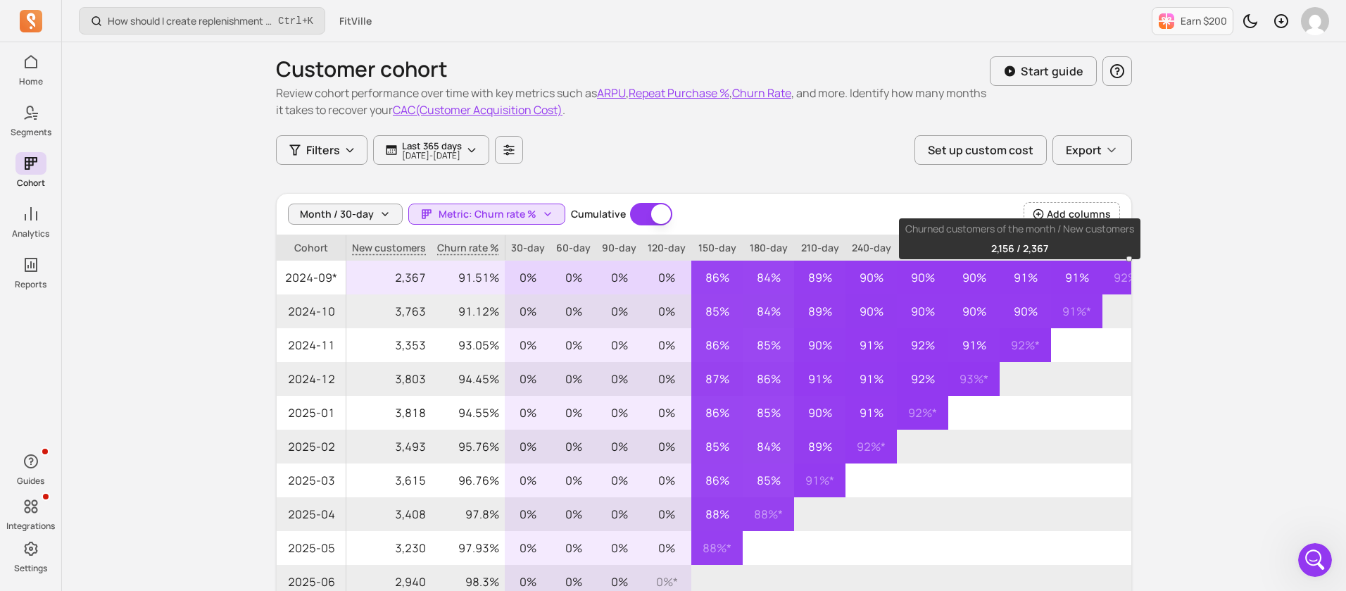
click at [1035, 268] on p "91%" at bounding box center [1025, 278] width 51 height 34
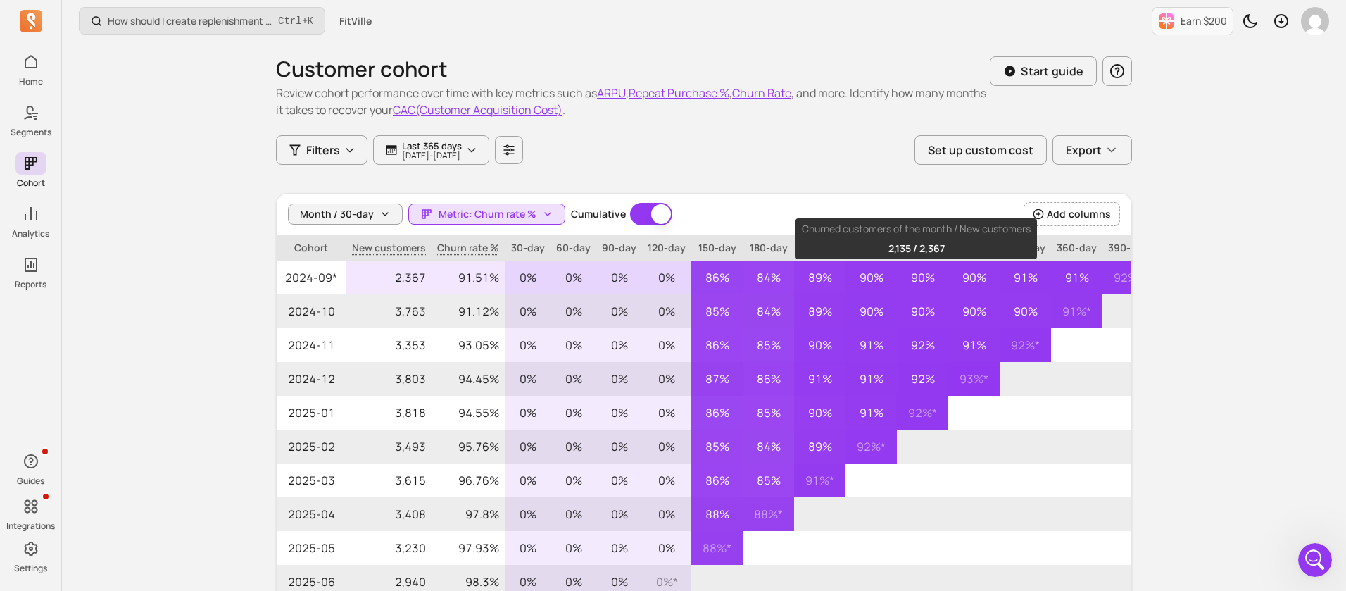
click at [924, 278] on p "90%" at bounding box center [922, 278] width 51 height 34
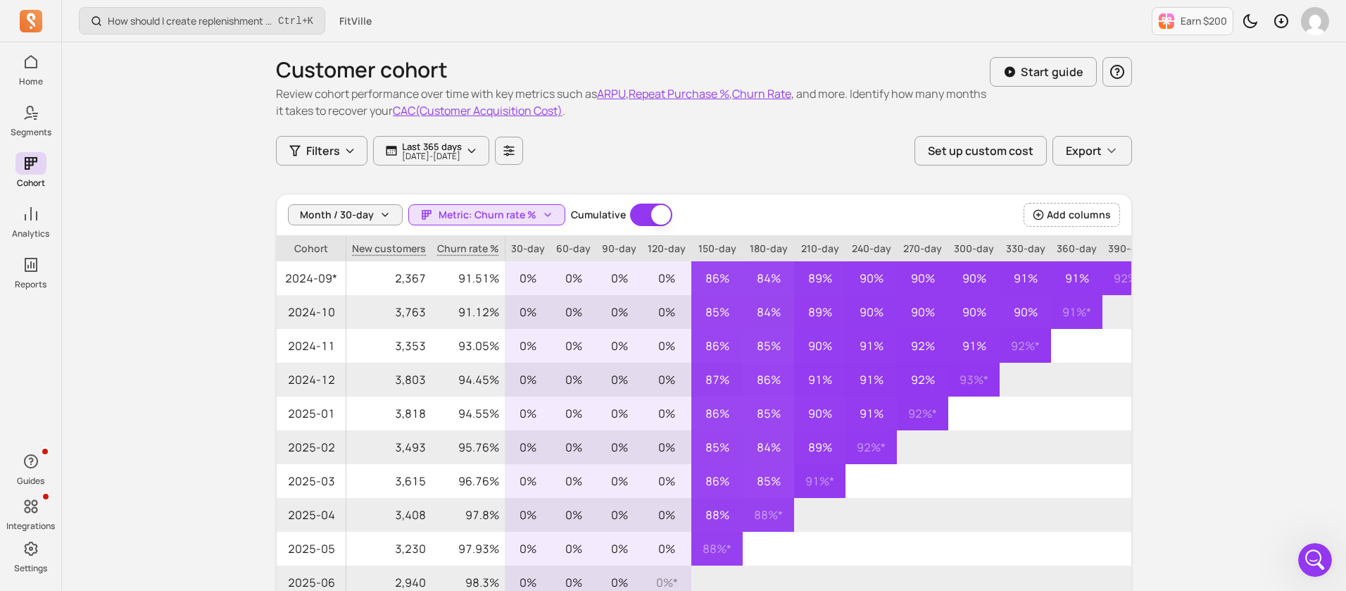
scroll to position [0, 0]
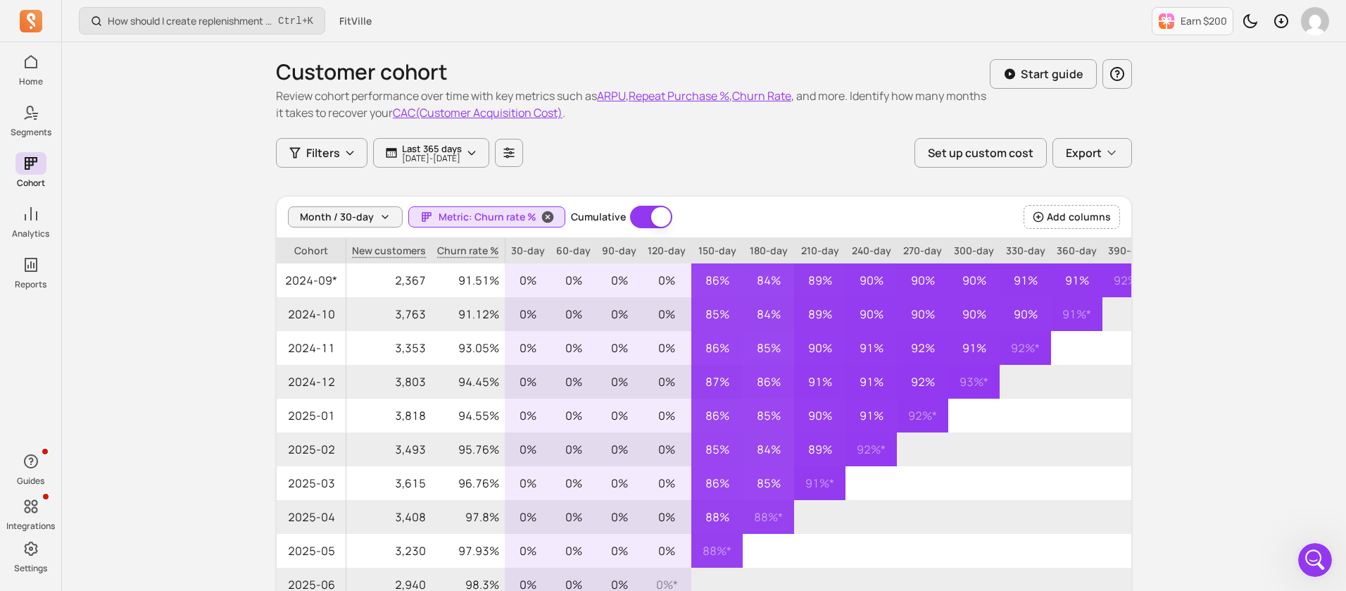
click at [474, 217] on span "Metric: Churn rate %" at bounding box center [488, 217] width 98 height 14
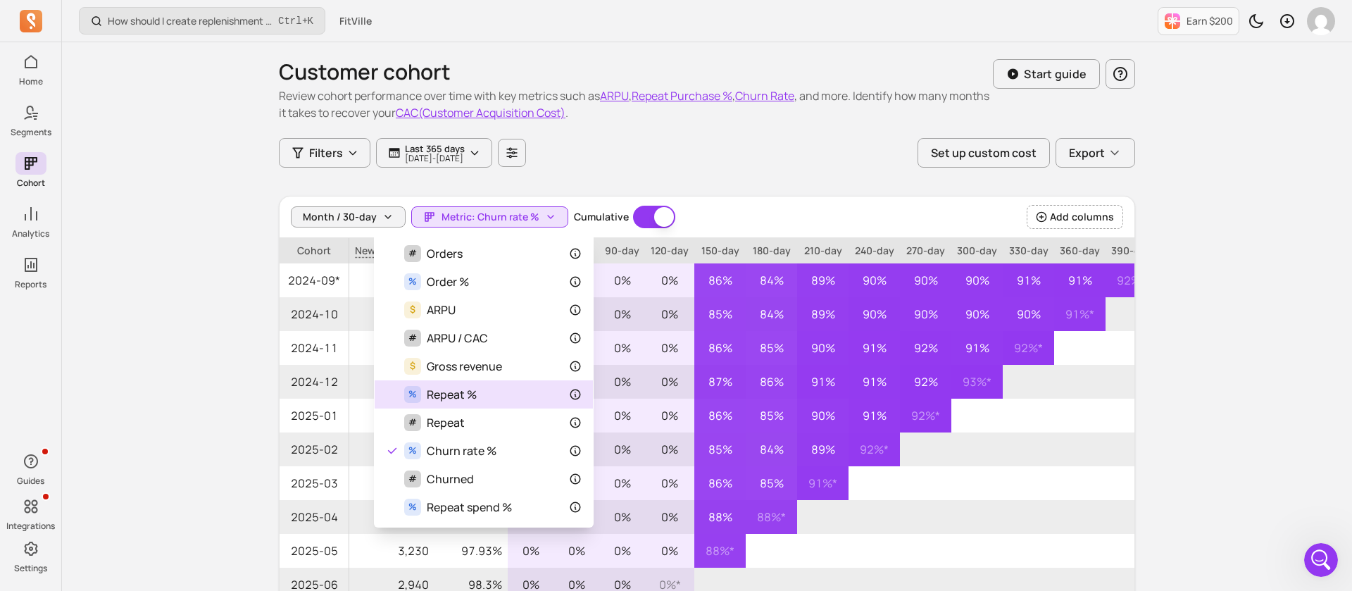
click at [484, 390] on div "% Repeat %" at bounding box center [484, 394] width 196 height 17
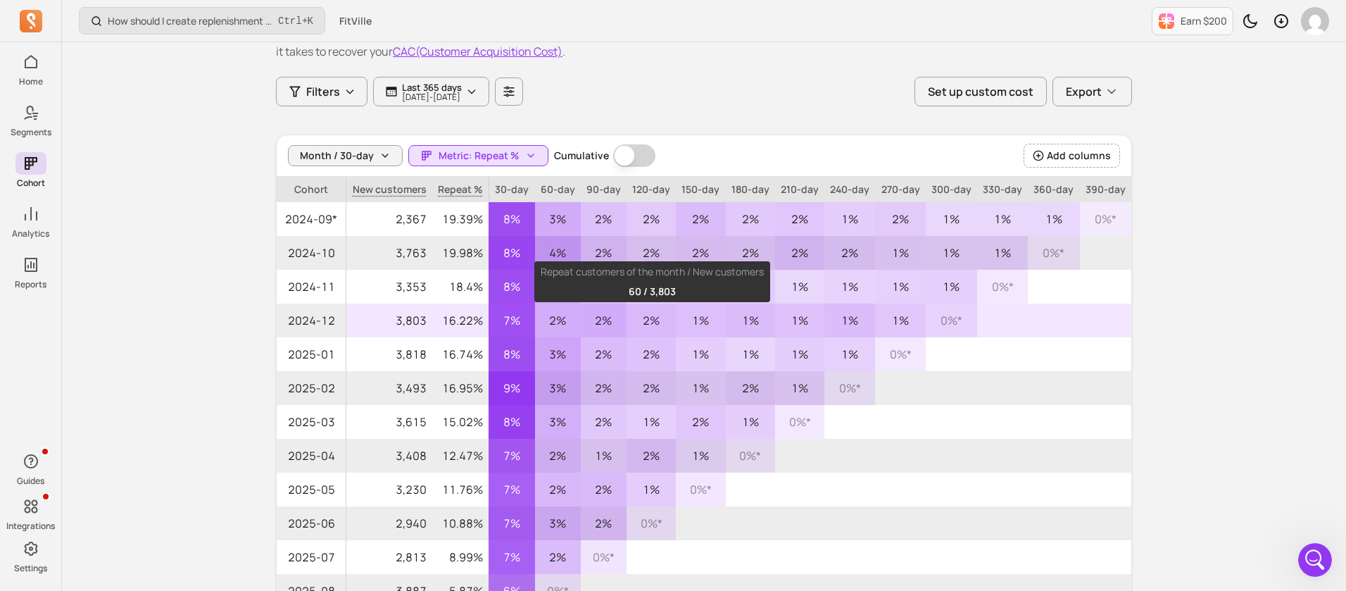
scroll to position [106, 0]
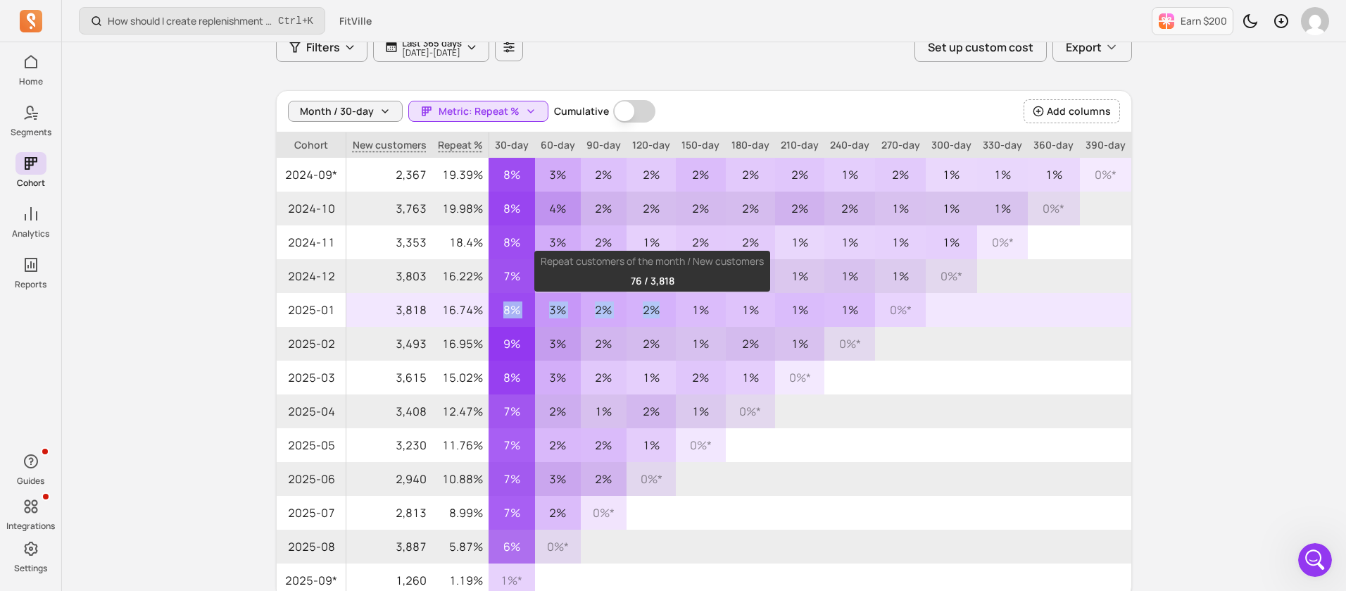
drag, startPoint x: 503, startPoint y: 311, endPoint x: 656, endPoint y: 308, distance: 153.5
click at [656, 308] on tr "2025-01 3,818 16.74% 8% 3% 2% 2% 1% 1% 1% 1% 0% *" at bounding box center [704, 310] width 855 height 34
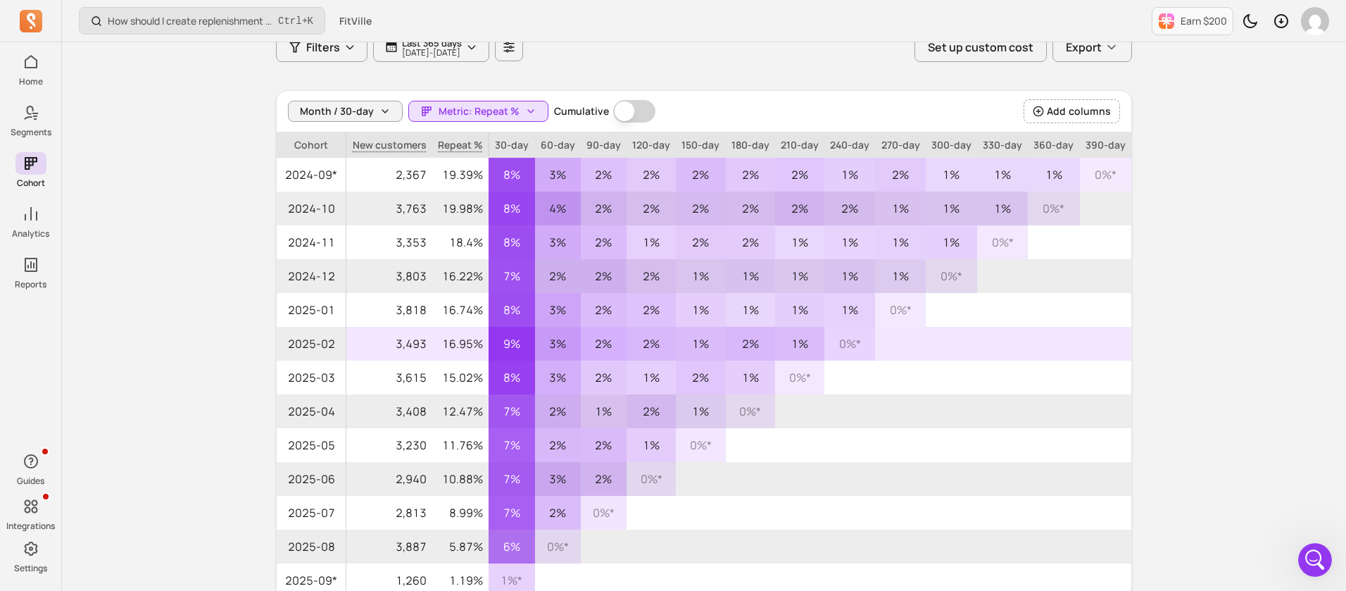
click at [521, 356] on p "9%" at bounding box center [512, 344] width 46 height 34
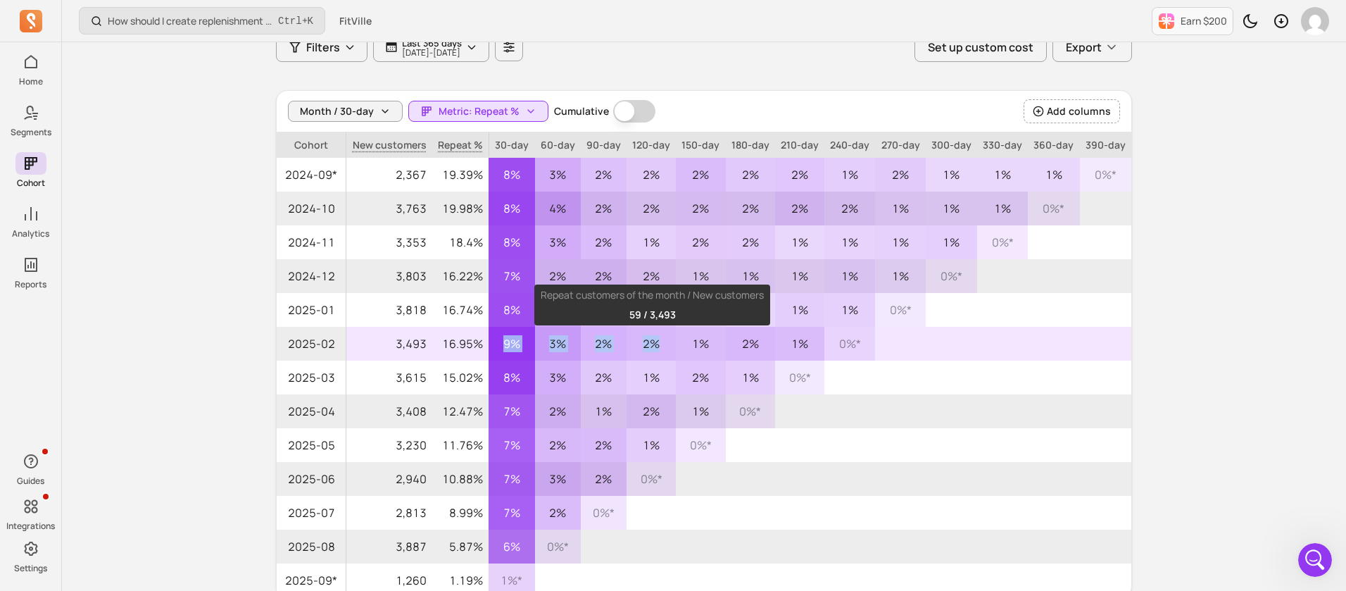
drag, startPoint x: 503, startPoint y: 344, endPoint x: 658, endPoint y: 348, distance: 154.9
click at [658, 348] on tr "2025-02 3,493 16.95% 9% 3% 2% 2% 1% 2% 1% 0% *" at bounding box center [704, 344] width 855 height 34
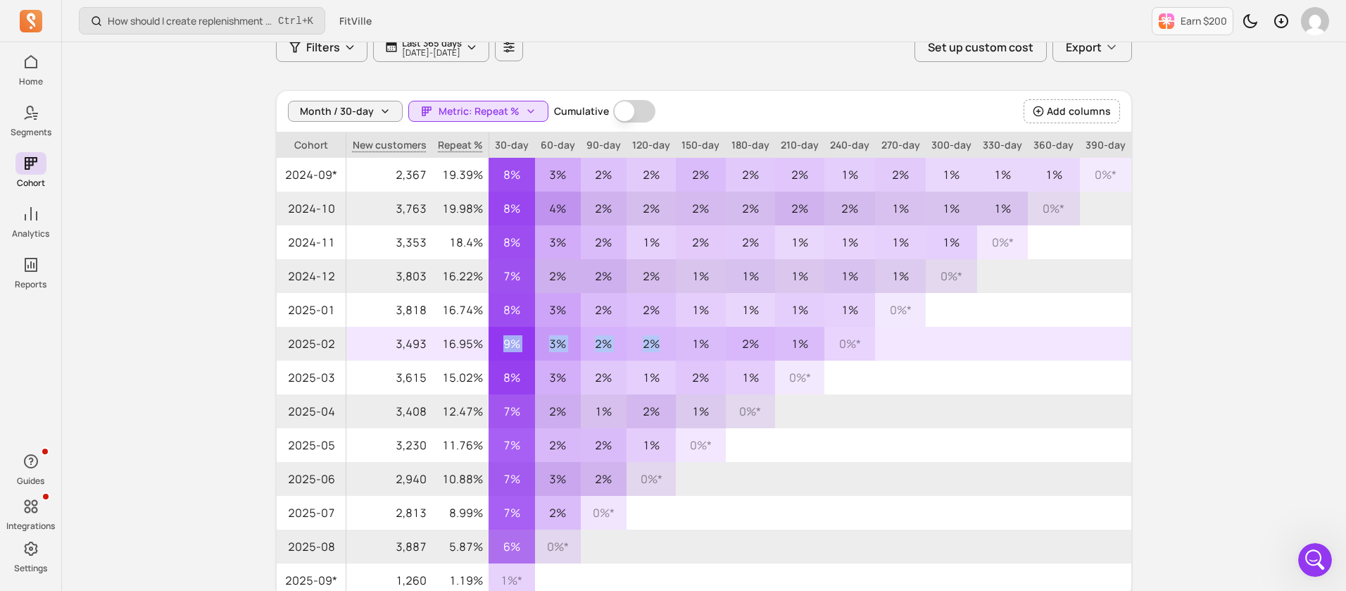
click at [660, 346] on p "2%" at bounding box center [651, 344] width 49 height 34
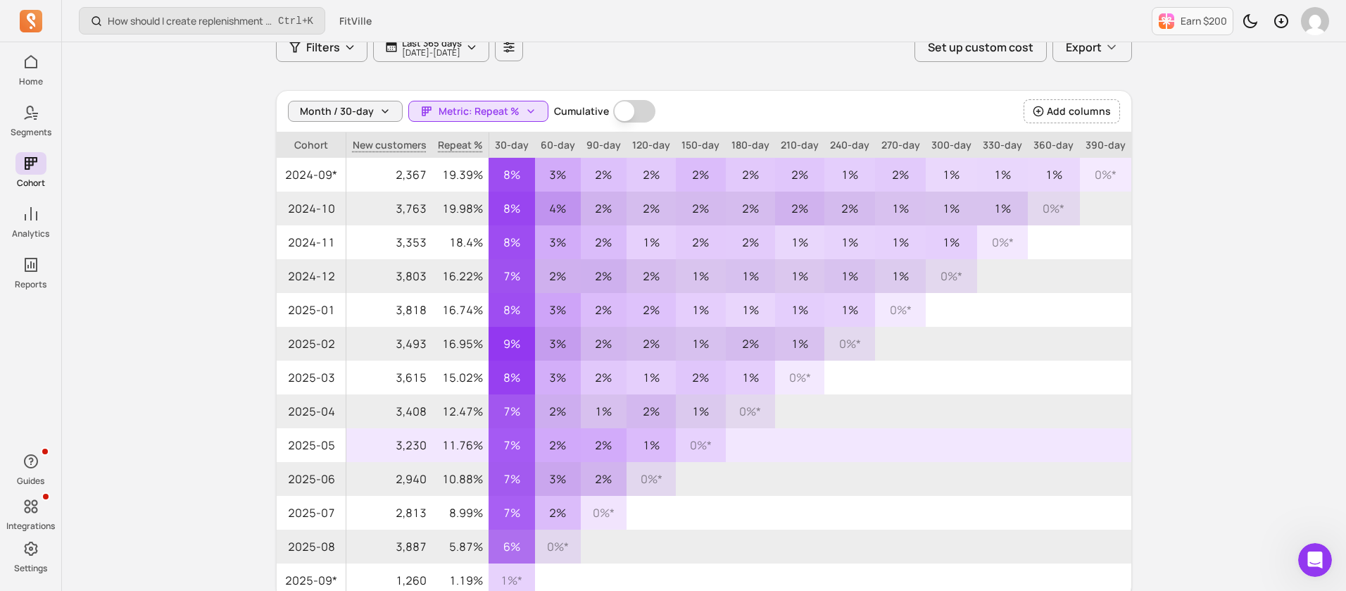
click at [418, 447] on p "3,230" at bounding box center [389, 445] width 86 height 34
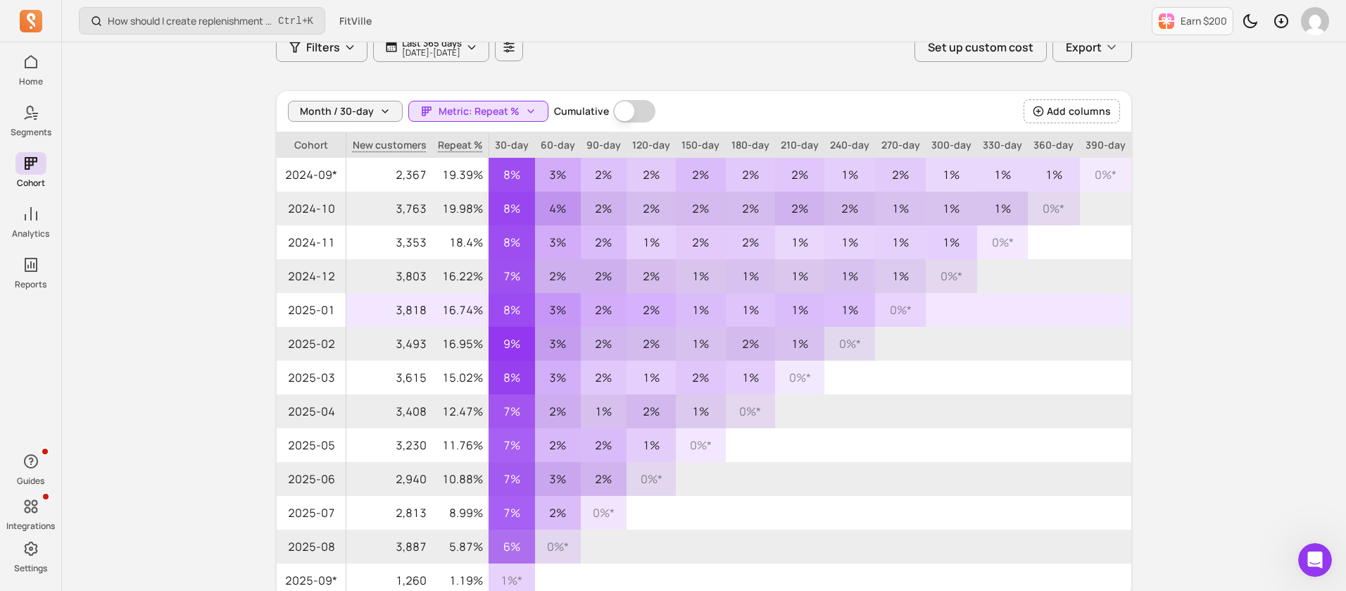
click at [327, 307] on span "2025-01" at bounding box center [311, 310] width 69 height 34
click at [705, 304] on p "1%" at bounding box center [700, 310] width 49 height 34
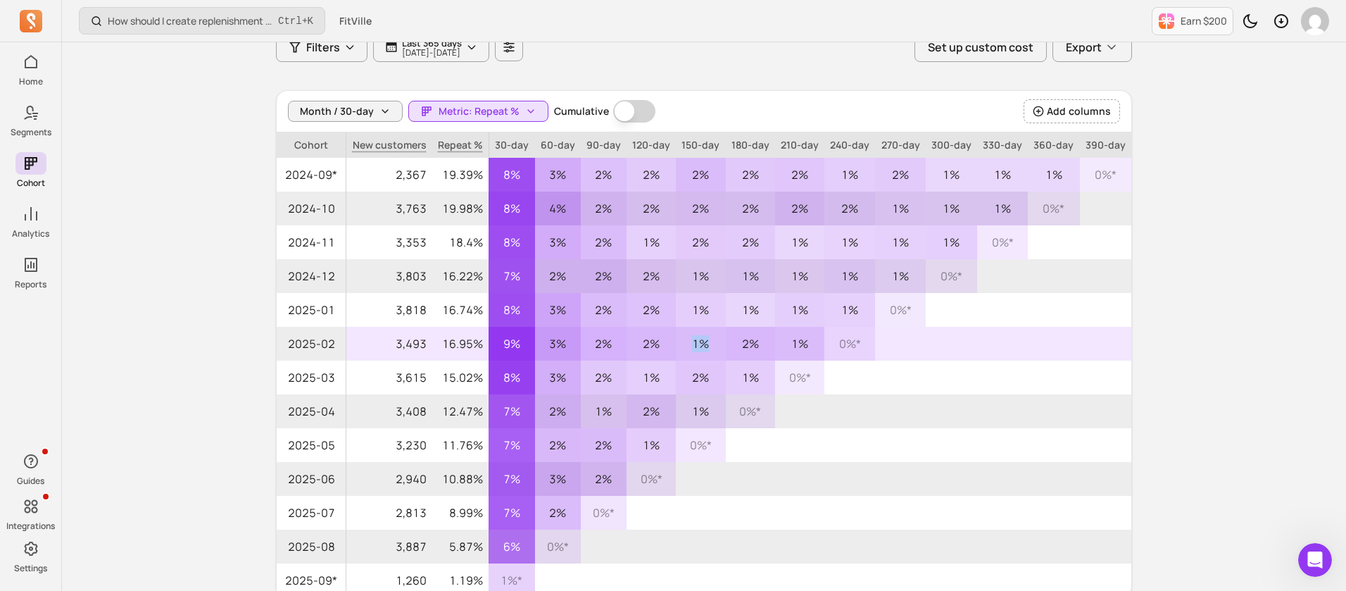
drag, startPoint x: 688, startPoint y: 339, endPoint x: 712, endPoint y: 341, distance: 24.0
click at [712, 341] on p "1%" at bounding box center [700, 344] width 49 height 34
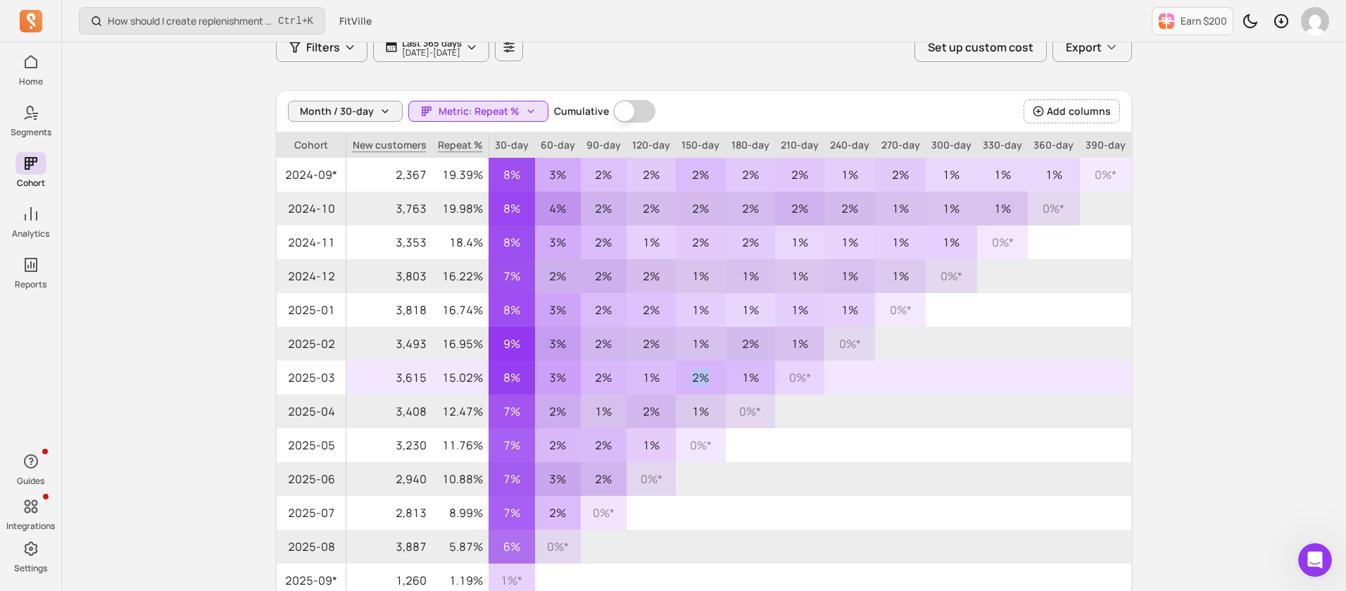
drag, startPoint x: 701, startPoint y: 379, endPoint x: 710, endPoint y: 380, distance: 9.2
click at [710, 380] on p "2%" at bounding box center [700, 377] width 49 height 34
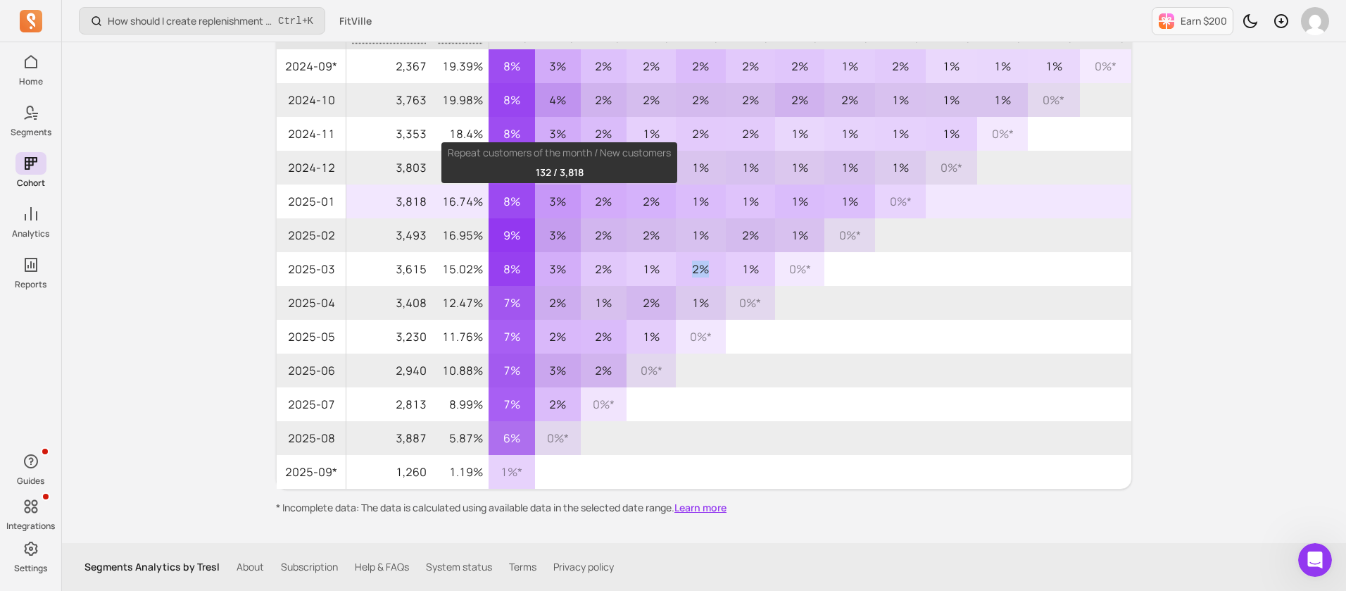
scroll to position [87, 0]
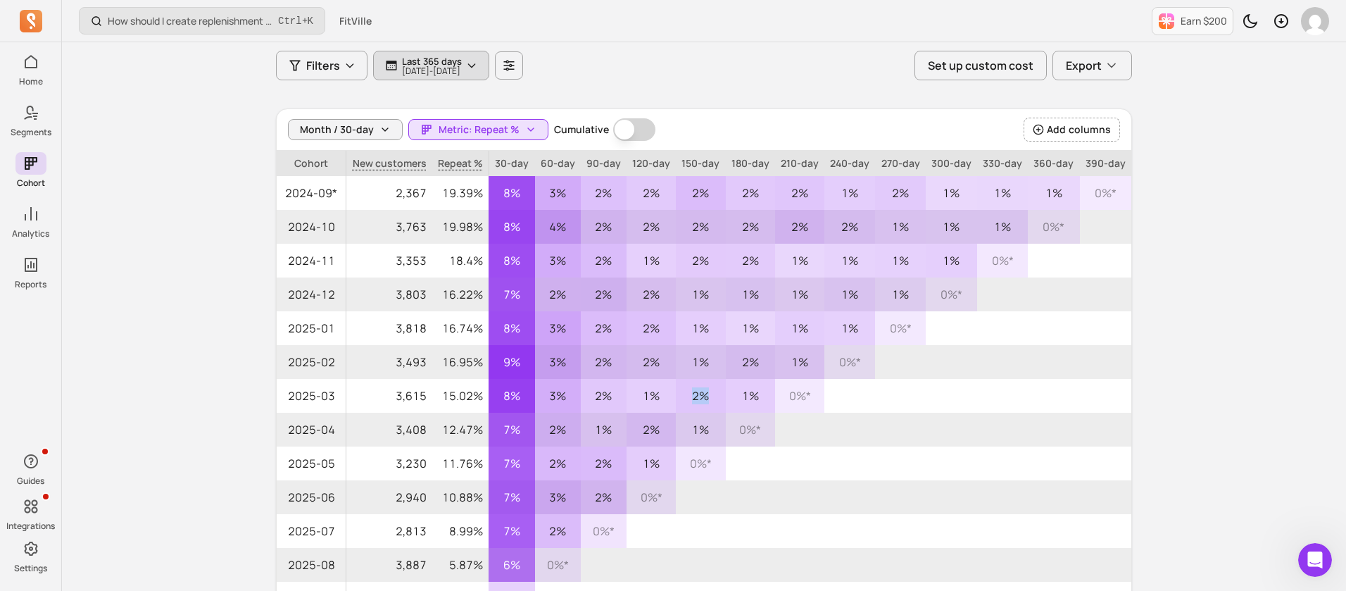
click at [427, 67] on p "2024-09-11 - 2025-09-11" at bounding box center [432, 71] width 60 height 8
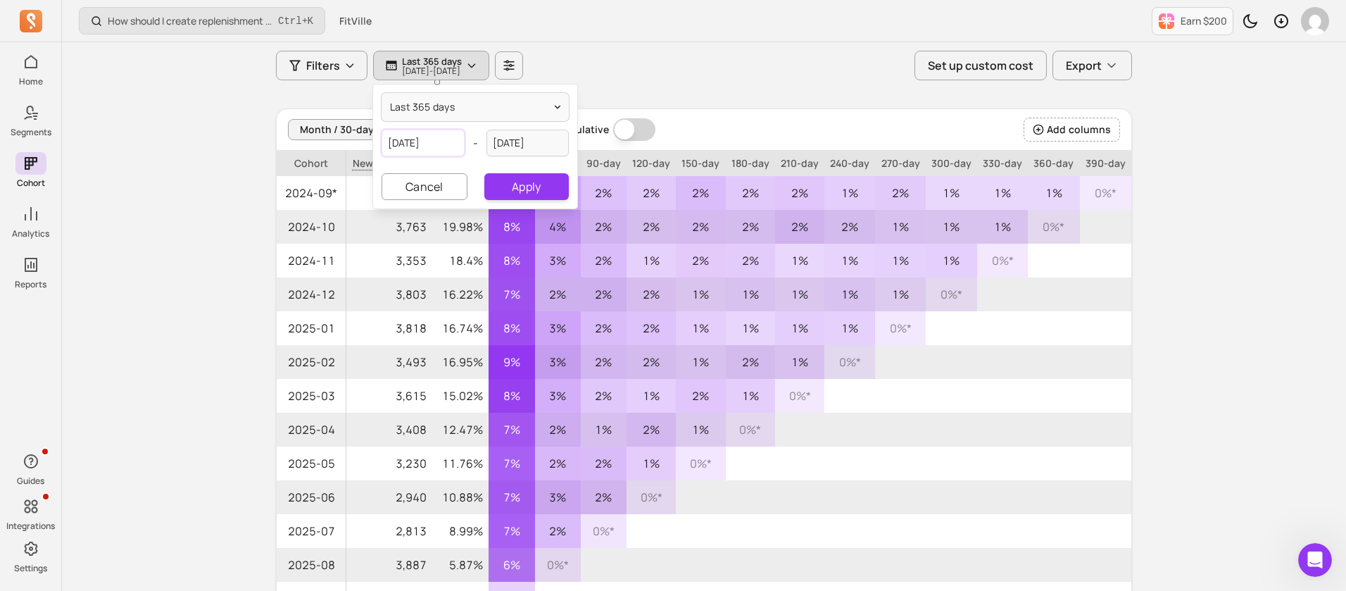
select select "2024"
select select "September"
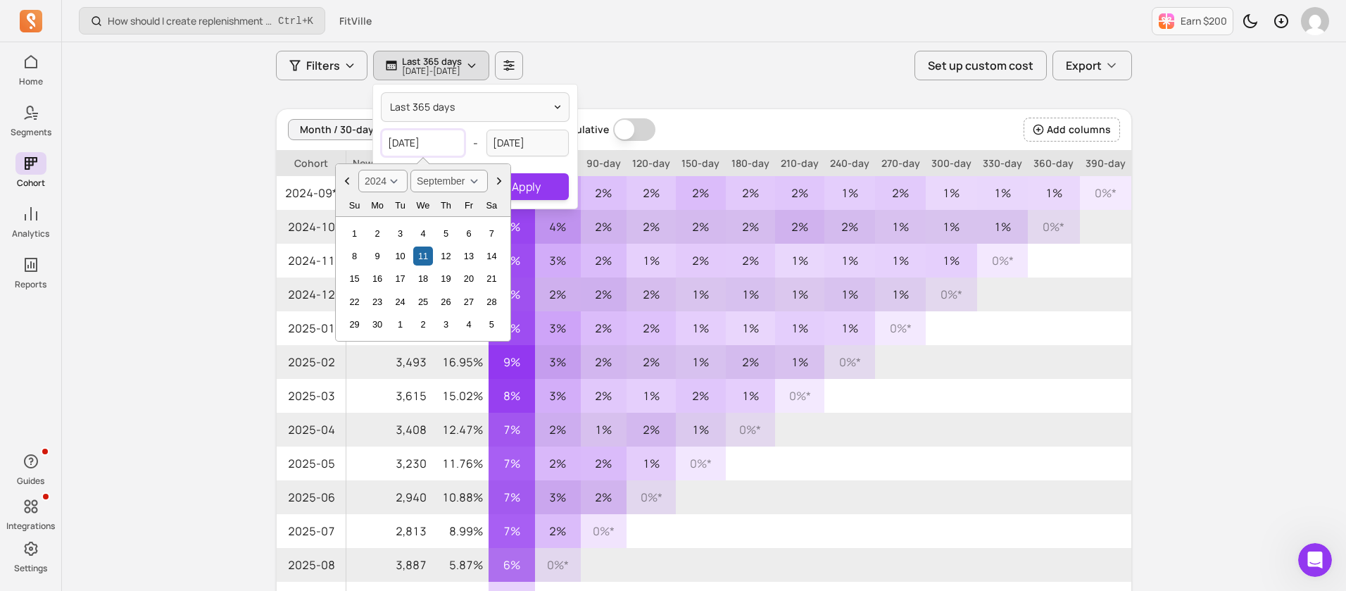
click at [428, 136] on input "2024-09-11" at bounding box center [423, 143] width 83 height 27
click at [391, 187] on select "2000 2001 2002 2003 2004 2005 2006 2007 2008 2009 2010 2011 2012 2013 2014 2015…" at bounding box center [382, 181] width 49 height 23
select select "2021"
click at [358, 170] on select "2000 2001 2002 2003 2004 2005 2006 2007 2008 2009 2010 2011 2012 2013 2014 2015…" at bounding box center [382, 181] width 49 height 23
click at [455, 182] on select "January February March April May June July August September October November De…" at bounding box center [448, 181] width 77 height 23
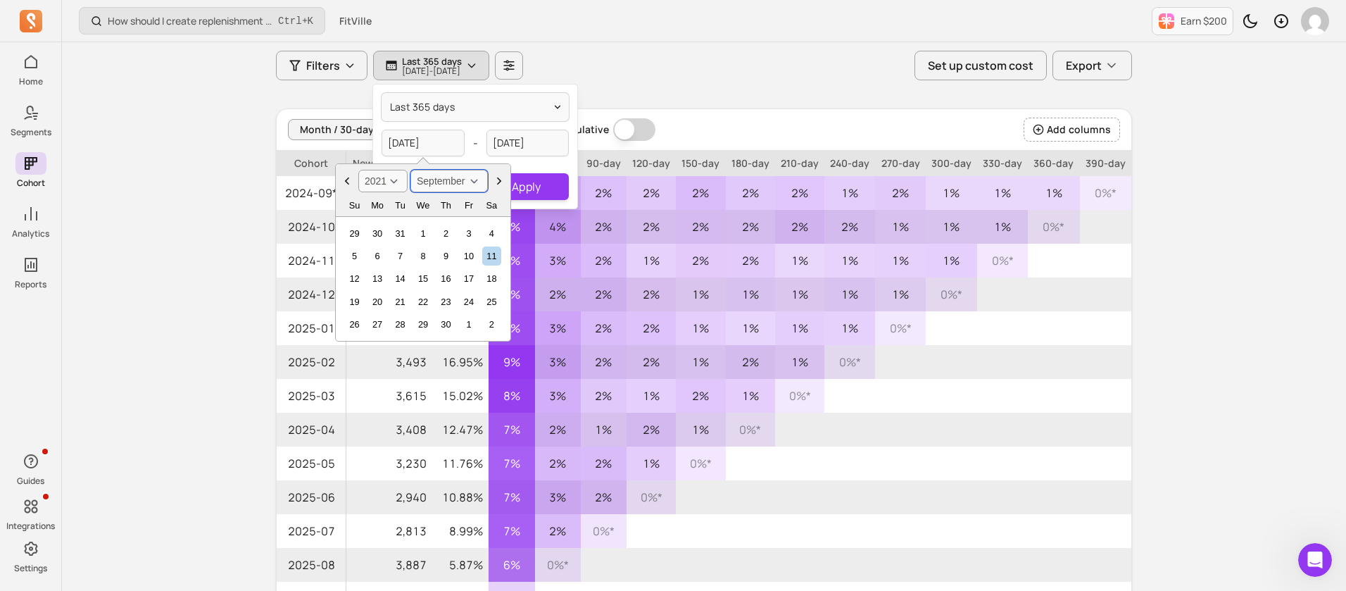
select select "January"
click at [410, 170] on select "January February March April May June July August September October November De…" at bounding box center [448, 181] width 77 height 23
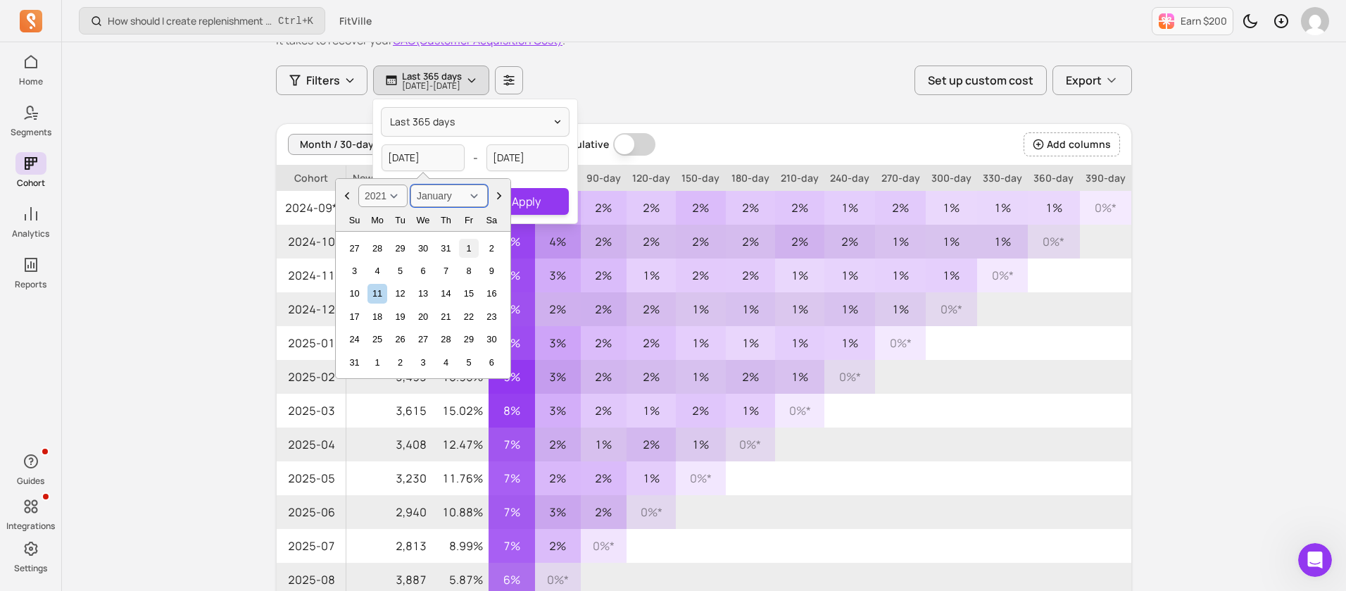
scroll to position [106, 0]
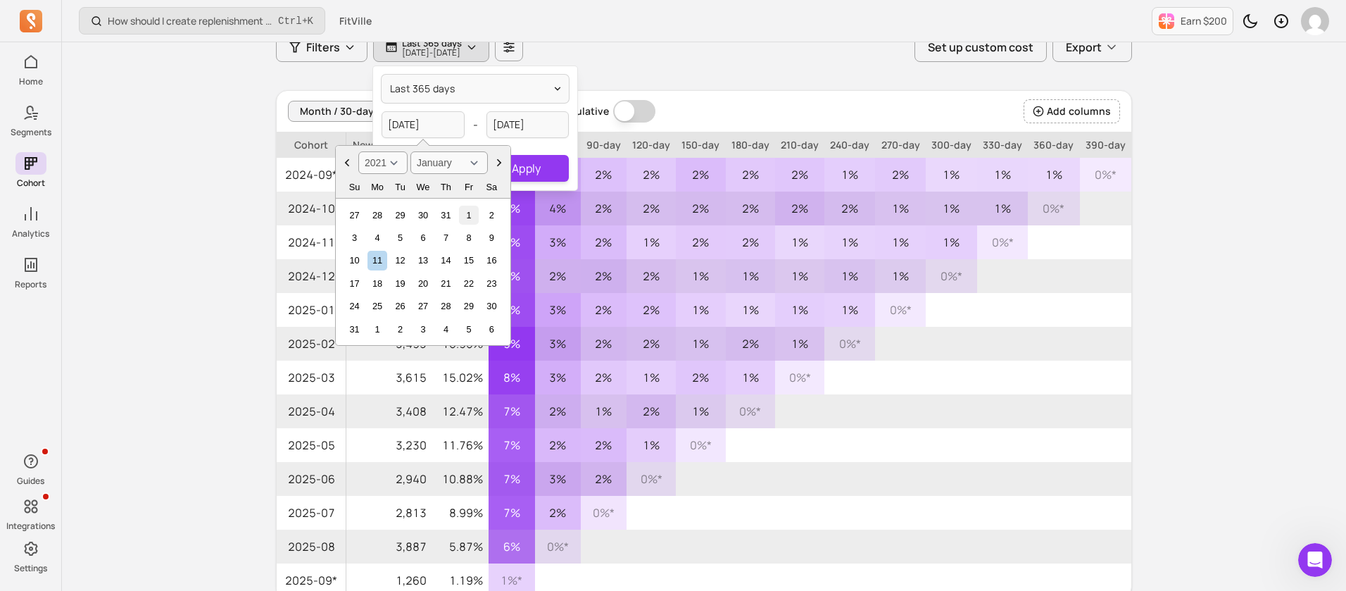
click at [464, 221] on div "1" at bounding box center [468, 215] width 19 height 19
type input "2021-01-01"
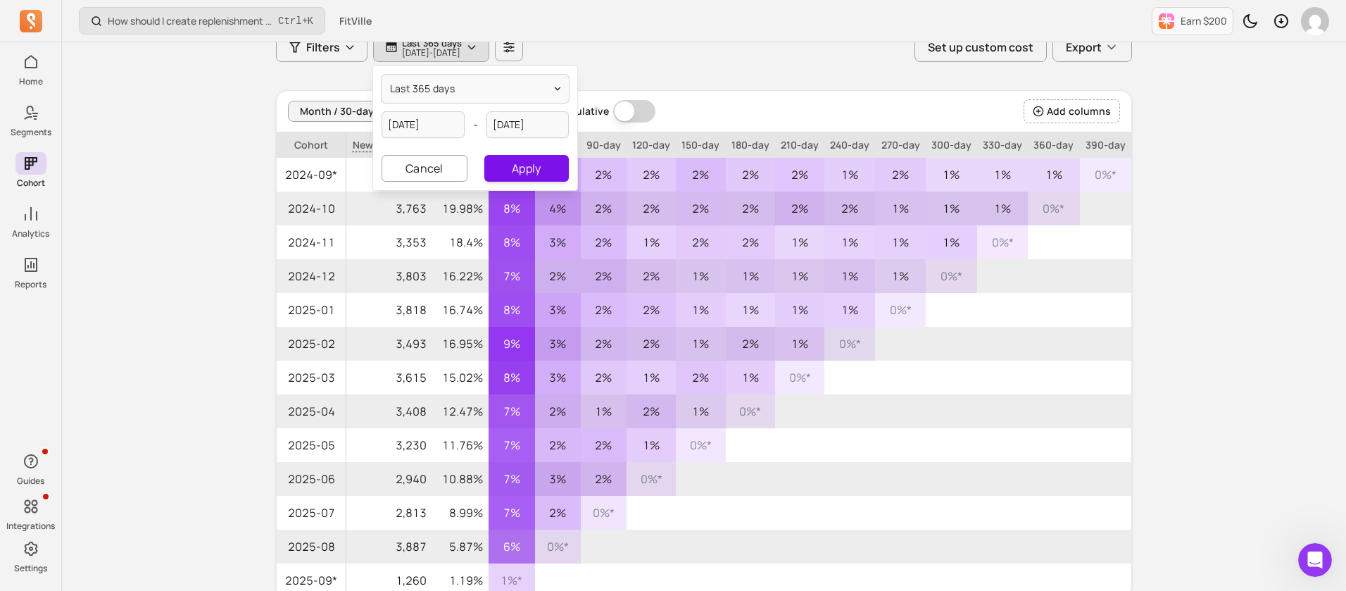
click at [506, 163] on button "Apply" at bounding box center [526, 168] width 84 height 27
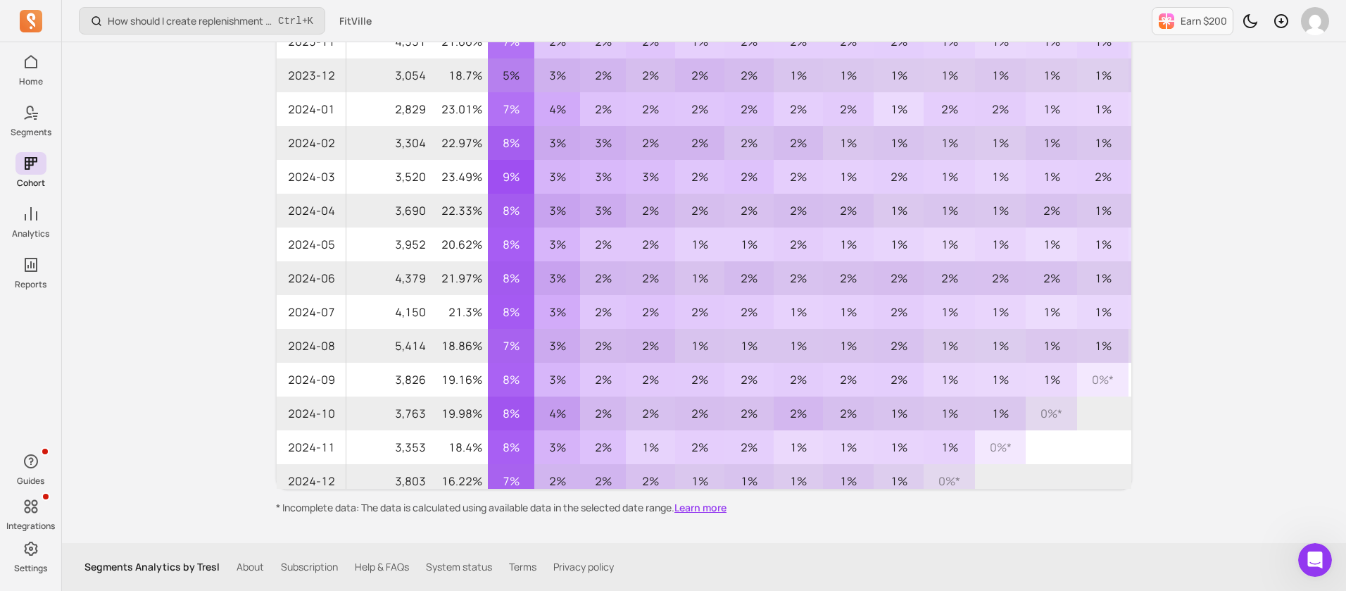
scroll to position [1072, 0]
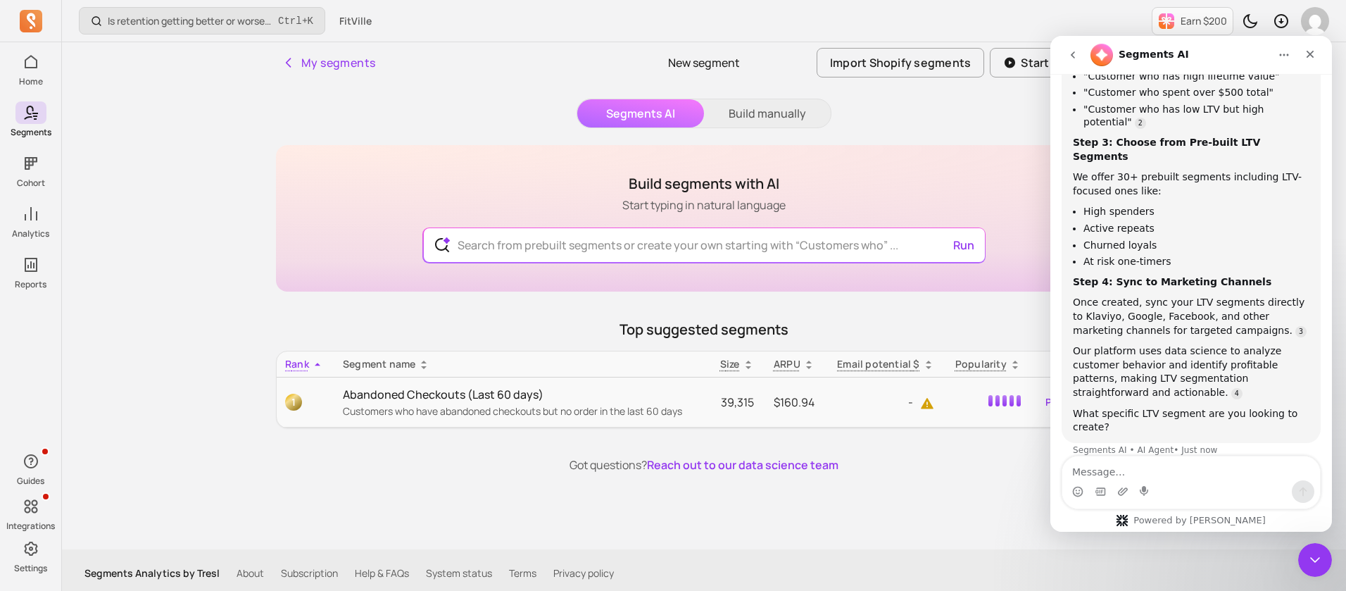
scroll to position [820, 0]
type textarea "LTV"
click at [589, 245] on input "text" at bounding box center [704, 245] width 516 height 34
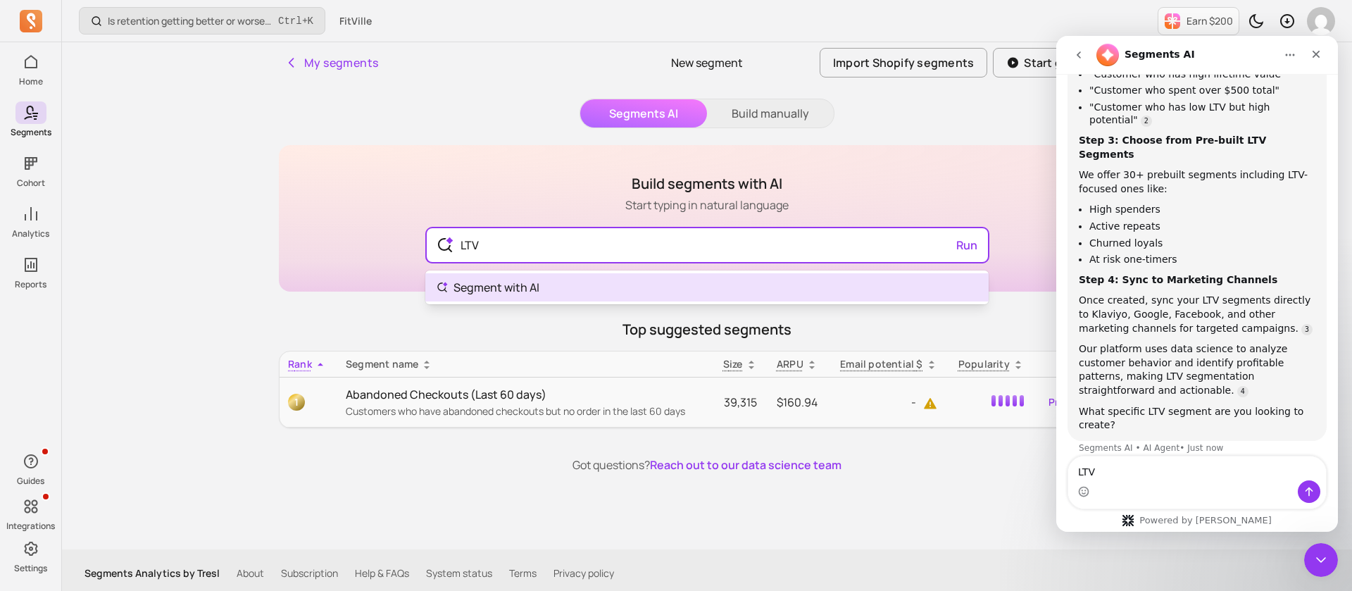
type input "LTV"
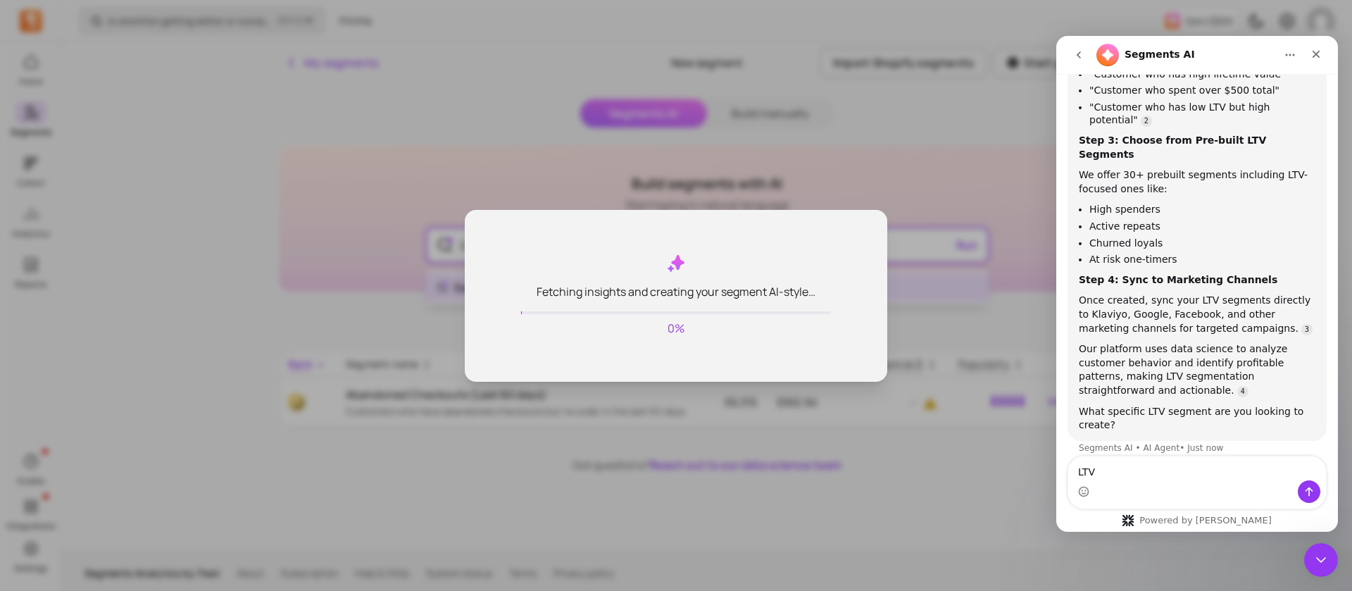
click at [587, 280] on body "Home Segments Cohort Analytics Reports Guides Integrations Settings Is retentio…" at bounding box center [676, 298] width 1352 height 597
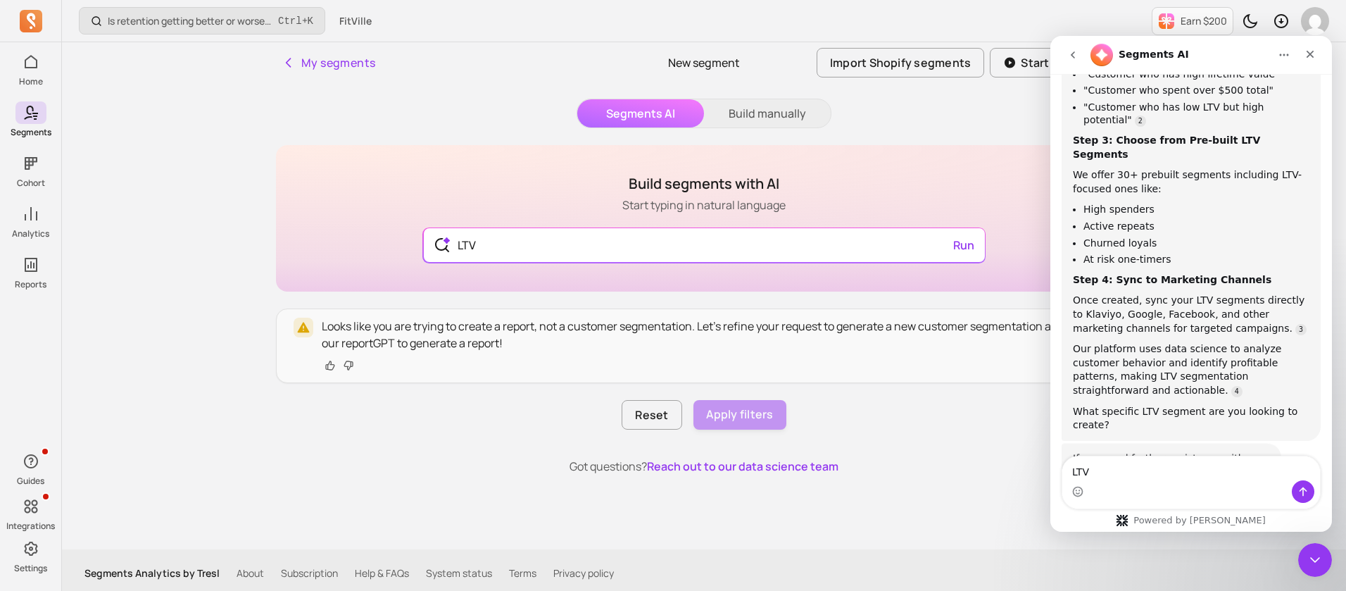
scroll to position [922, 0]
